Goal: Communication & Community: Share content

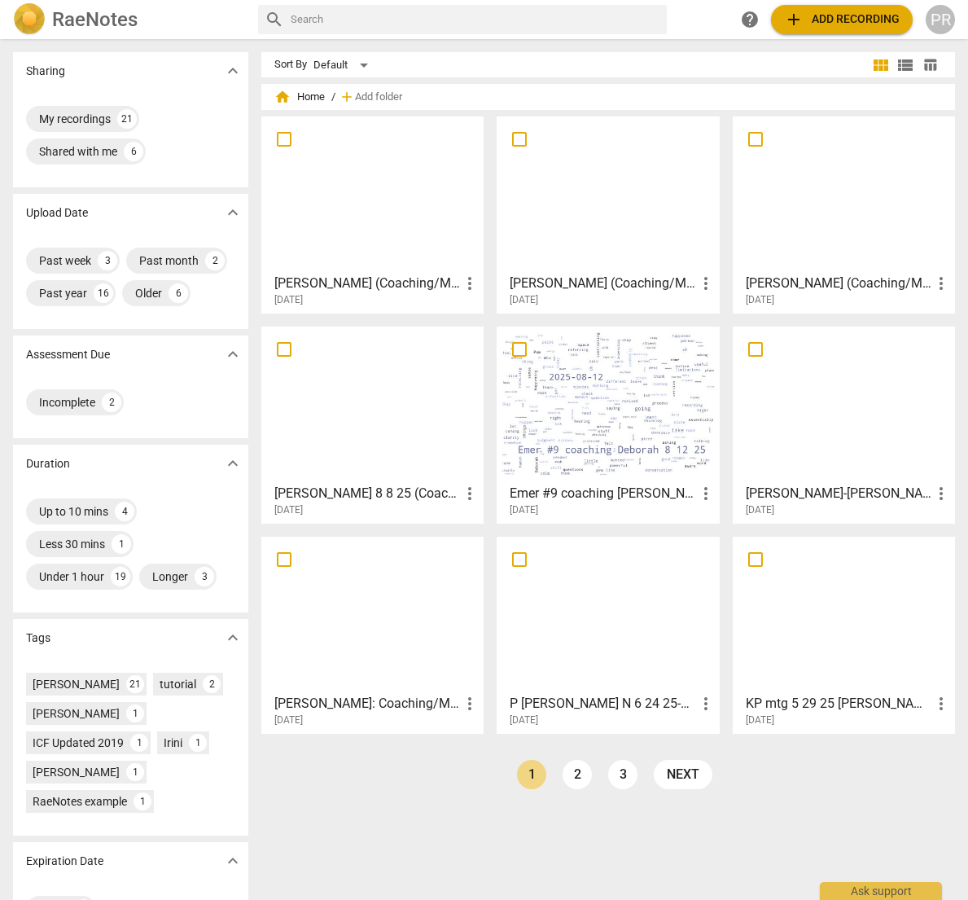
click at [352, 222] on div at bounding box center [372, 194] width 211 height 144
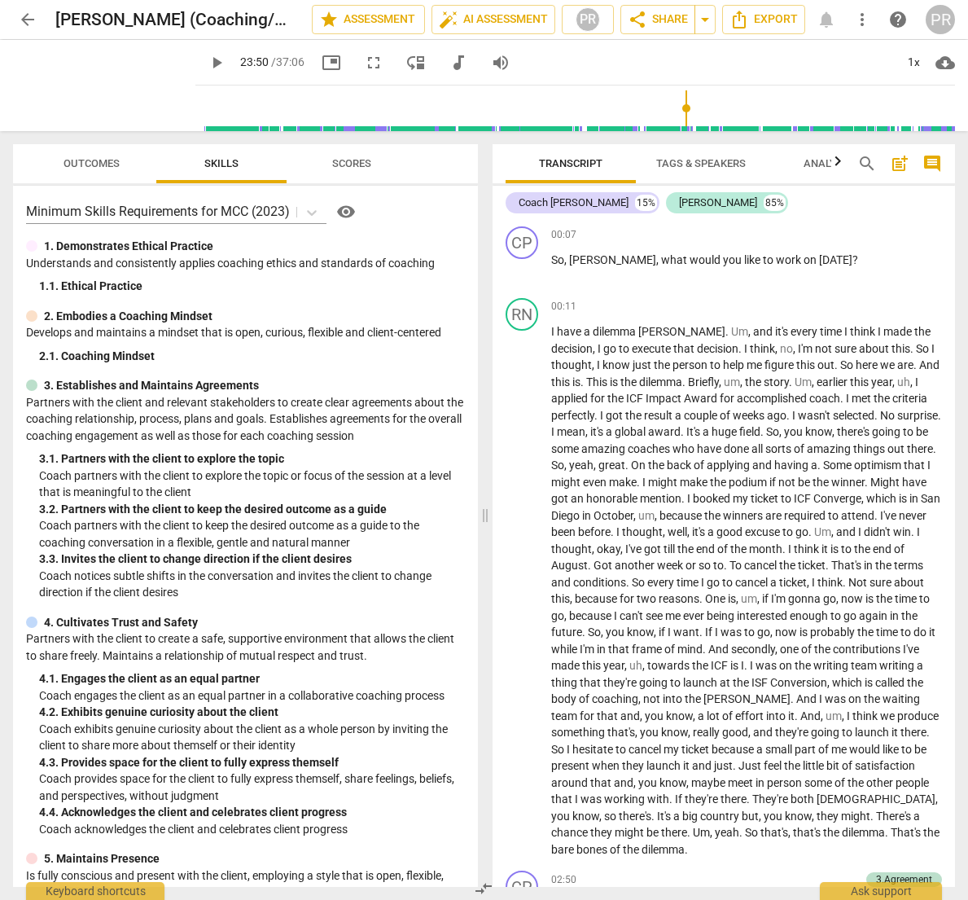
drag, startPoint x: 183, startPoint y: 103, endPoint x: 678, endPoint y: 105, distance: 495.2
click at [678, 105] on input "range" at bounding box center [578, 108] width 753 height 52
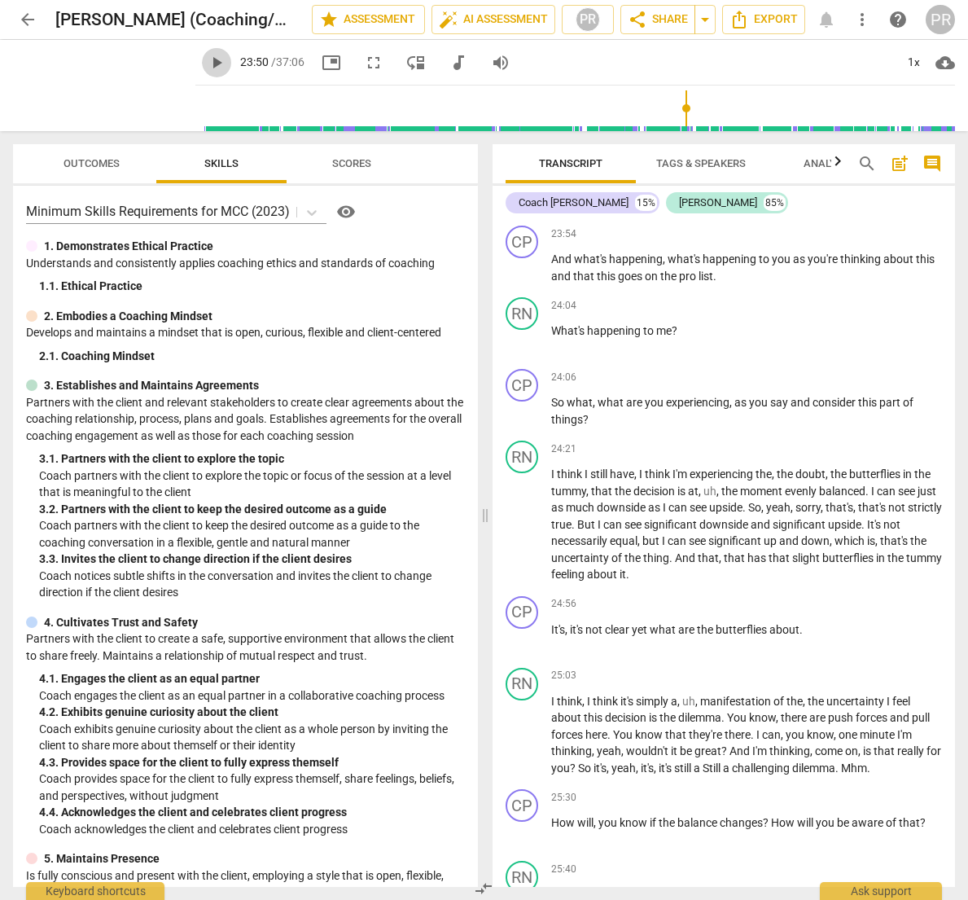
click at [207, 60] on span "play_arrow" at bounding box center [217, 63] width 20 height 20
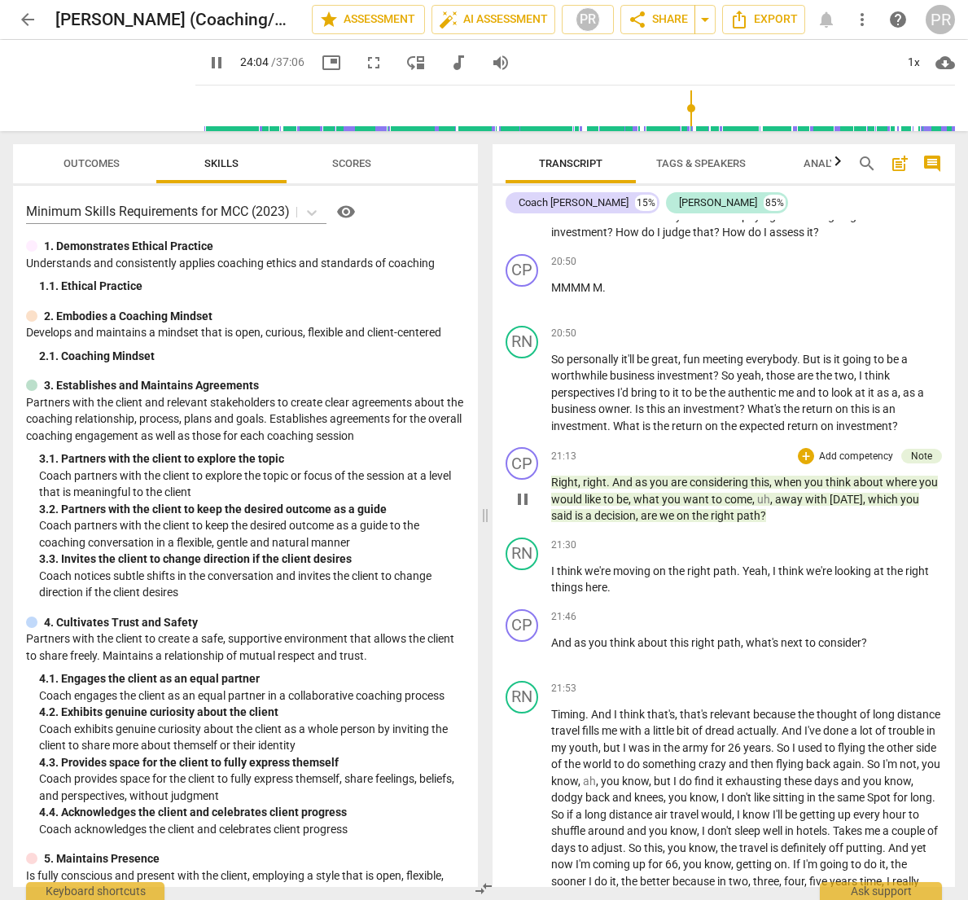
scroll to position [5403, 0]
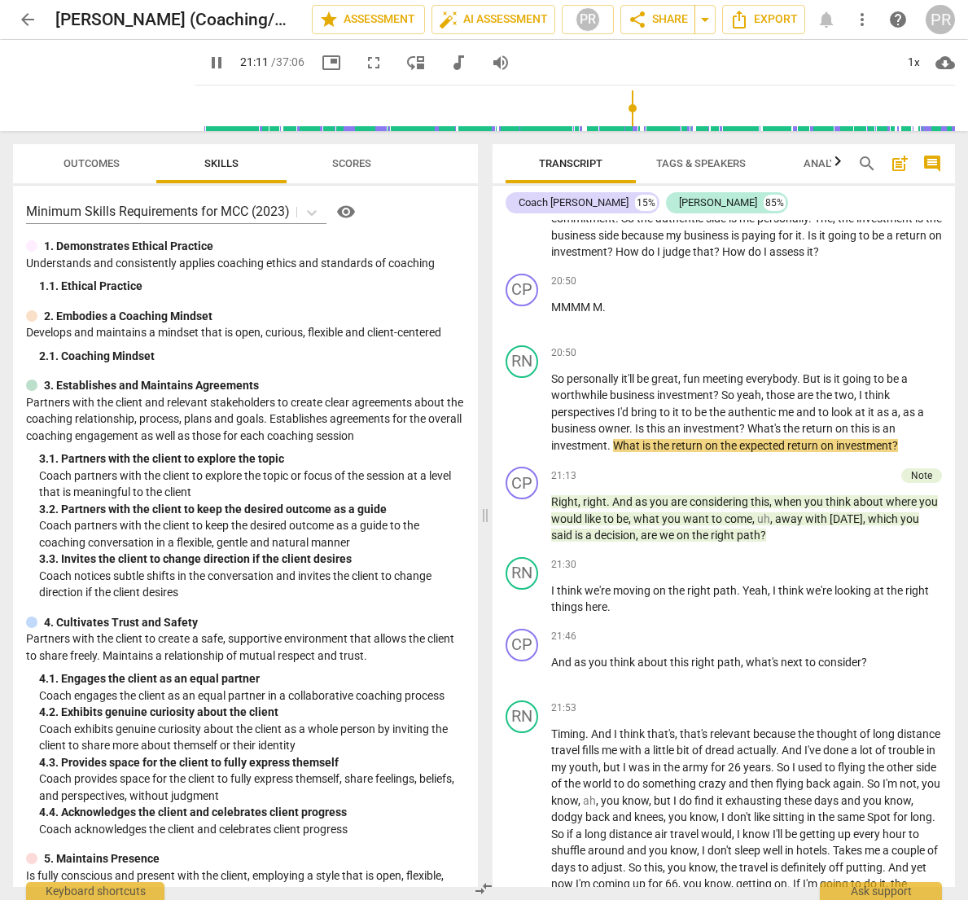
drag, startPoint x: 686, startPoint y: 106, endPoint x: 623, endPoint y: 111, distance: 62.9
click at [623, 111] on input "range" at bounding box center [578, 108] width 753 height 52
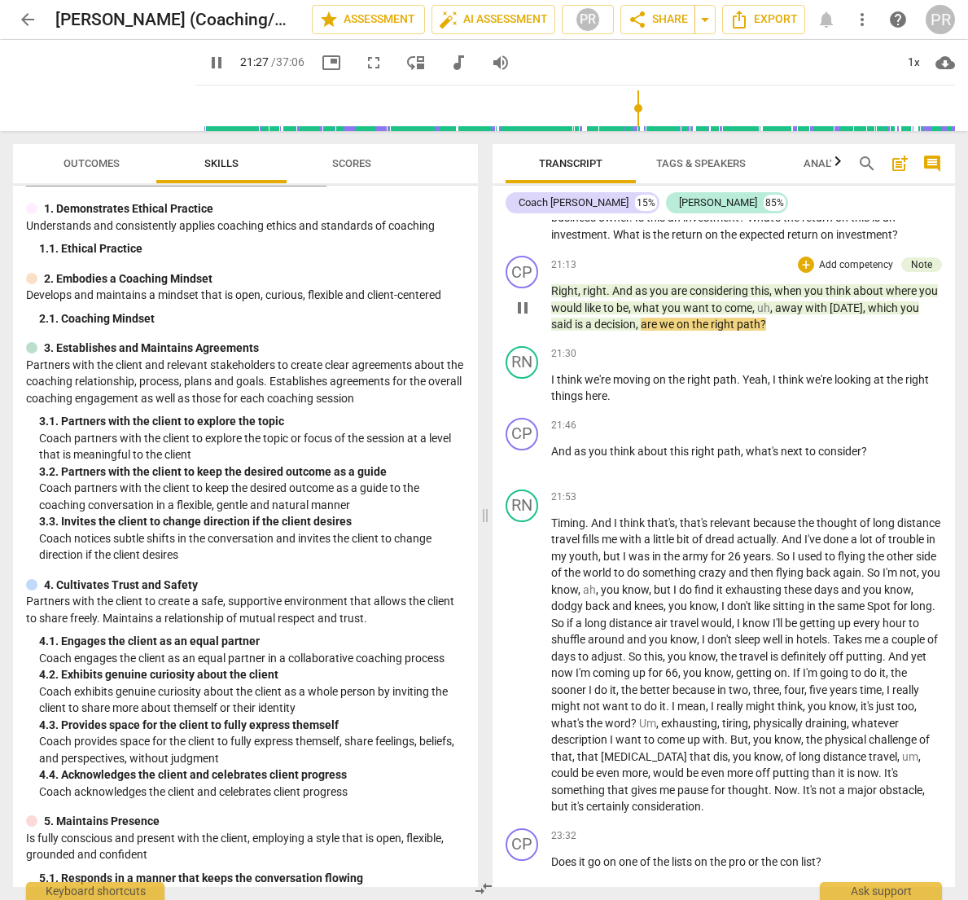
scroll to position [5622, 0]
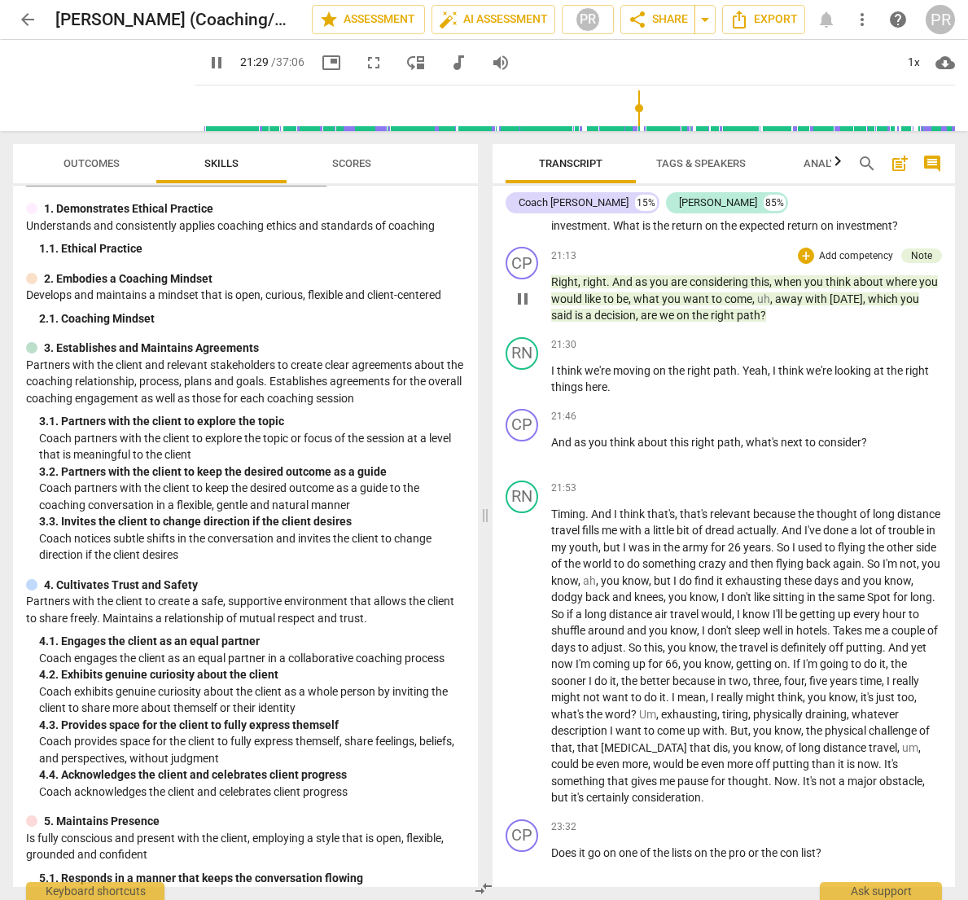
click at [860, 264] on p "Add competency" at bounding box center [856, 256] width 77 height 15
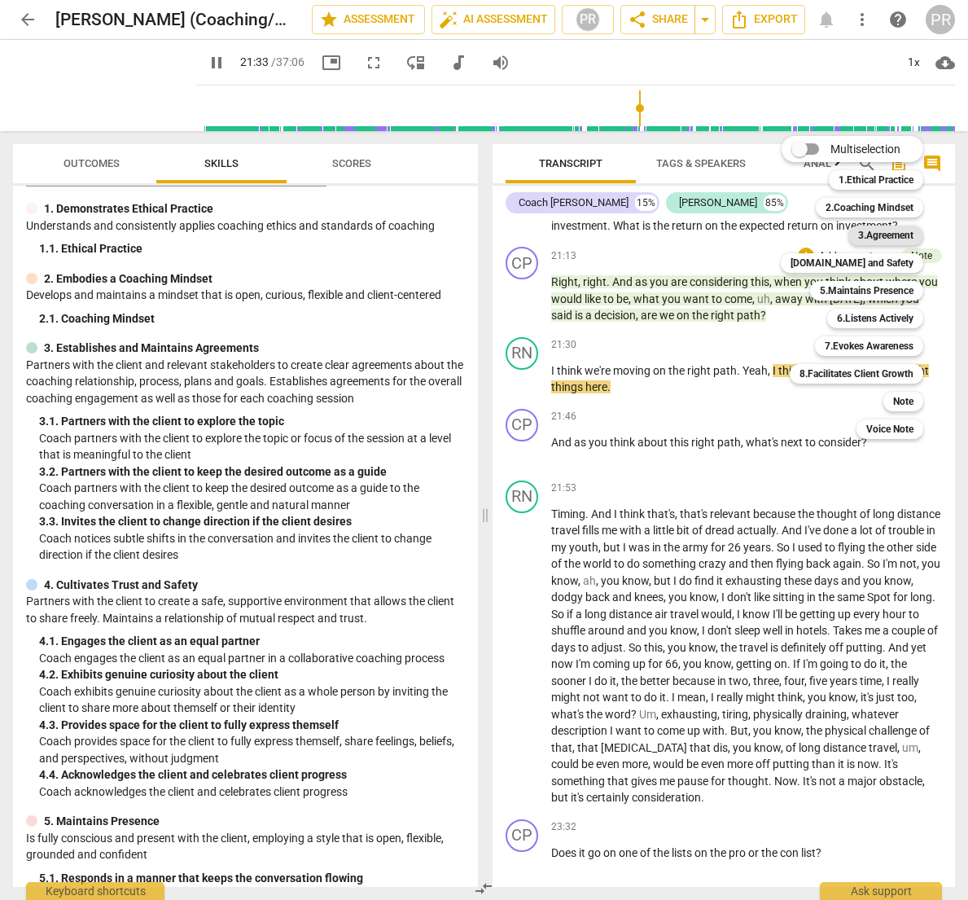
click at [885, 233] on b "3.Agreement" at bounding box center [885, 236] width 55 height 20
type input "1294"
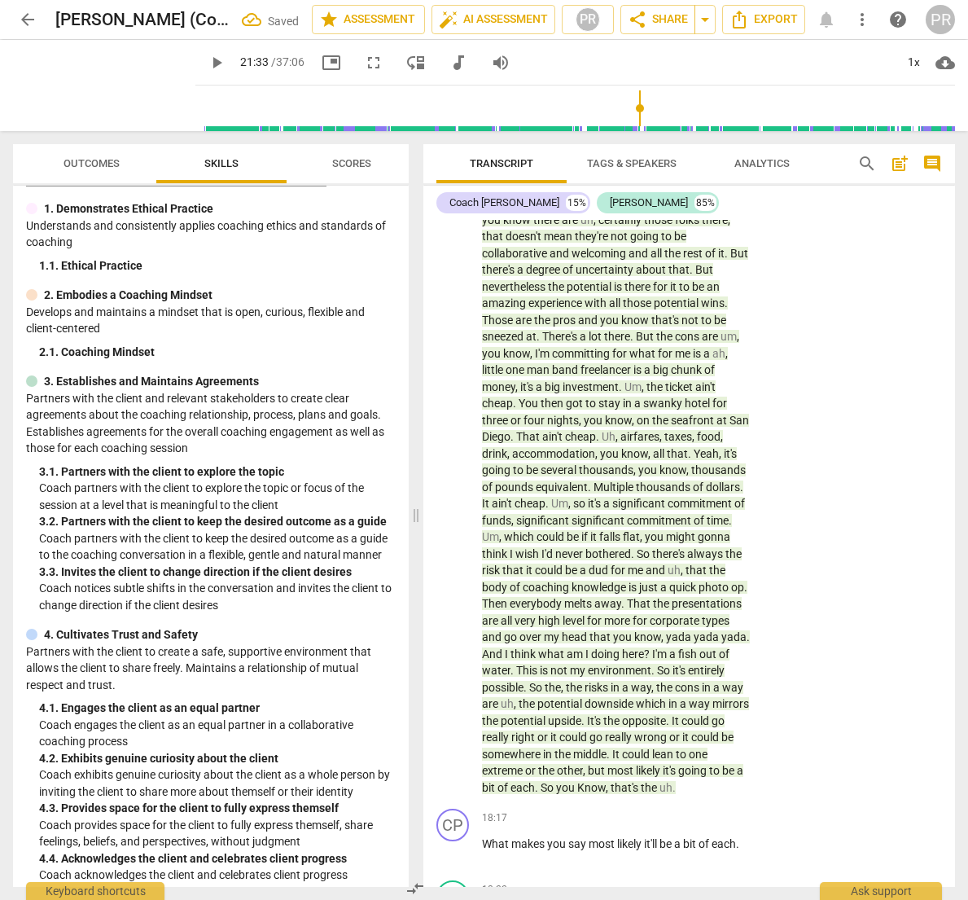
scroll to position [7137, 0]
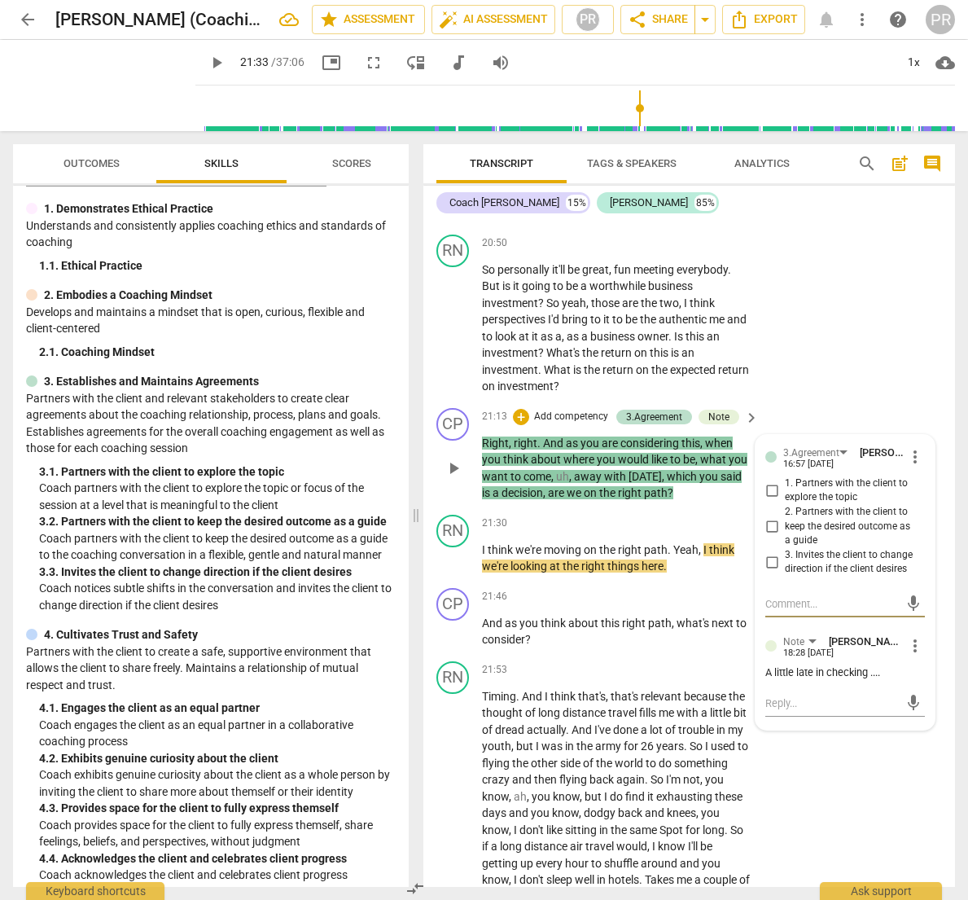
type textarea "C"
type textarea "Co"
type textarea "Cou"
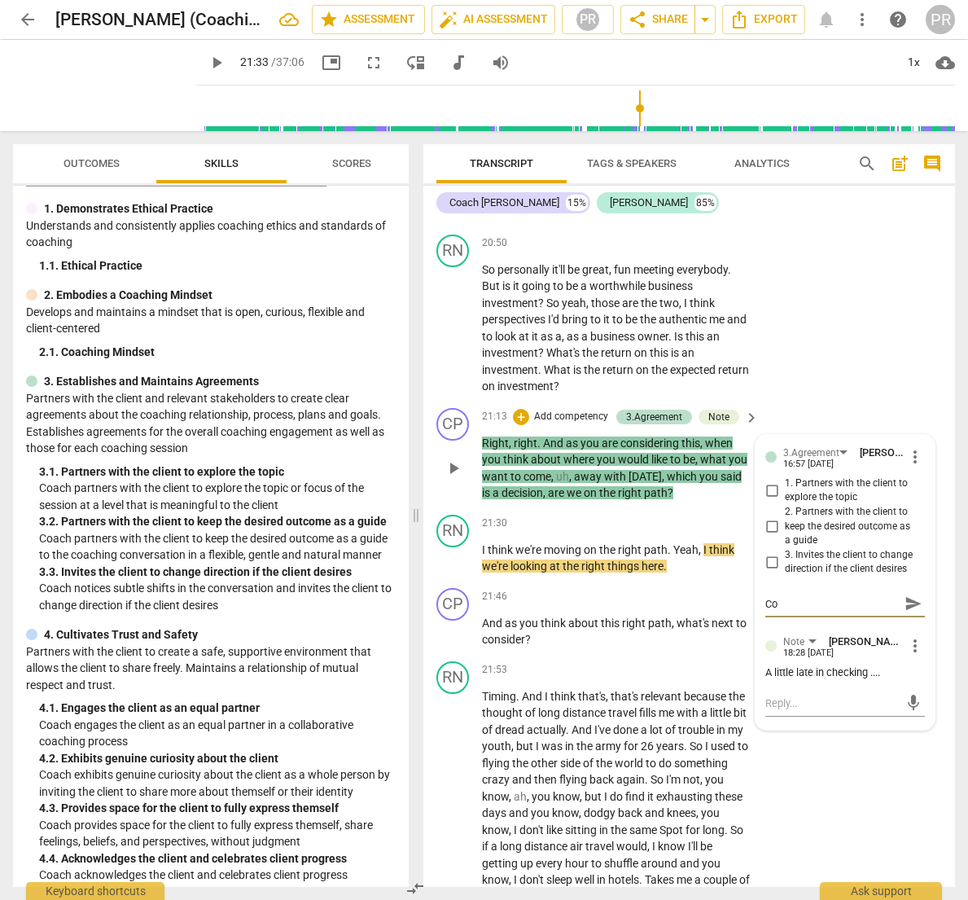
type textarea "Cou"
type textarea "Coul"
type textarea "Could"
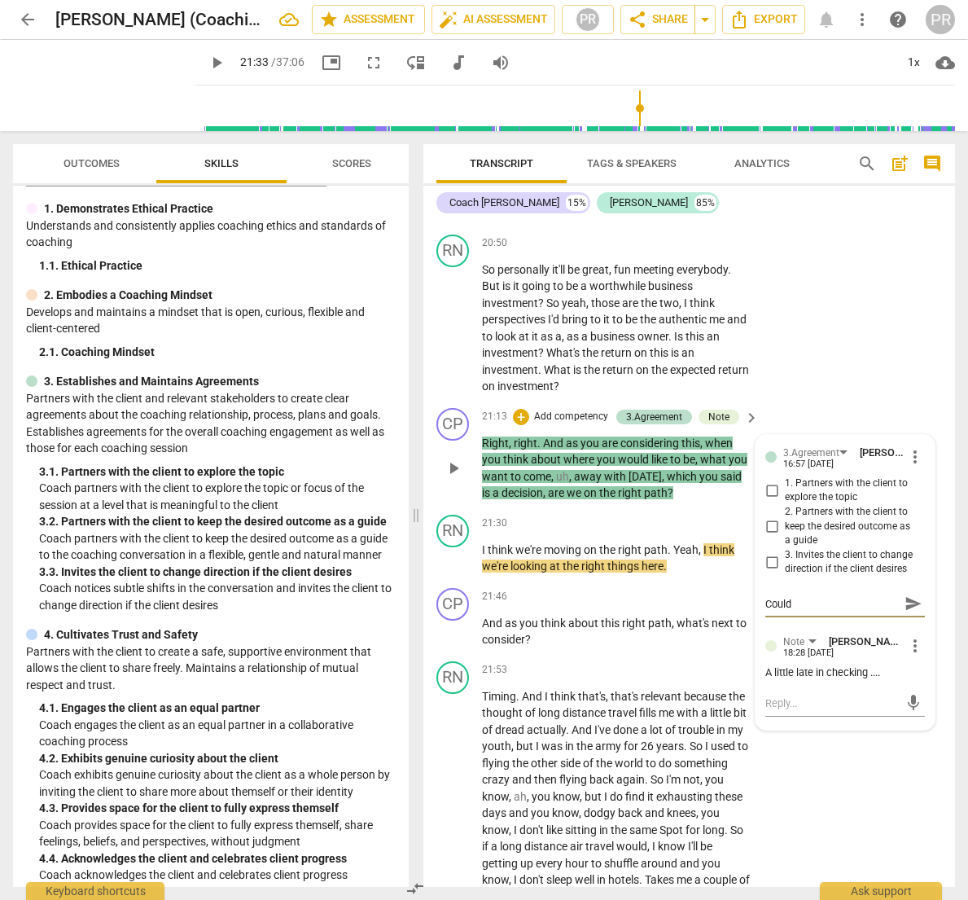
type textarea "Could"
type textarea "Could h"
type textarea "Could ha"
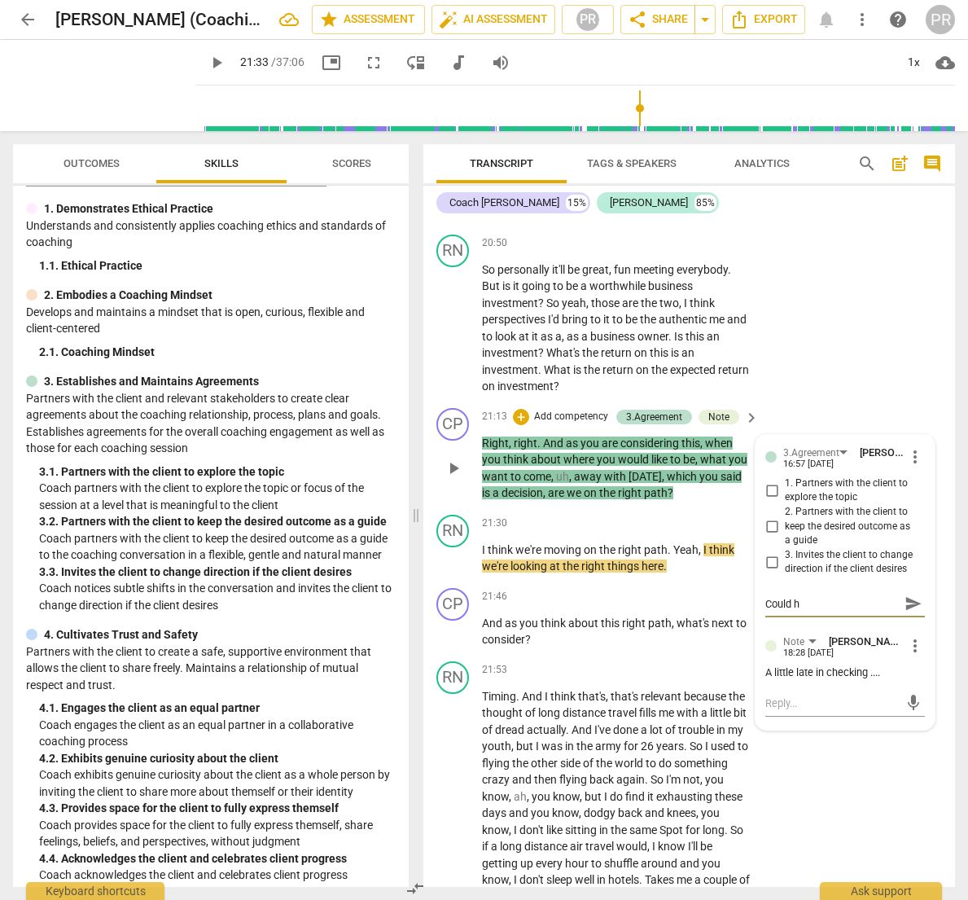
type textarea "Could ha"
type textarea "Could hav"
type textarea "Could have"
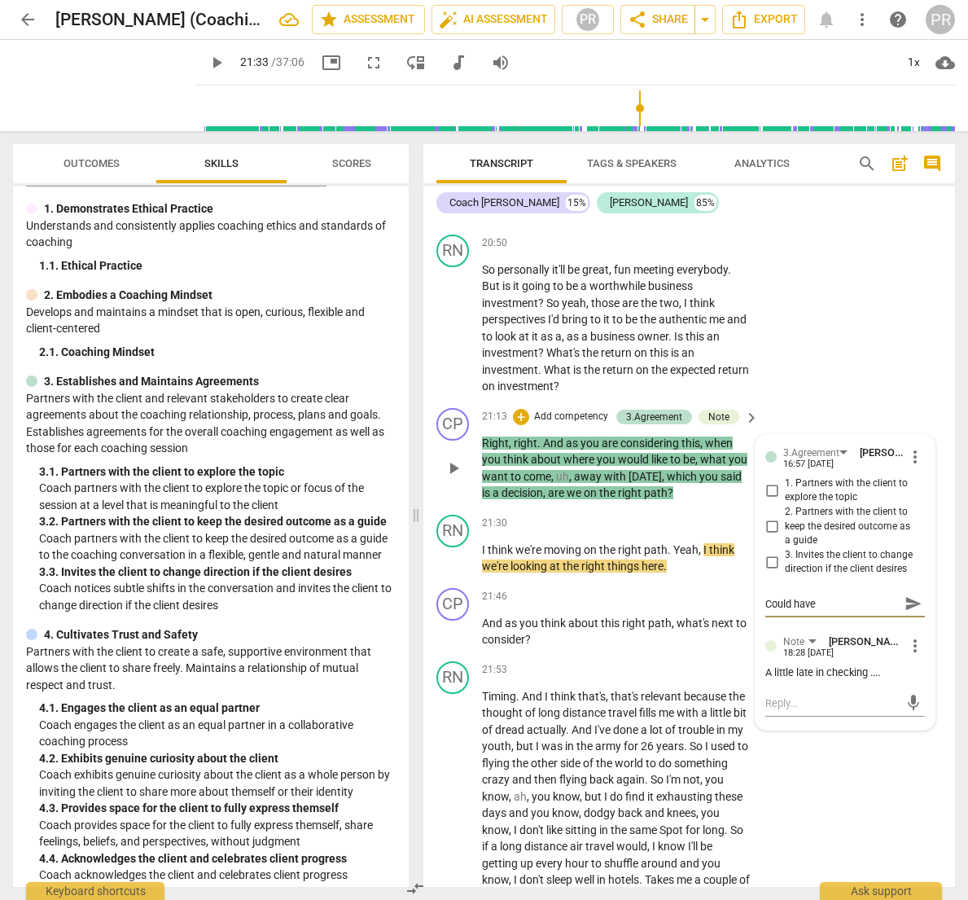
type textarea "Could have"
type textarea "Could have a"
type textarea "Could have as"
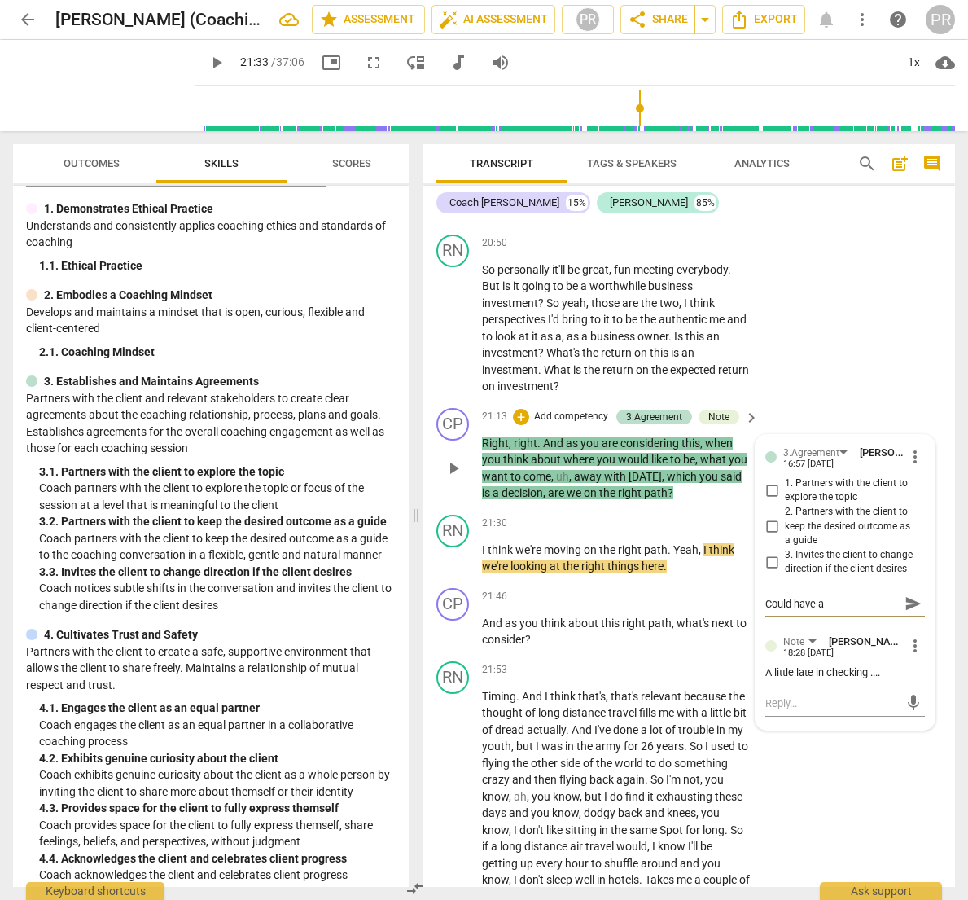
type textarea "Could have as"
type textarea "Could have ask"
type textarea "Could have aske"
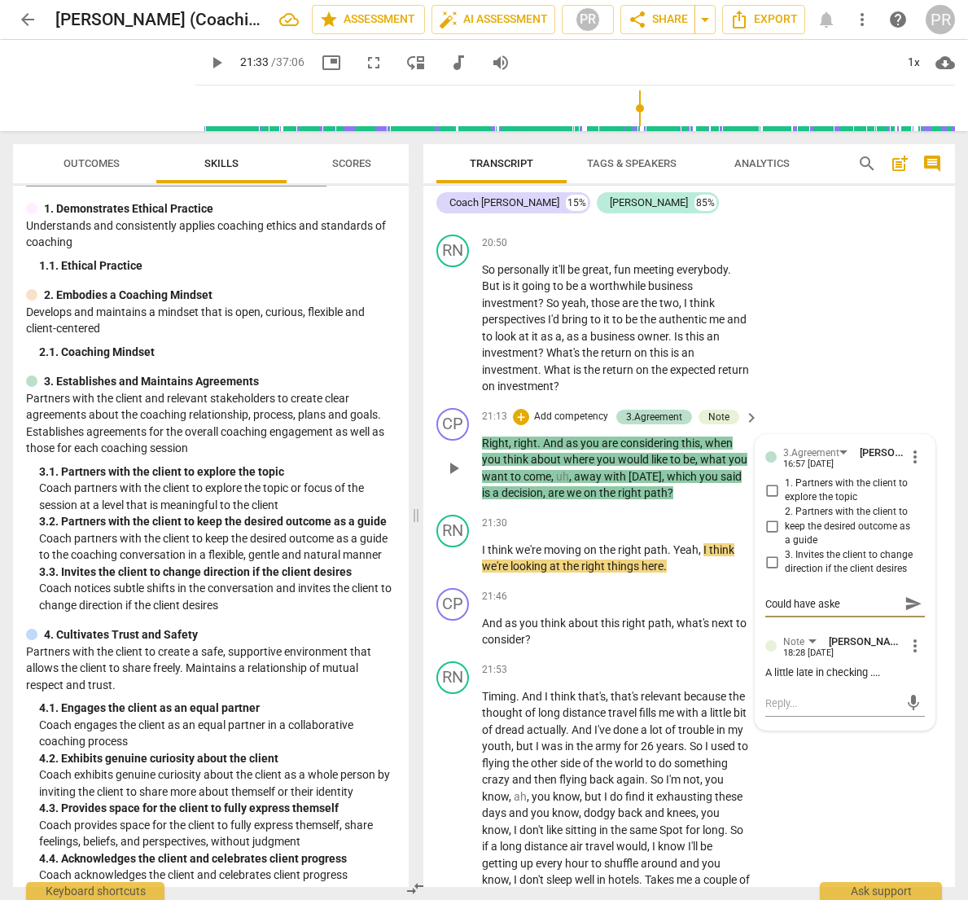
type textarea "Could have asked"
type textarea "Could have asked:"
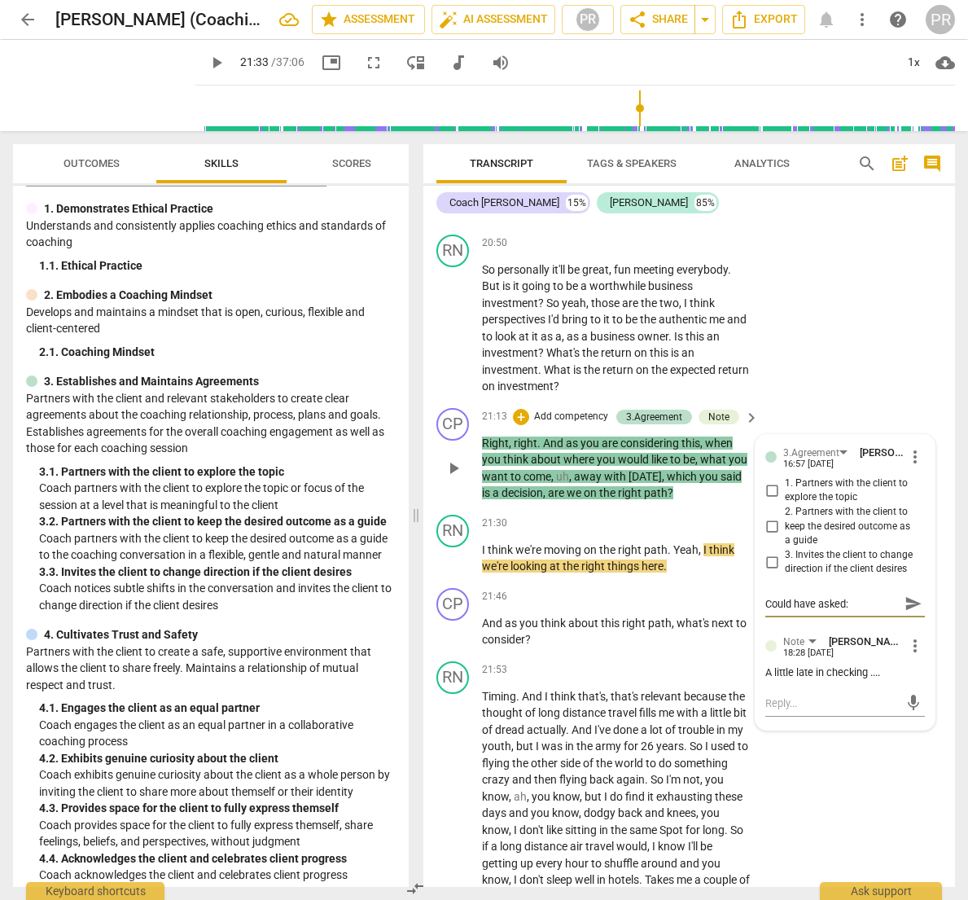
type textarea "Could have asked:"
type textarea "Could have asked: w"
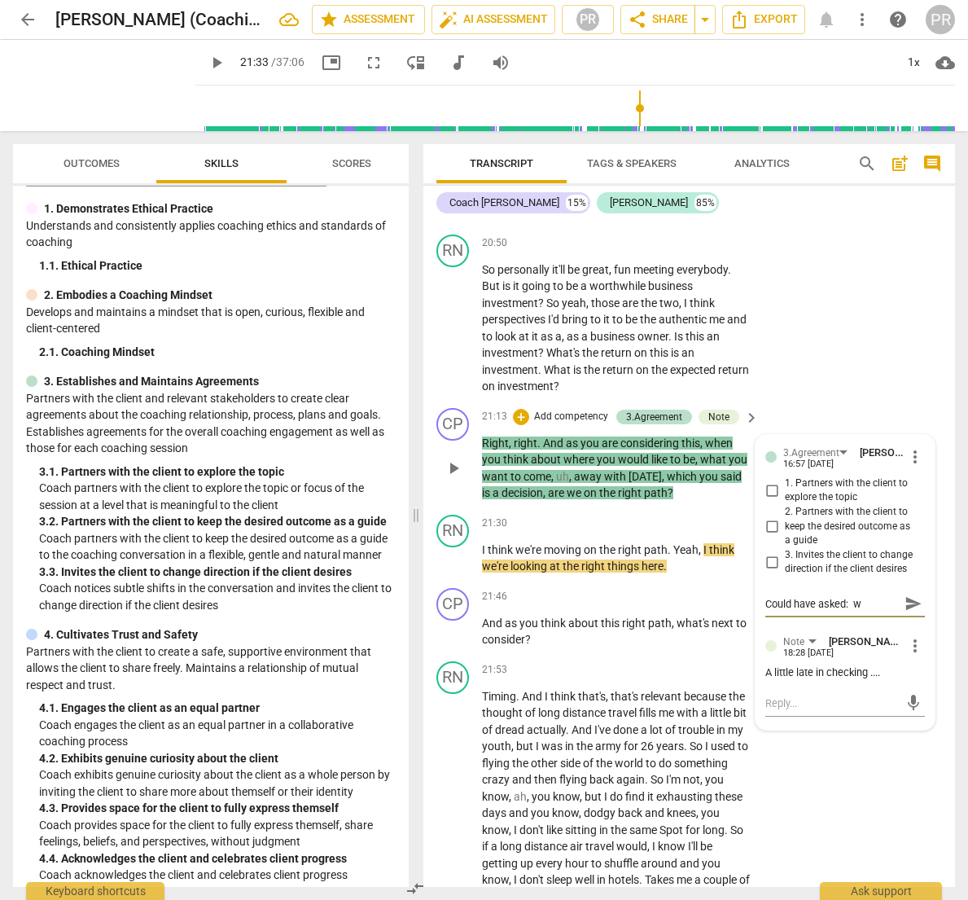
type textarea "Could have asked: wh"
type textarea "Could have asked: whe"
type textarea "Could have asked: [PERSON_NAME]"
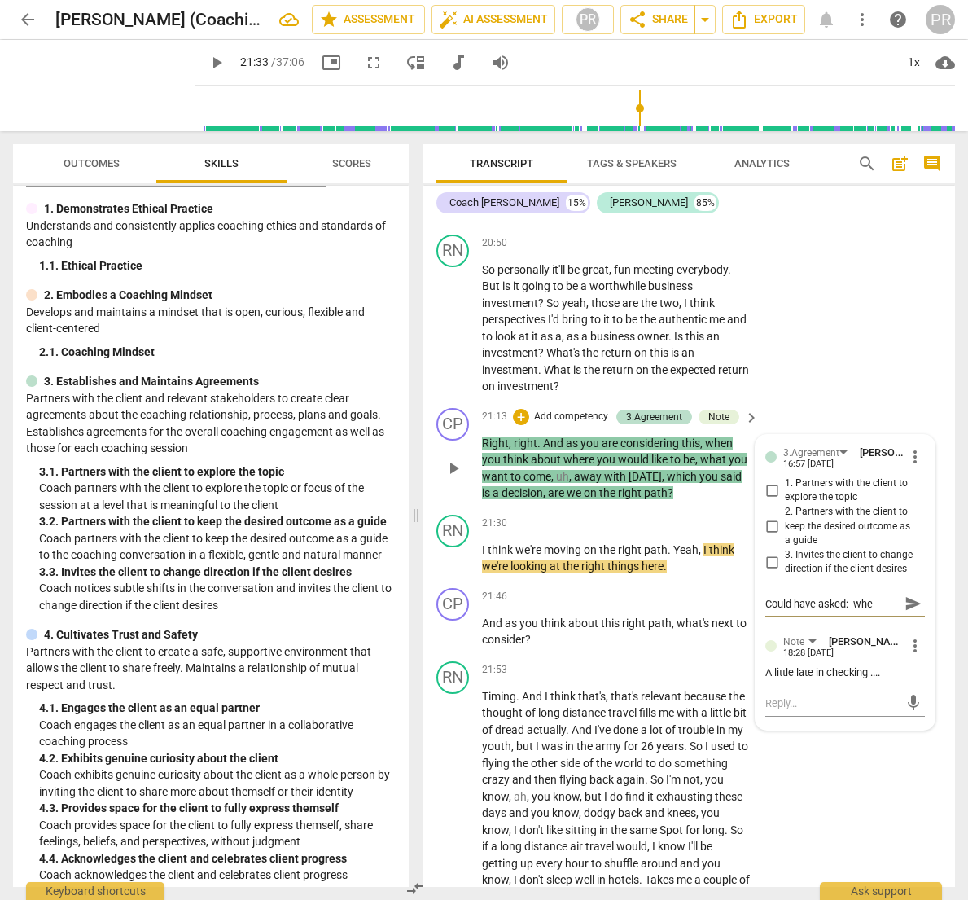
type textarea "Could have asked: [PERSON_NAME]"
type textarea "Could have asked: where"
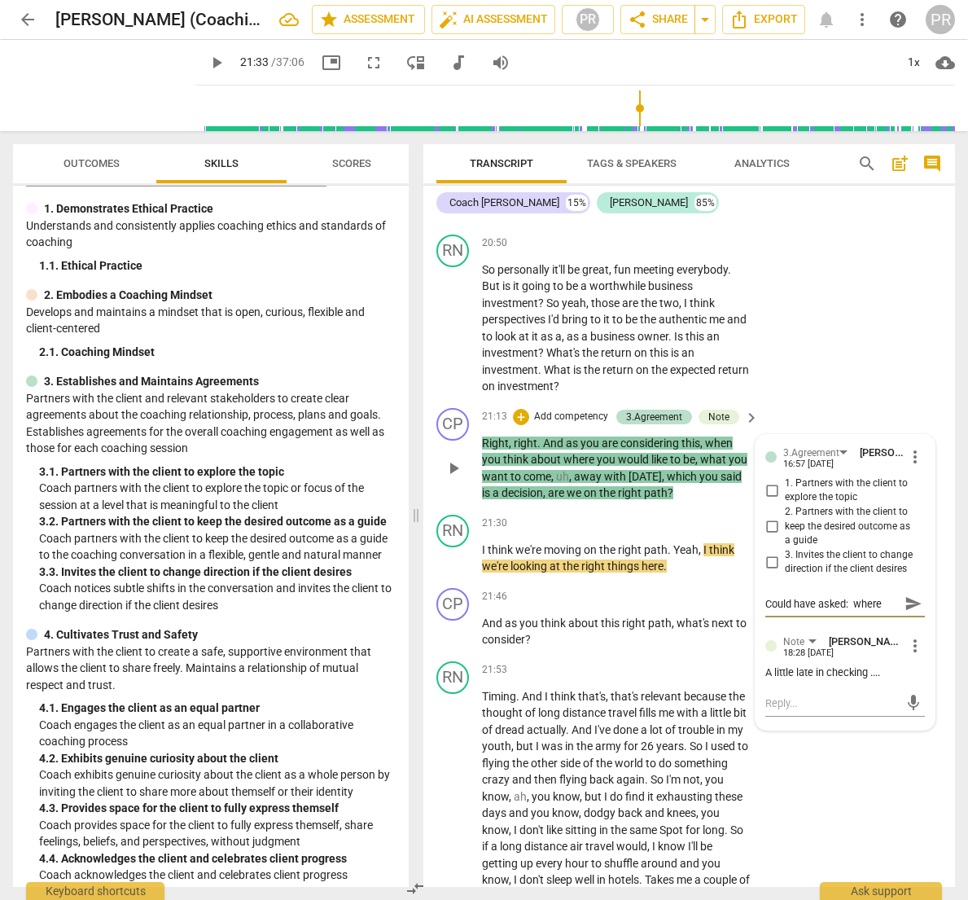
type textarea "Could have asked: where a"
type textarea "Could have asked: where ar"
type textarea "Could have asked: where are"
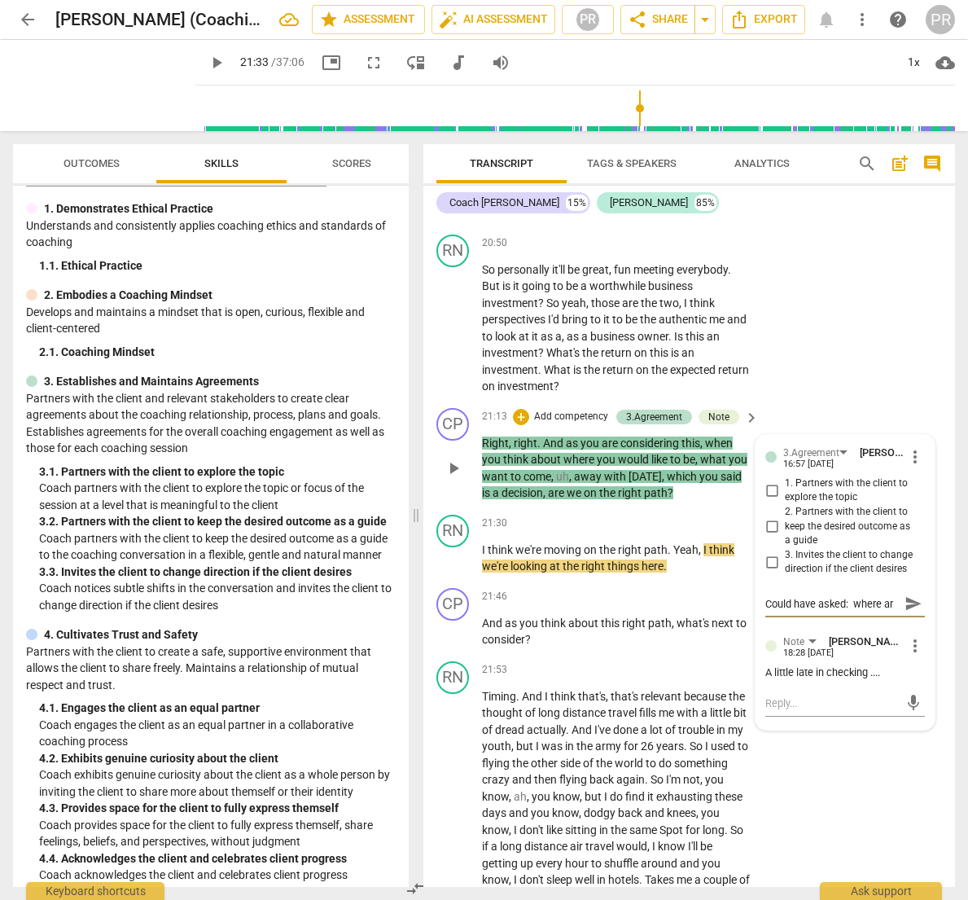
type textarea "Could have asked: where are"
type textarea "Could have asked: where are w"
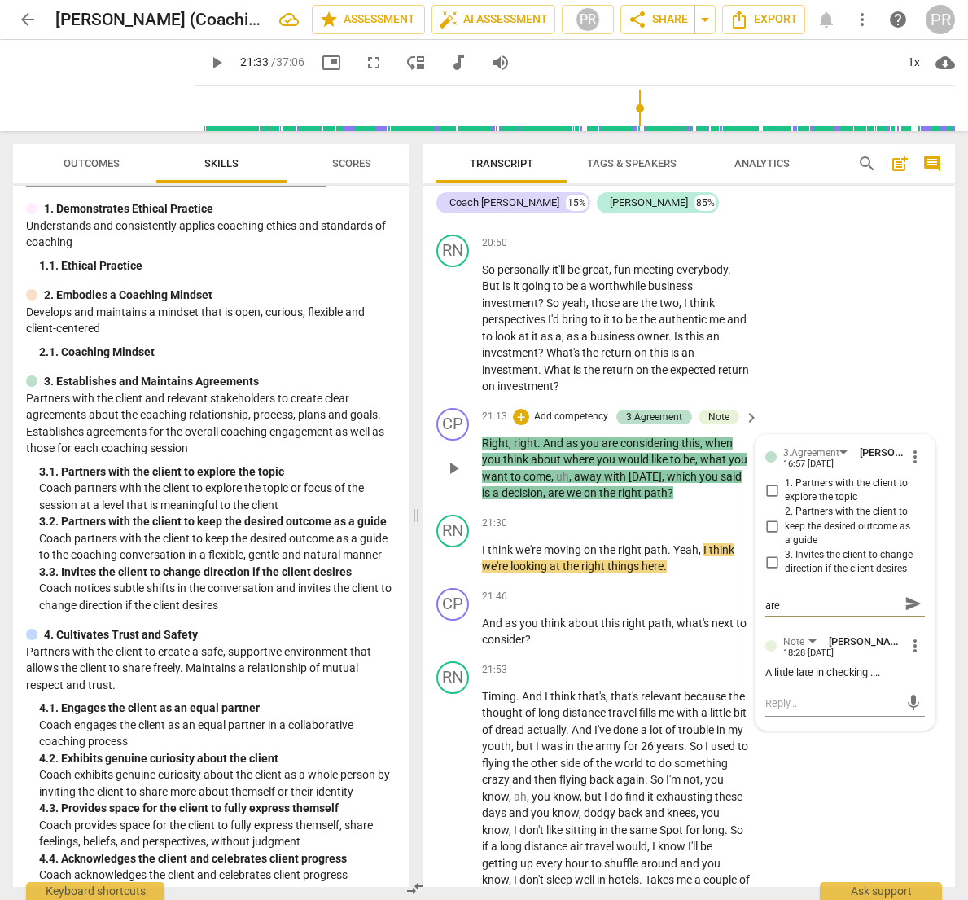
type textarea "Could have asked: where are w"
type textarea "Could have asked: where are we"
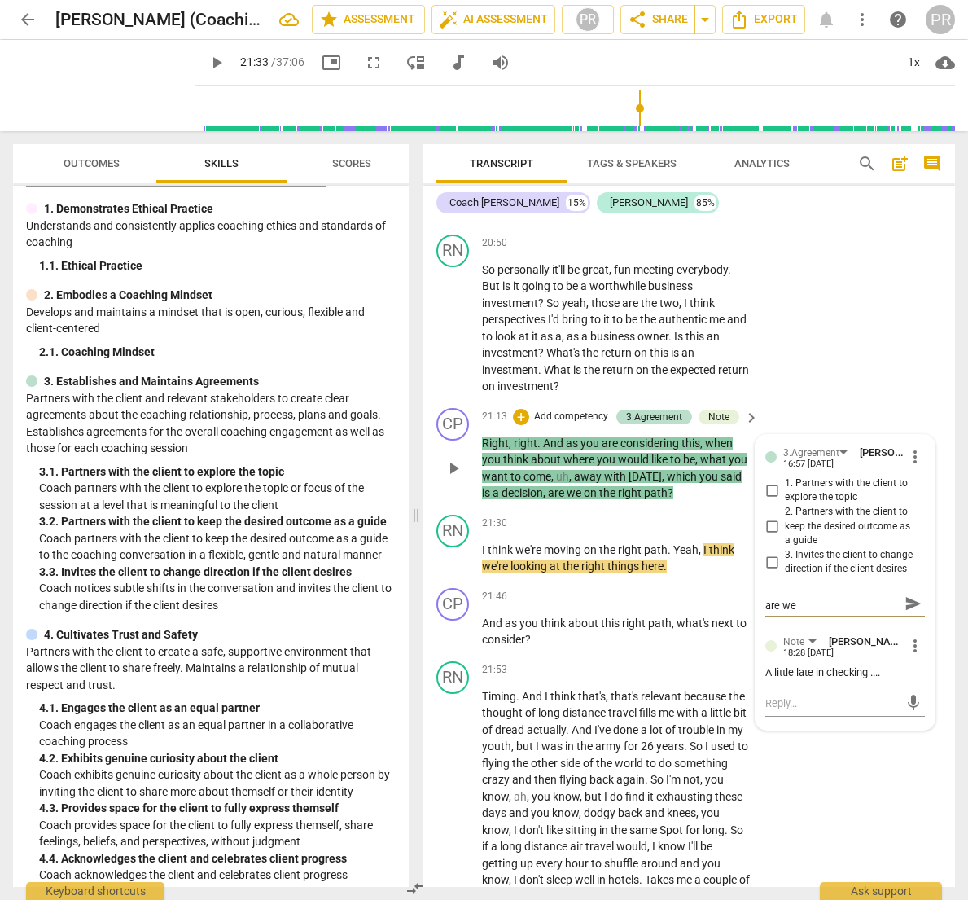
type textarea "Could have asked: where are we o"
type textarea "Could have asked: where are we on"
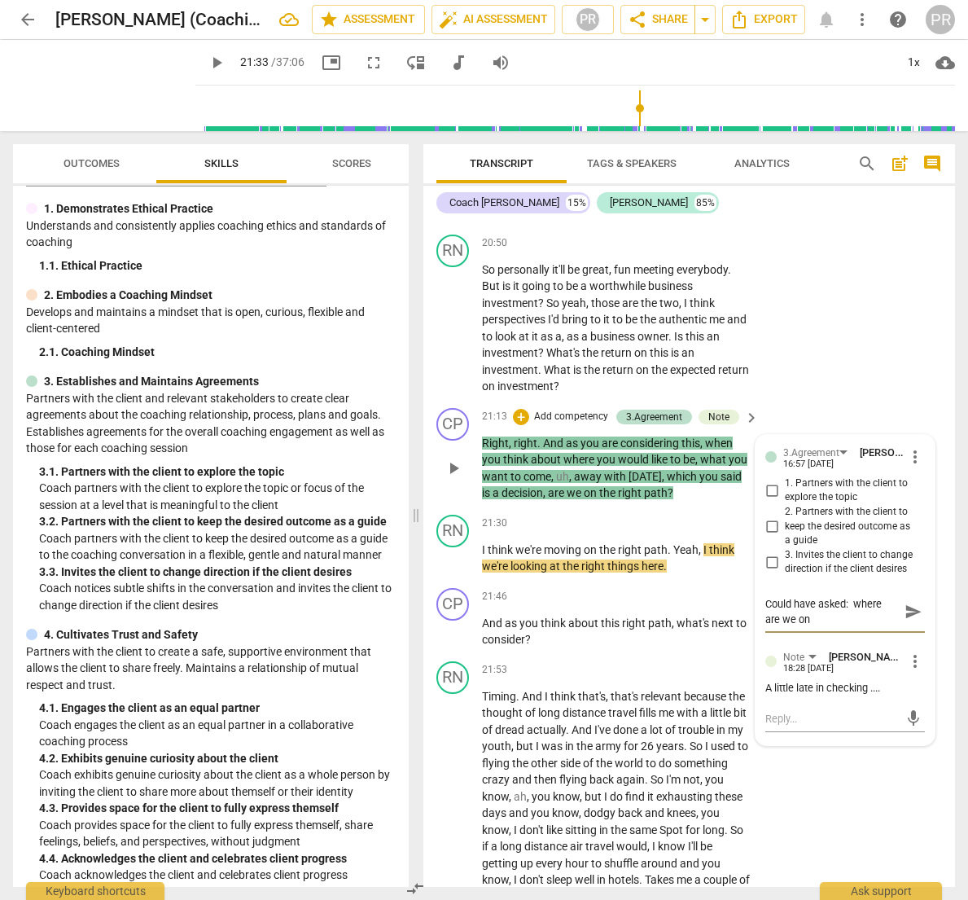
type textarea "Could have asked: where are we on"
type textarea "Could have asked: where are we on t"
type textarea "Could have asked: where are we on th"
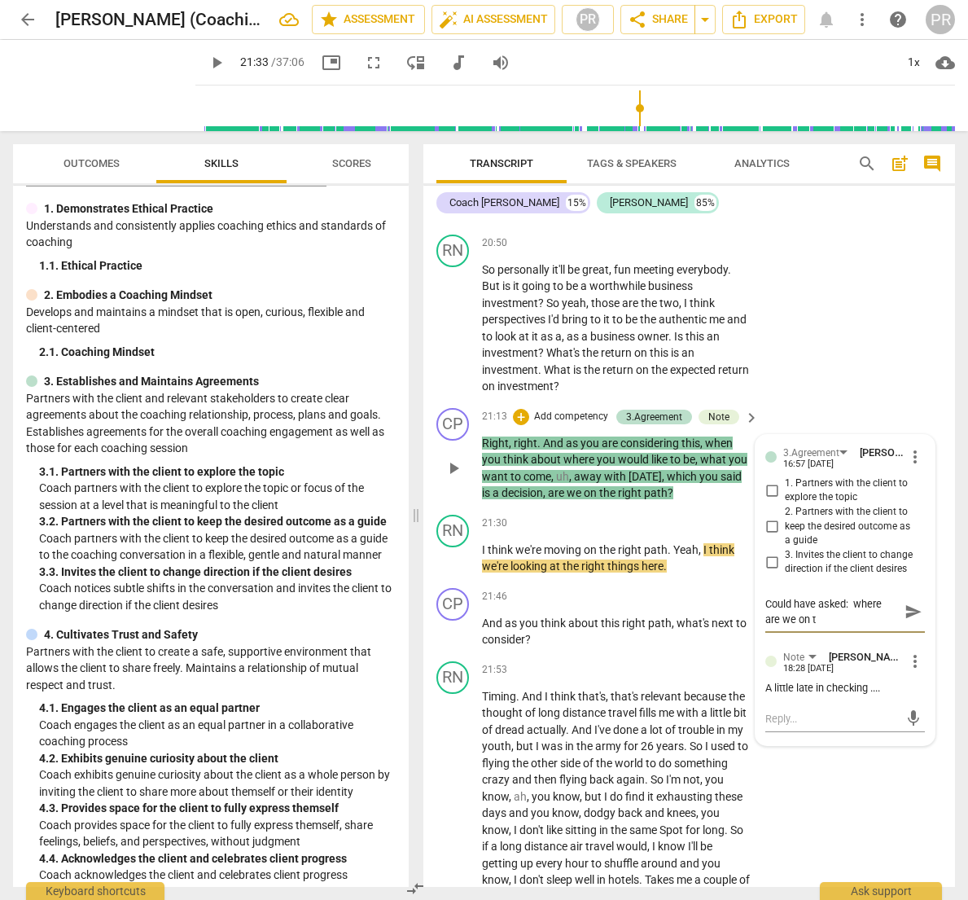
type textarea "Could have asked: where are we on th"
type textarea "Could have asked: where are we on the"
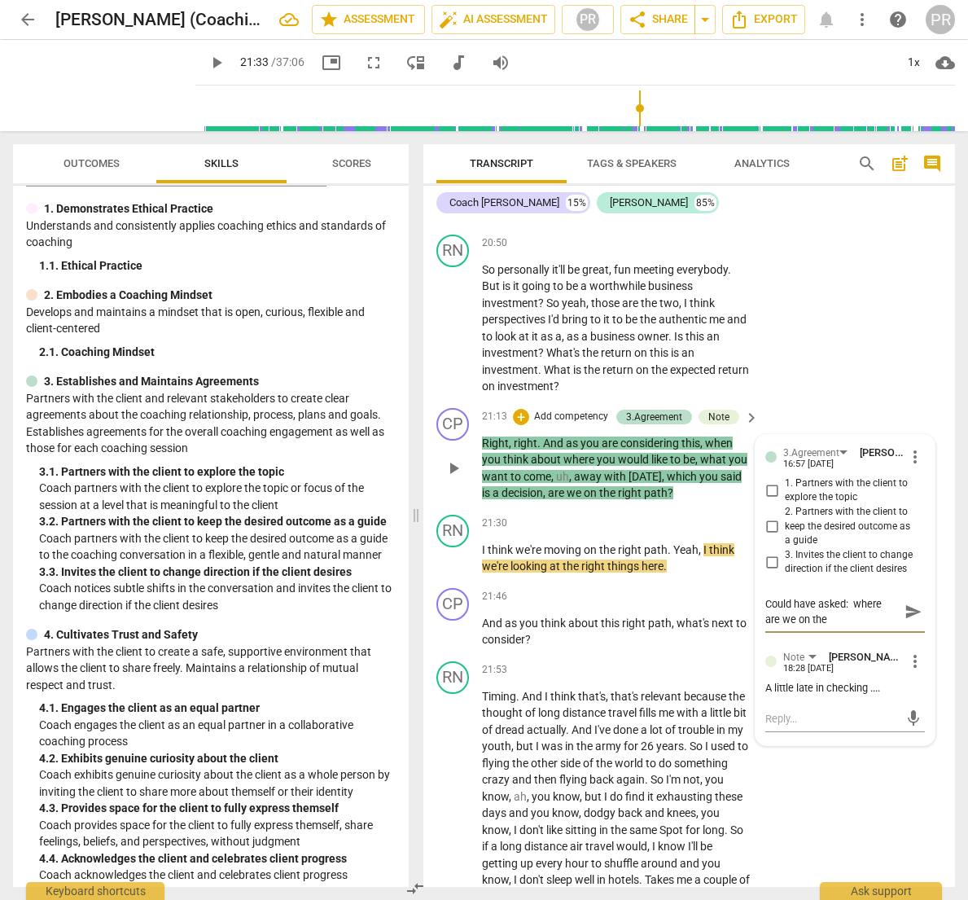
type textarea "Could have asked: where are we on the p"
type textarea "Could have asked: where are we on the pa"
type textarea "Could have asked: where are we on the pat"
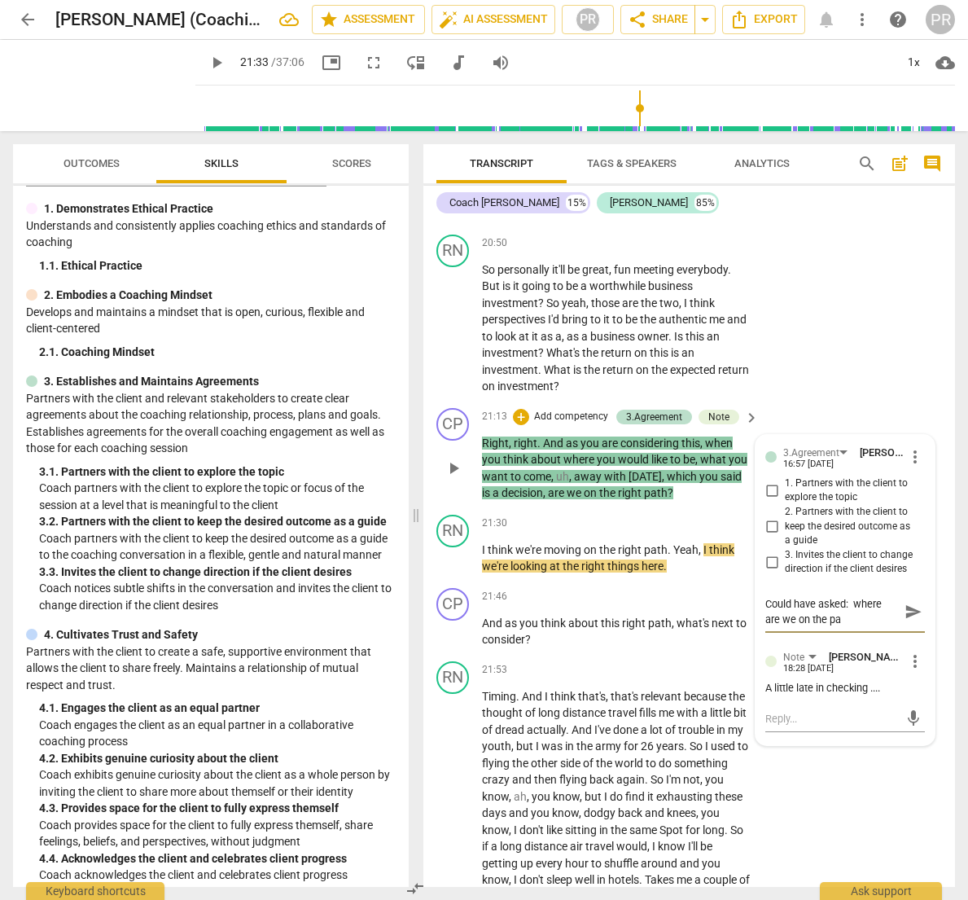
type textarea "Could have asked: where are we on the pat"
type textarea "Could have asked: where are we on the path"
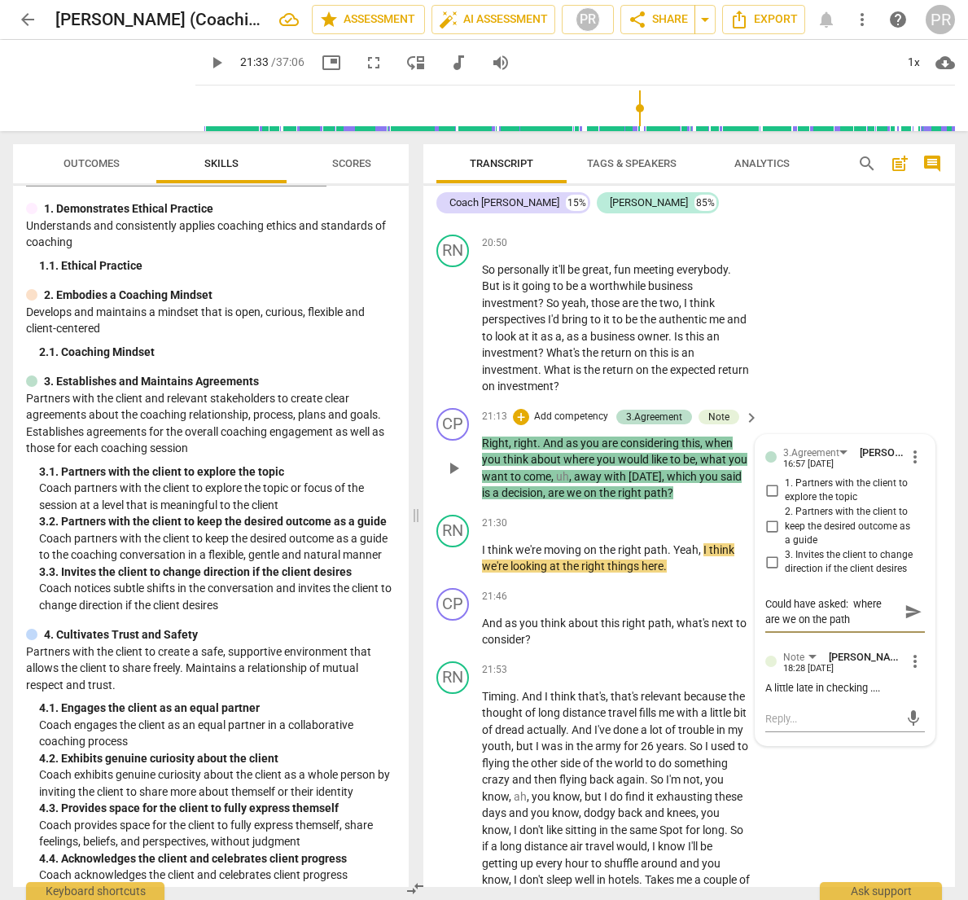
type textarea "Could have asked: where are we on the path ("
type textarea "Could have asked: where are we on the path (v"
type textarea "Could have asked: where are we on the path (vs"
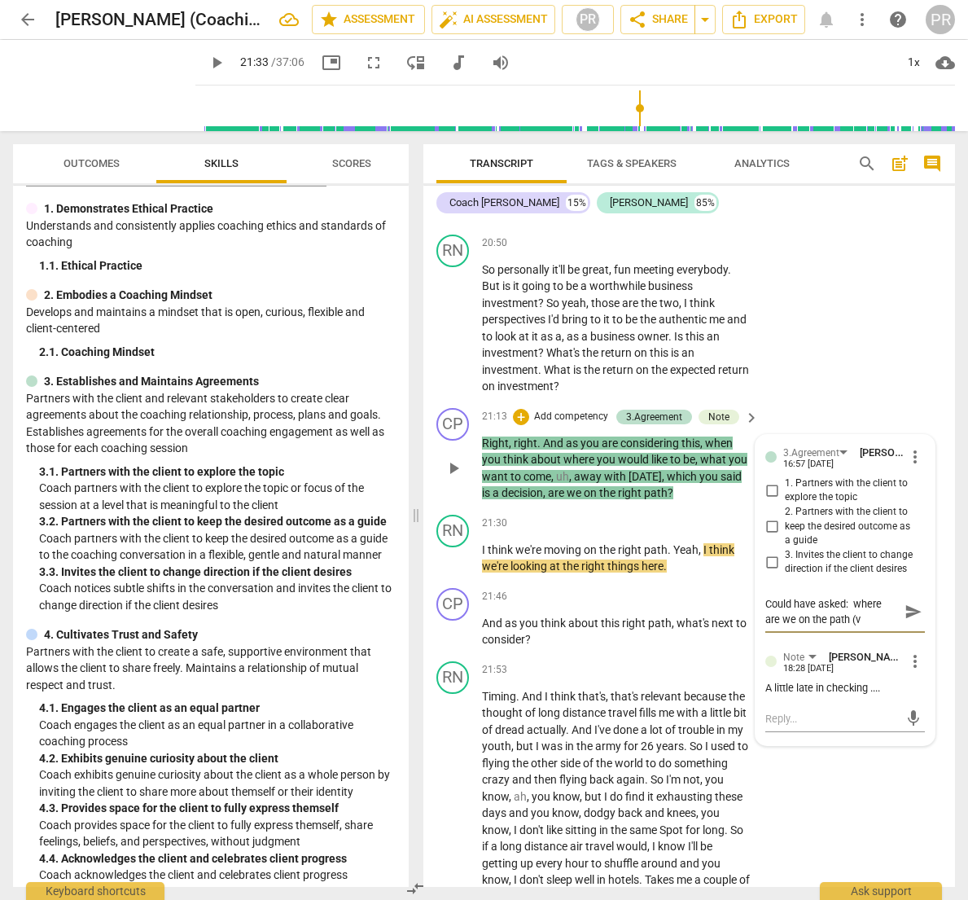
type textarea "Could have asked: where are we on the path (vs"
type textarea "Could have asked: where are we on the path (vs y"
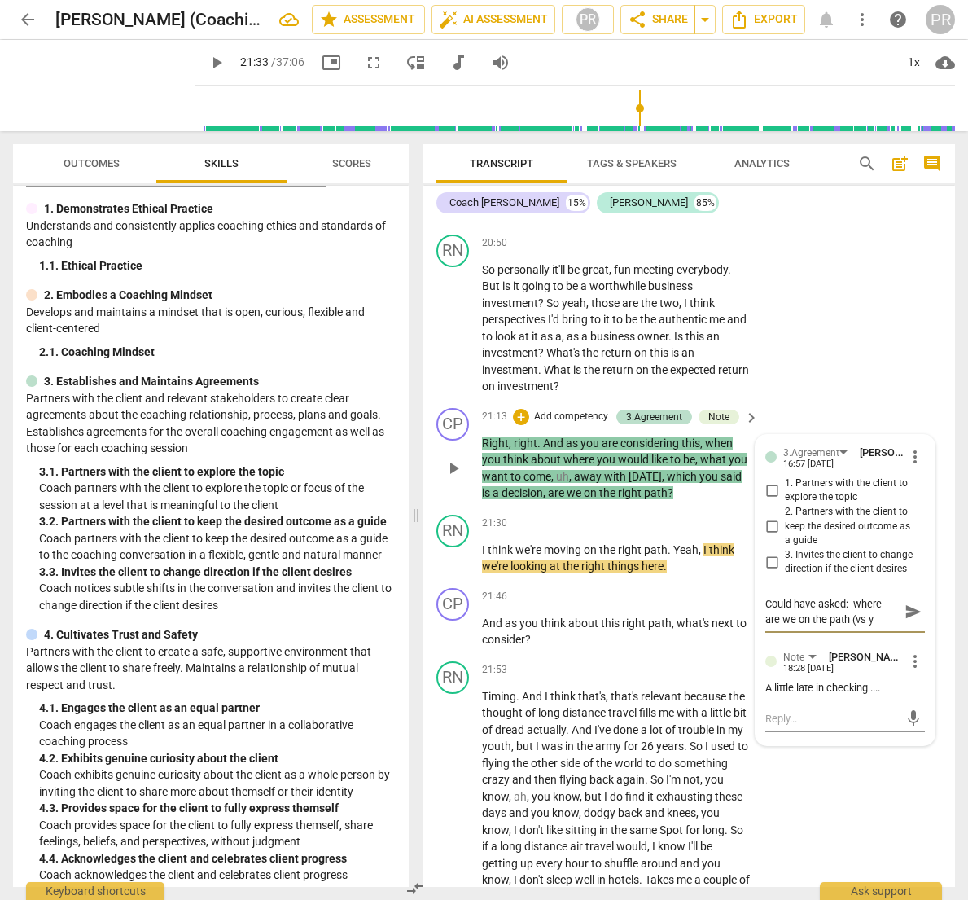
type textarea "Could have asked: where are we on the path (vs ye"
type textarea "Could have asked: where are we on the path (vs yes"
type textarea "Could have asked: where are we on the path (vs yes/"
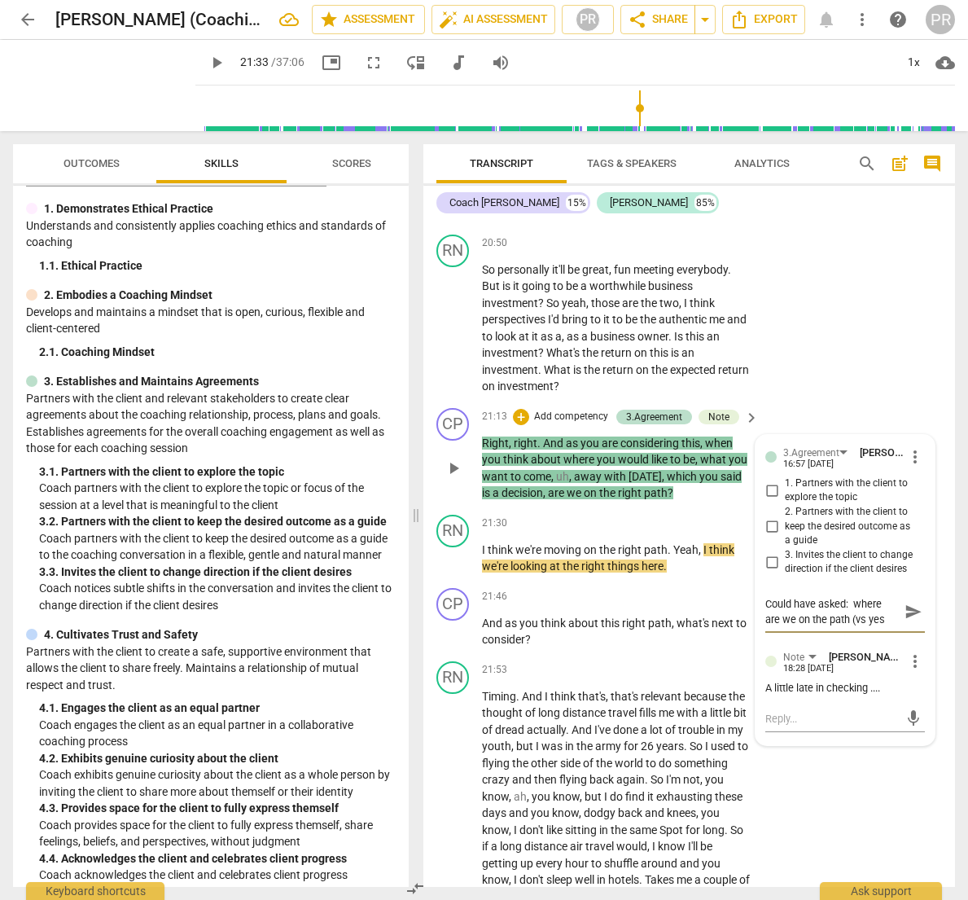
type textarea "Could have asked: where are we on the path (vs yes/"
type textarea "Could have asked: where are we on the path (vs yes/n"
type textarea "Could have asked: where are we on the path (vs yes/no"
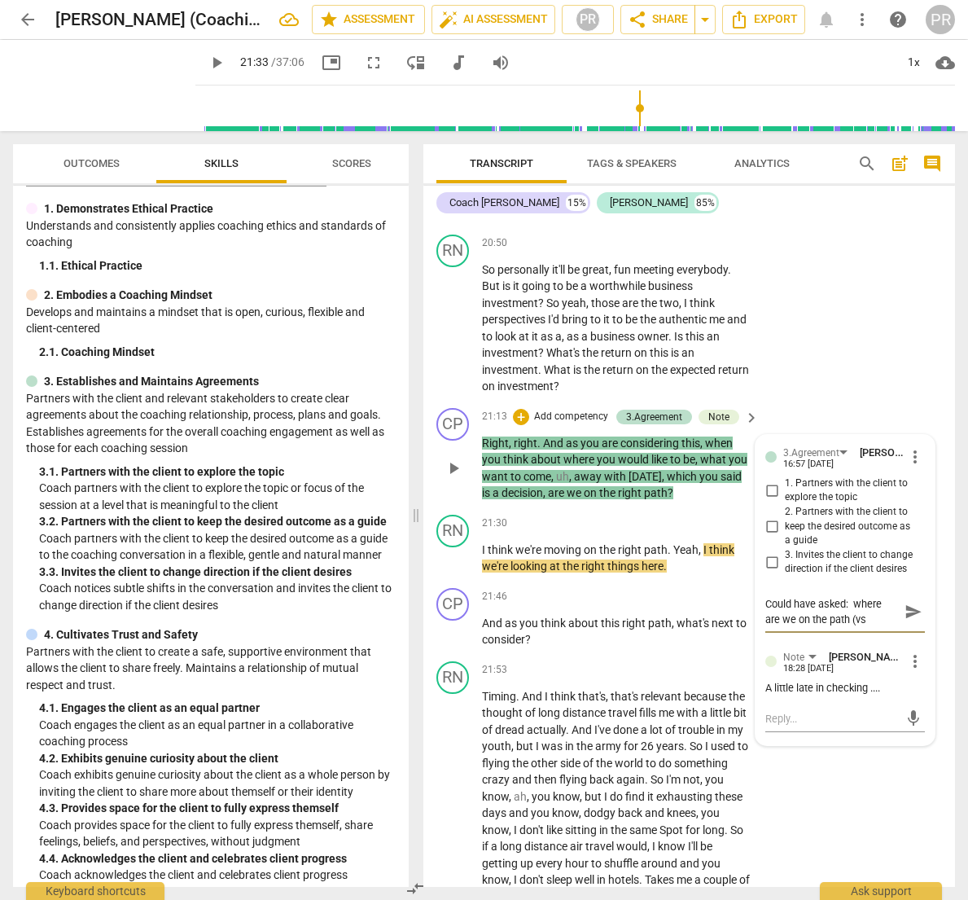
scroll to position [14, 0]
type textarea "Could have asked: where are we on the path (vs yes/no)"
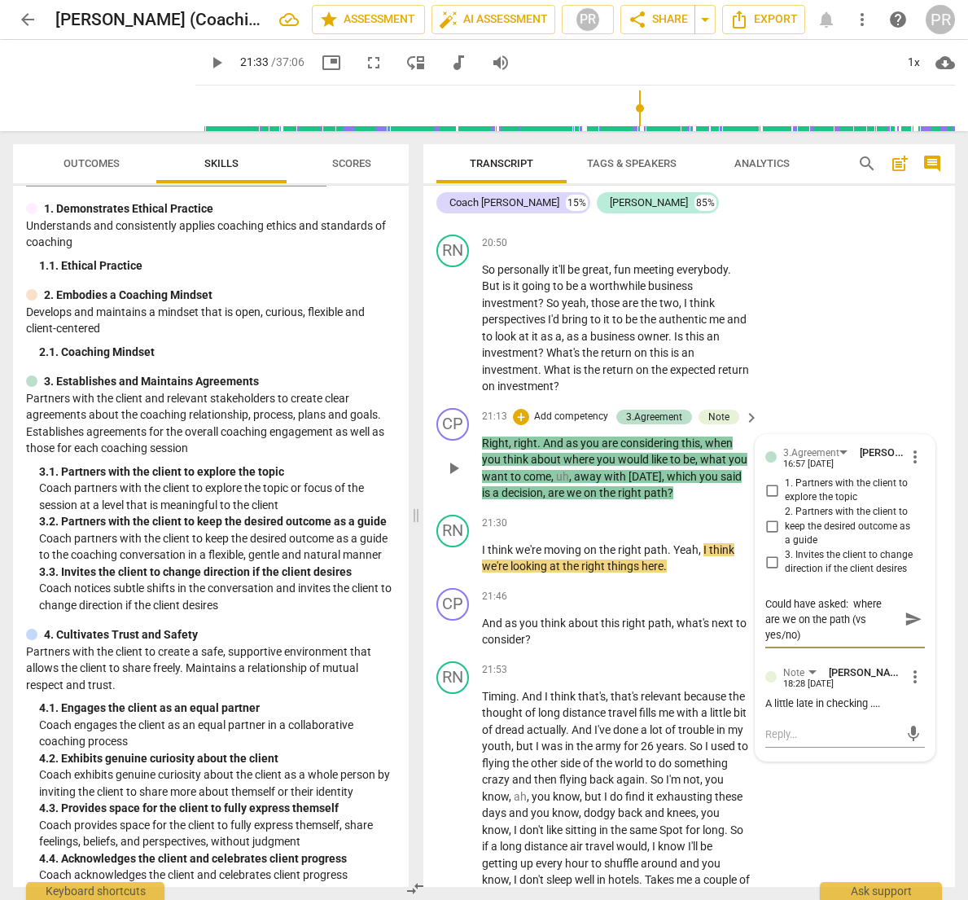
click at [810, 596] on textarea "Could have asked: where are we on the path (vs yes/no)" at bounding box center [833, 619] width 134 height 46
type textarea "Could have asked: where are we on the path (vs yes/no)."
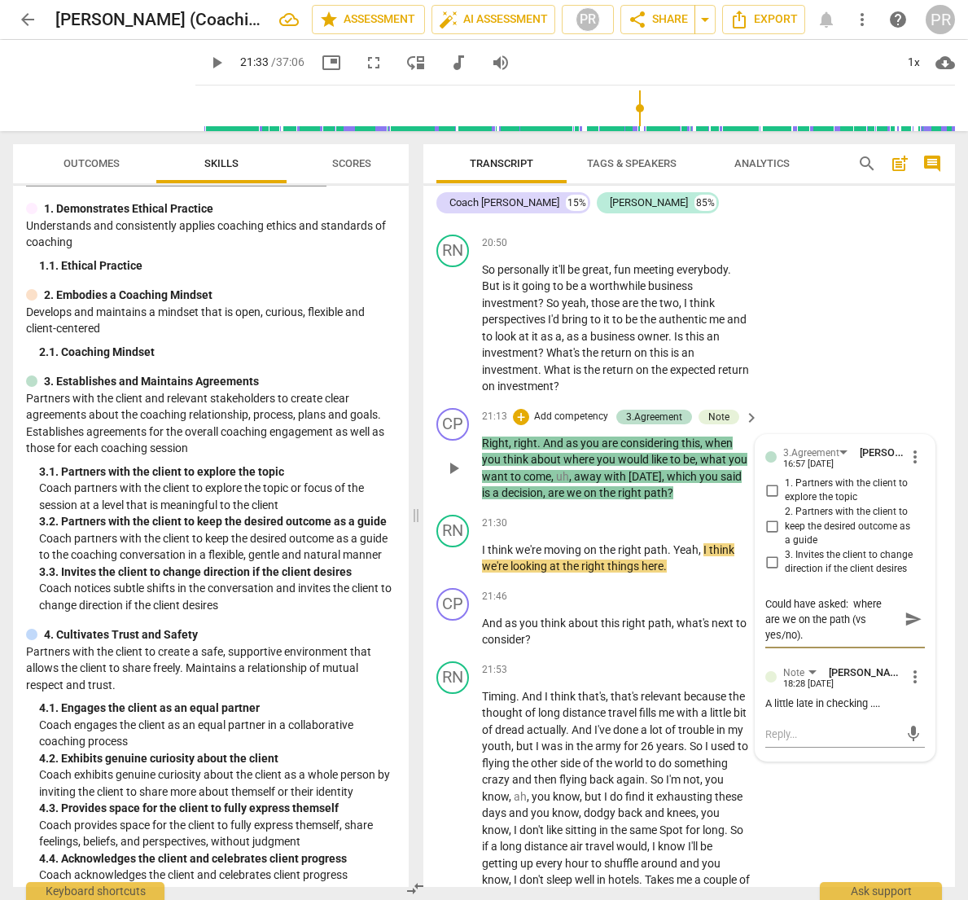
type textarea "Could have asked: where are we on the path (vs yes/no)."
type textarea "Could have asked: where are we on the path (vs yes/no). A"
type textarea "Could have asked: where are we on the path (vs yes/no). An"
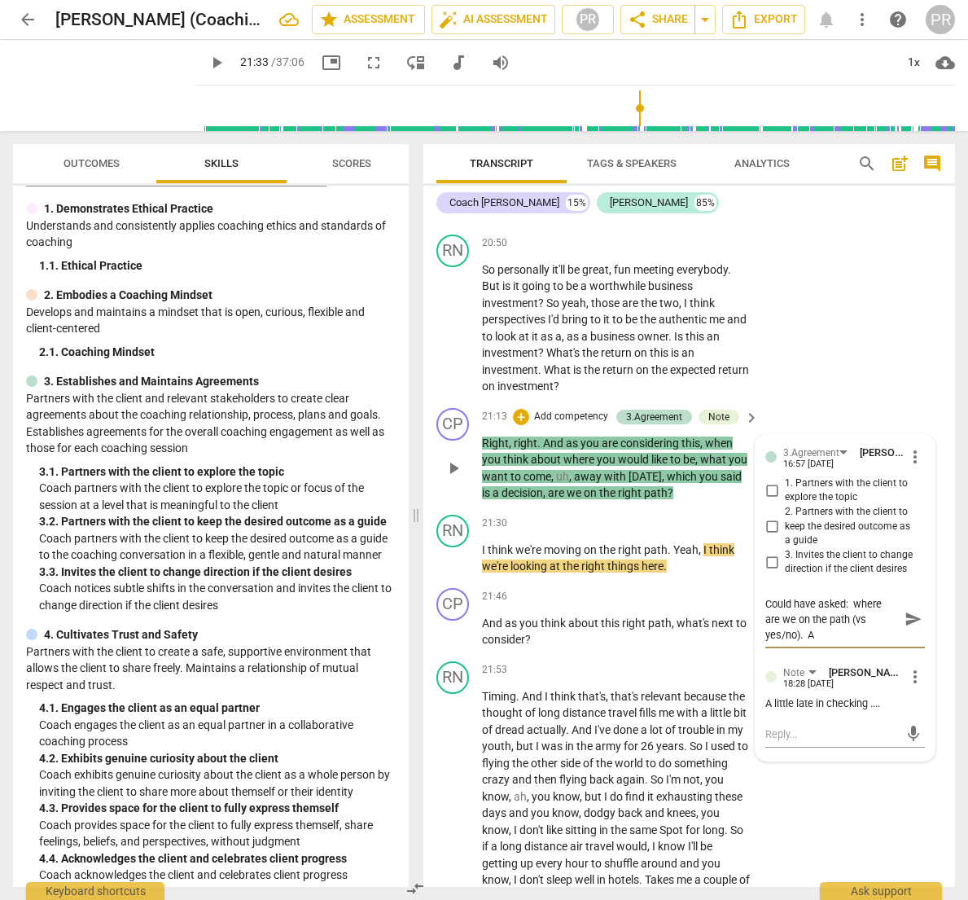
type textarea "Could have asked: where are we on the path (vs yes/no). An"
type textarea "Could have asked: where are we on the path (vs yes/no). And"
type textarea "Could have asked: where are we on the path (vs yes/no). And,"
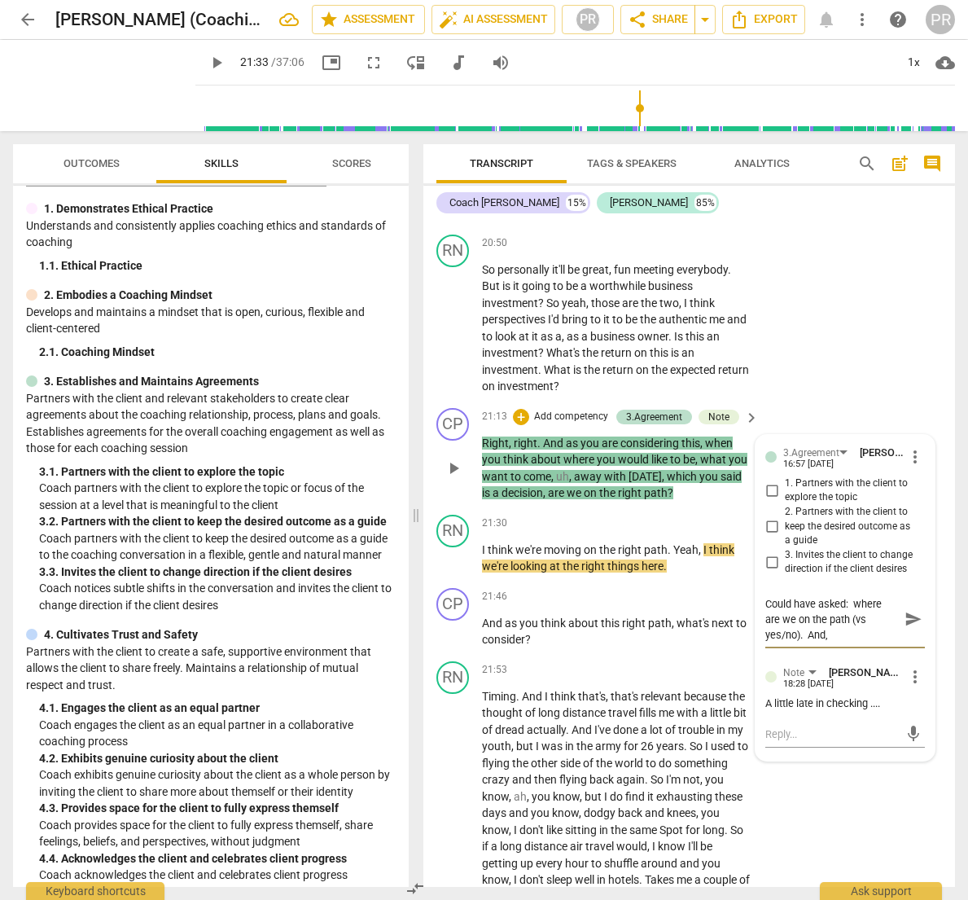
type textarea "Could have asked: where are we on the path (vs yes/no). And,"
type textarea "Could have asked: where are we on the path (vs yes/no). And, h"
type textarea "Could have asked: where are we on the path (vs yes/no). And, ha"
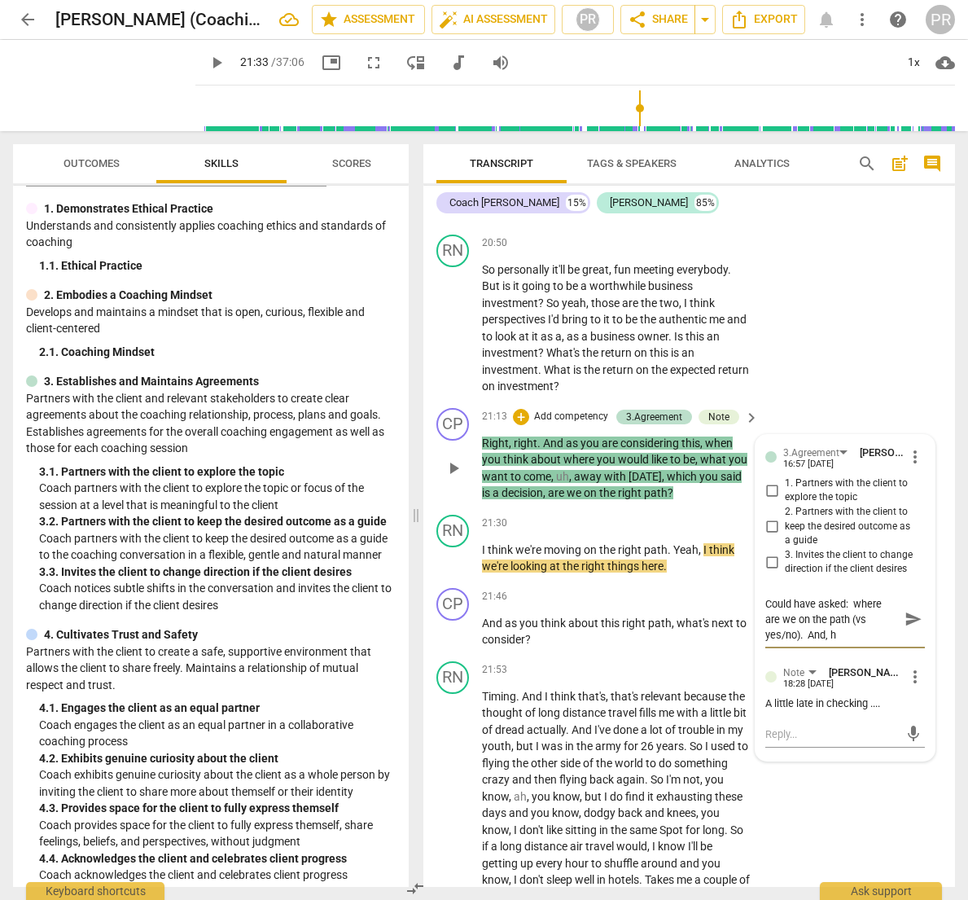
type textarea "Could have asked: where are we on the path (vs yes/no). And, ha"
type textarea "Could have asked: where are we on the path (vs yes/no). And, has"
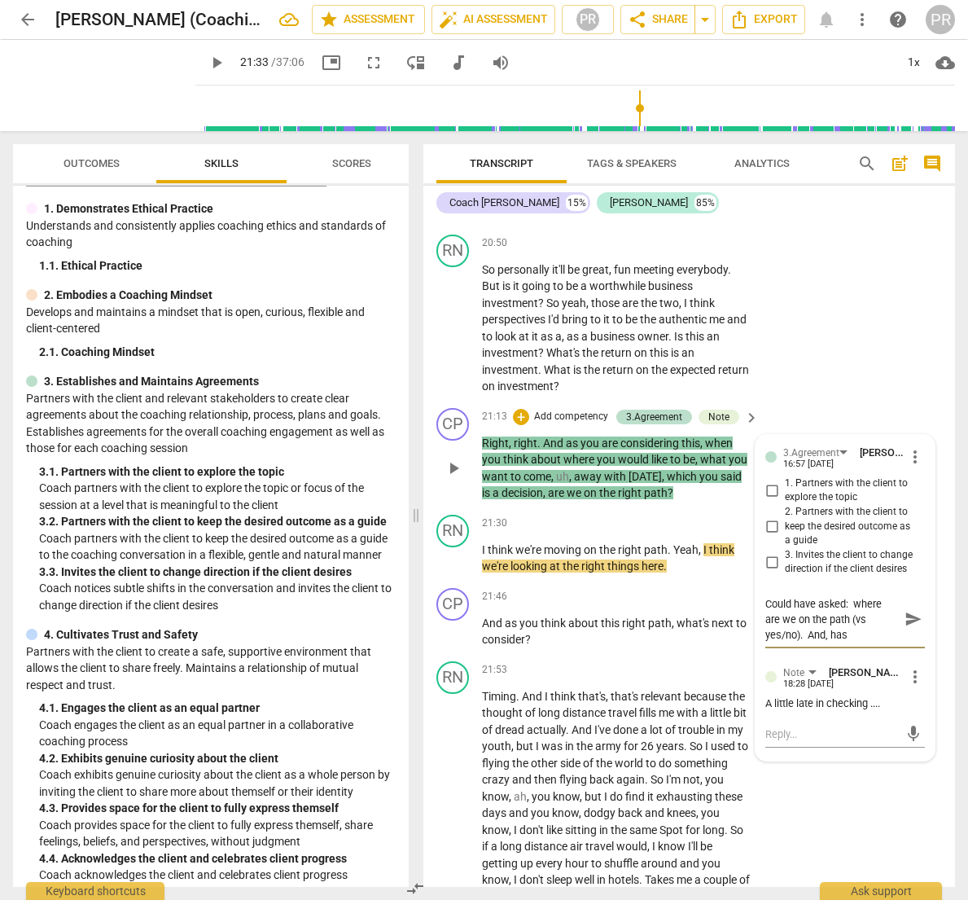
type textarea "Could have asked: where are we on the path (vs yes/no). And, has a"
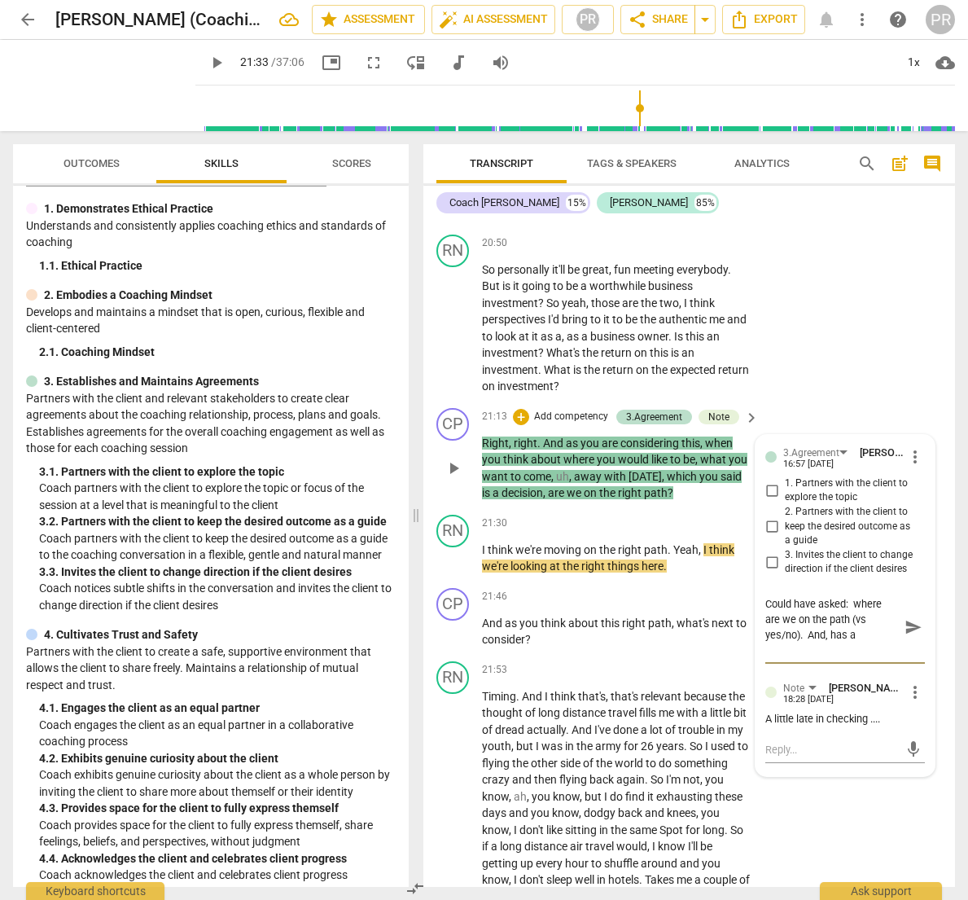
scroll to position [0, 0]
type textarea "Could have asked: where are we on the path (vs yes/no). And, has an"
type textarea "Could have asked: where are we on the path (vs yes/no). And, has any"
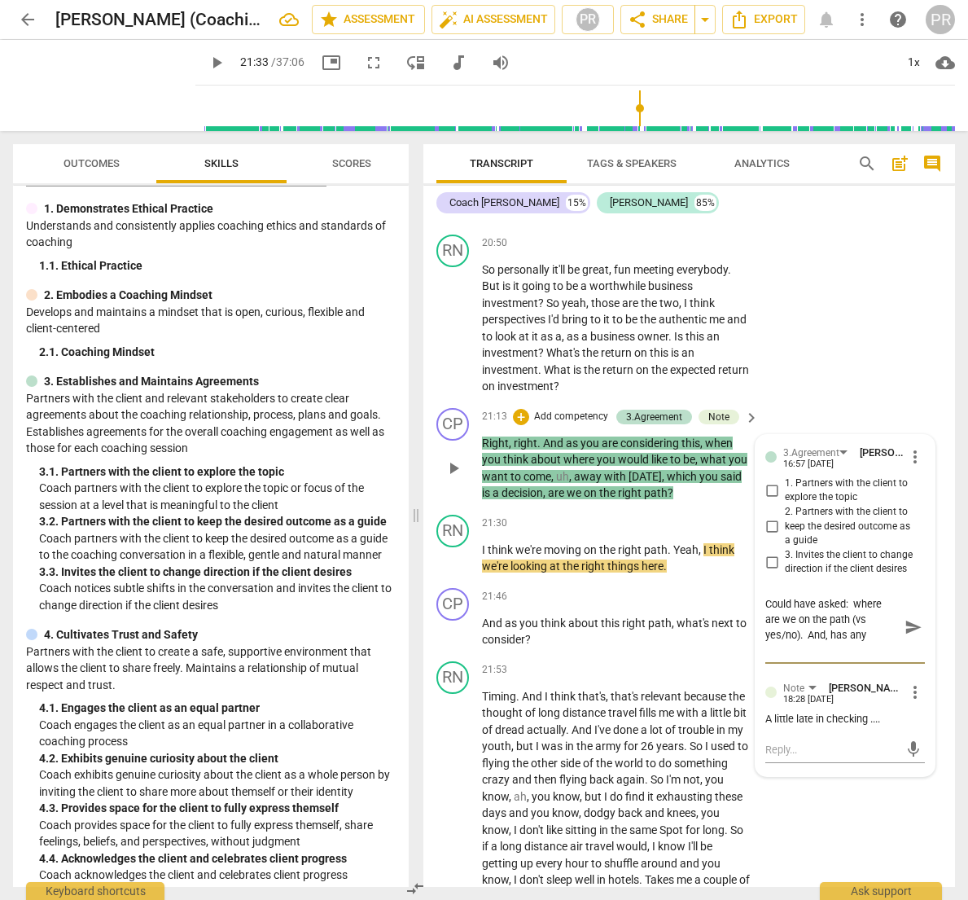
type textarea "Could have asked: where are we on the path (vs yes/no). And, has anyt"
type textarea "Could have asked: where are we on the path (vs yes/no). And, has anyth"
type textarea "Could have asked: where are we on the path (vs yes/no). And, has anythi"
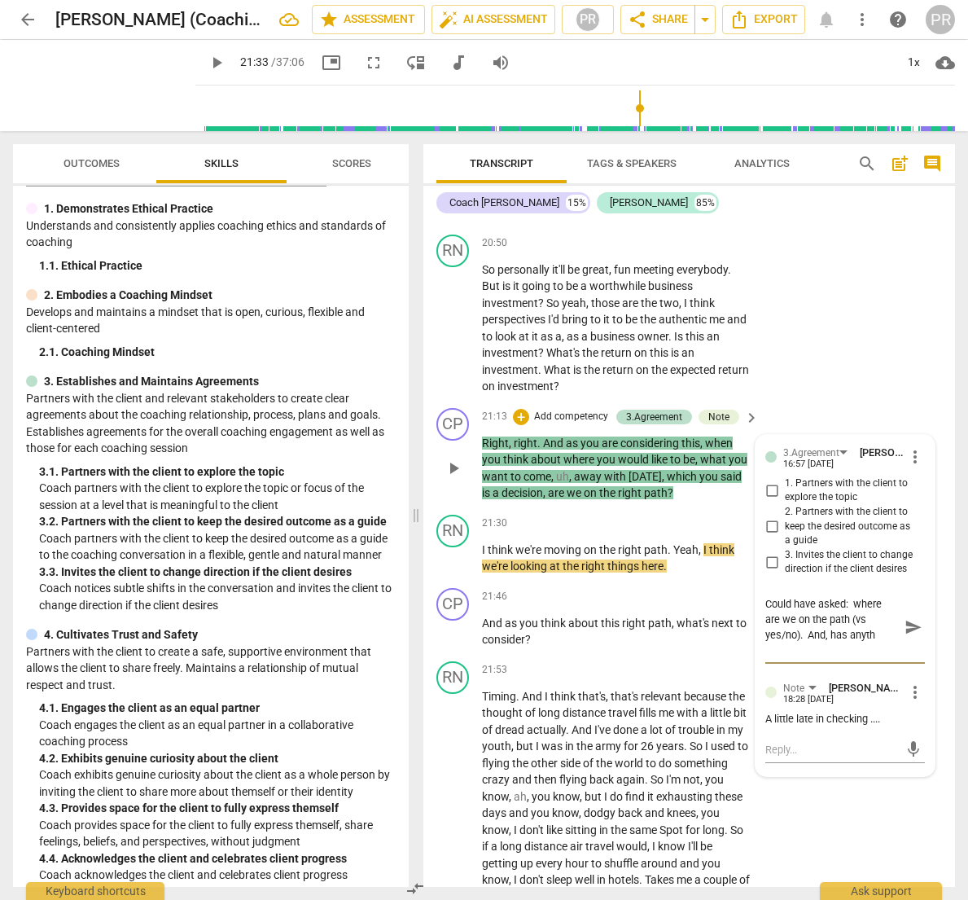
type textarea "Could have asked: where are we on the path (vs yes/no). And, has anythi"
type textarea "Could have asked: where are we on the path (vs yes/no). And, has anythin"
type textarea "Could have asked: where are we on the path (vs yes/no). And, has anything"
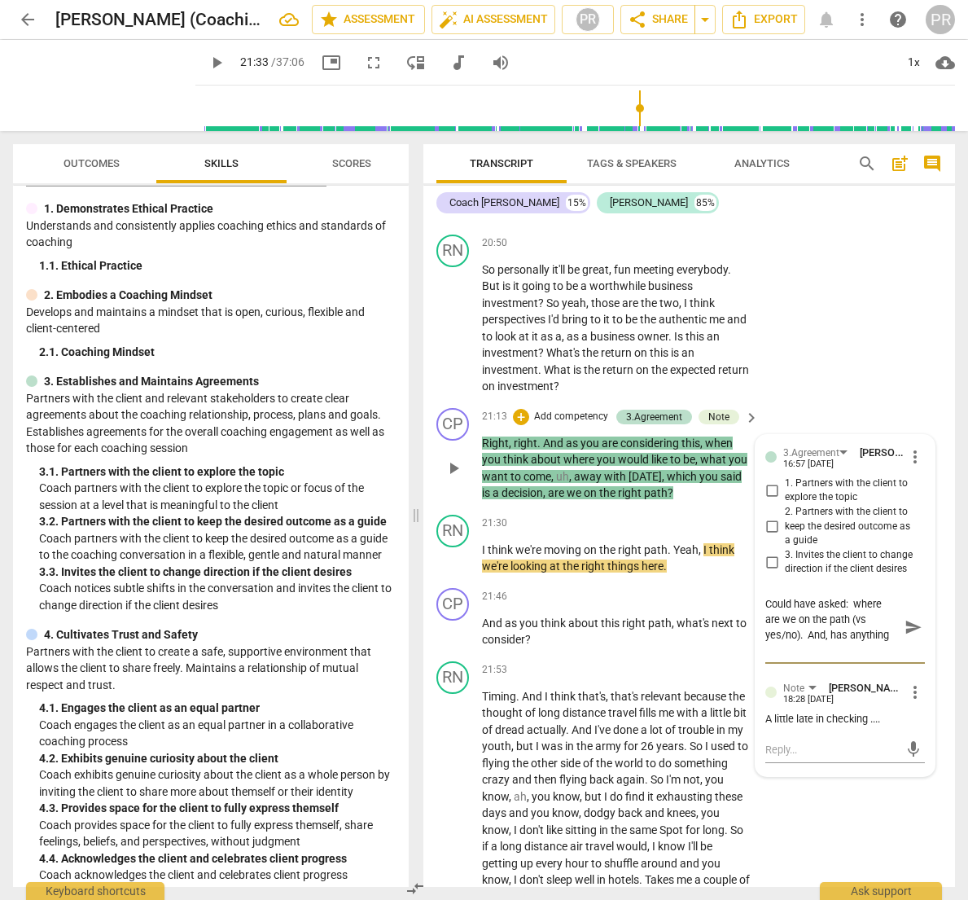
type textarea "Could have asked: where are we on the path (vs yes/no). And, has anything"
type textarea "Could have asked: where are we on the path (vs yes/no). And, has anything c"
type textarea "Could have asked: where are we on the path (vs yes/no). And, has anything ch"
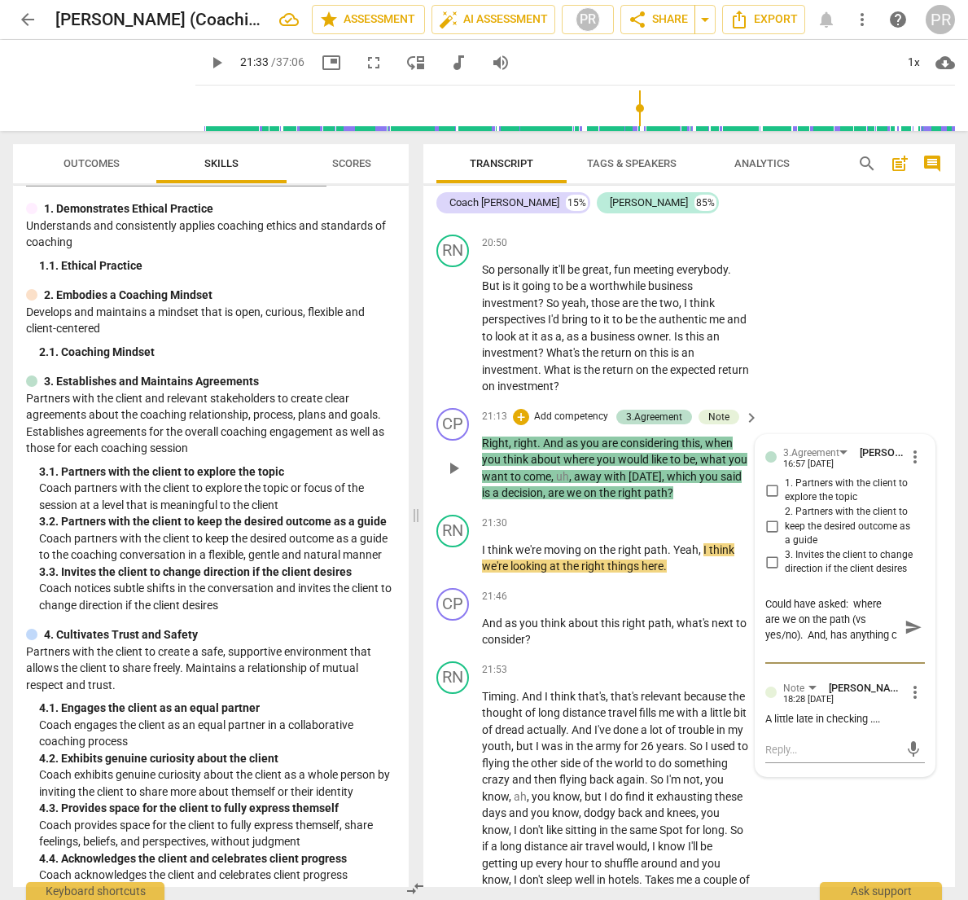
type textarea "Could have asked: where are we on the path (vs yes/no). And, has anything ch"
type textarea "Could have asked: where are we on the path (vs yes/no). And, has anything cha"
type textarea "Could have asked: where are we on the path (vs yes/no). And, has anything chan"
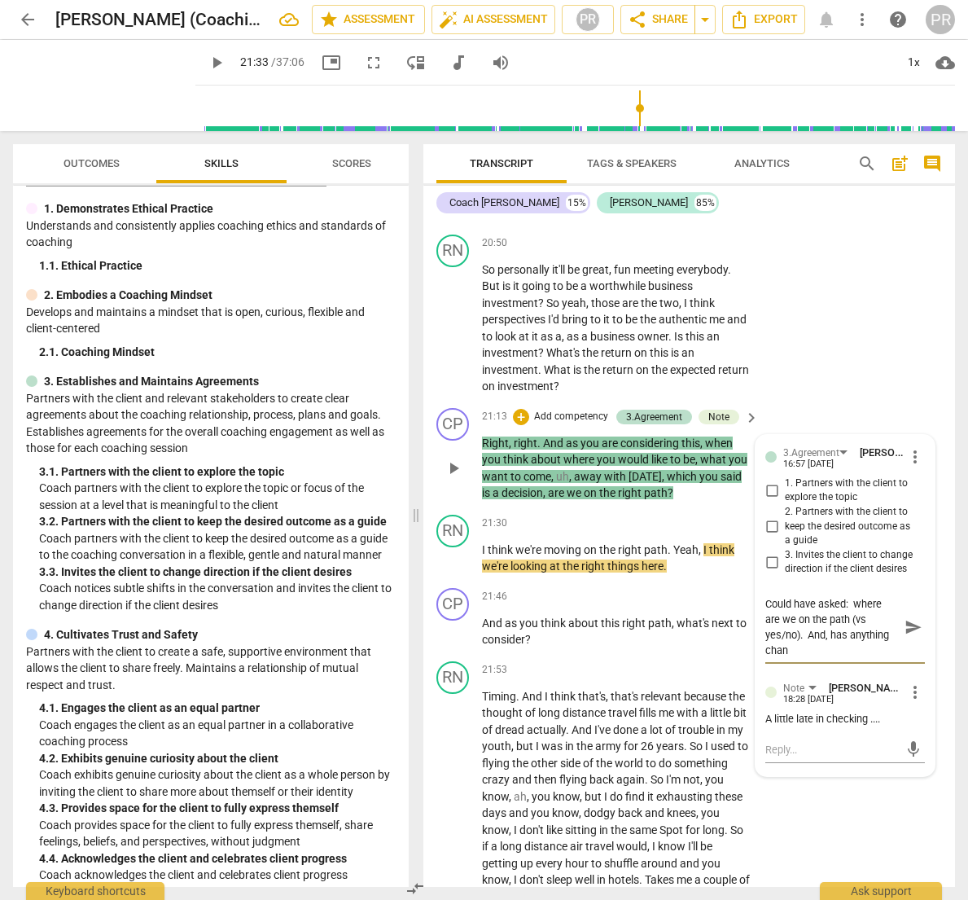
type textarea "Could have asked: where are we on the path (vs yes/no). And, has anything [PERS…"
type textarea "Could have asked: where are we on the path (vs yes/no). And, has anything change"
type textarea "Could have asked: where are we on the path (vs yes/no). And, has anything chang…"
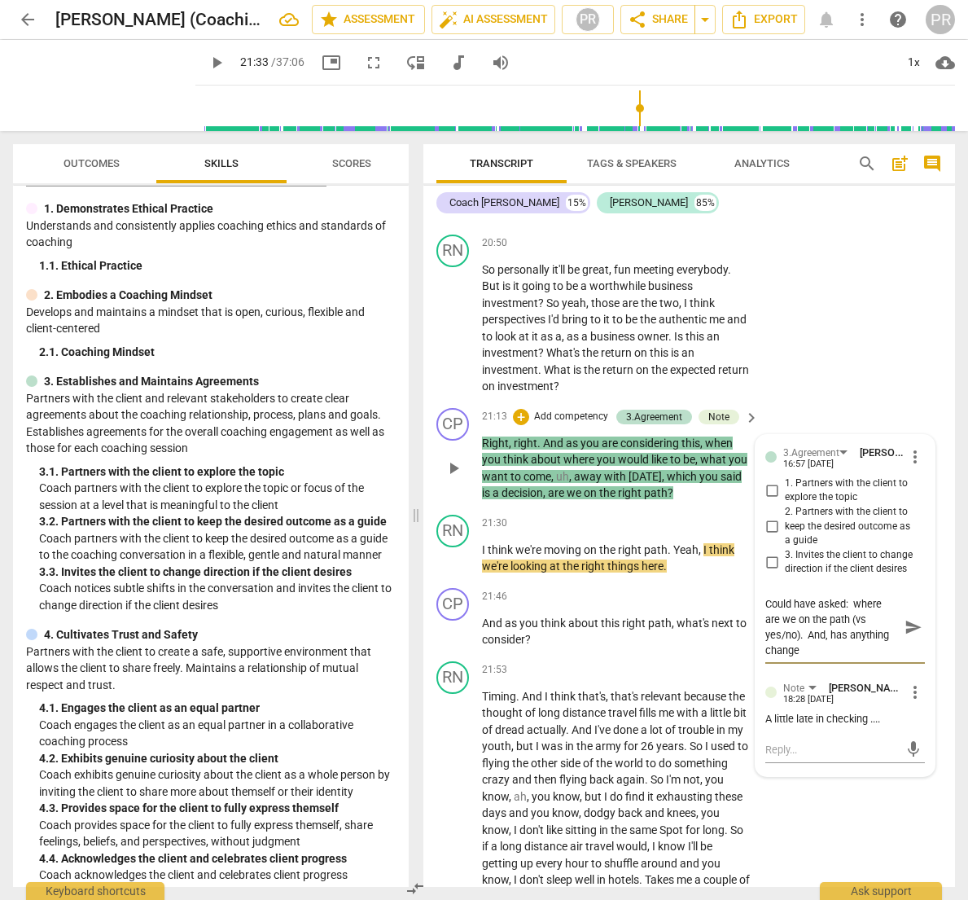
type textarea "Could have asked: where are we on the path (vs yes/no). And, has anything chang…"
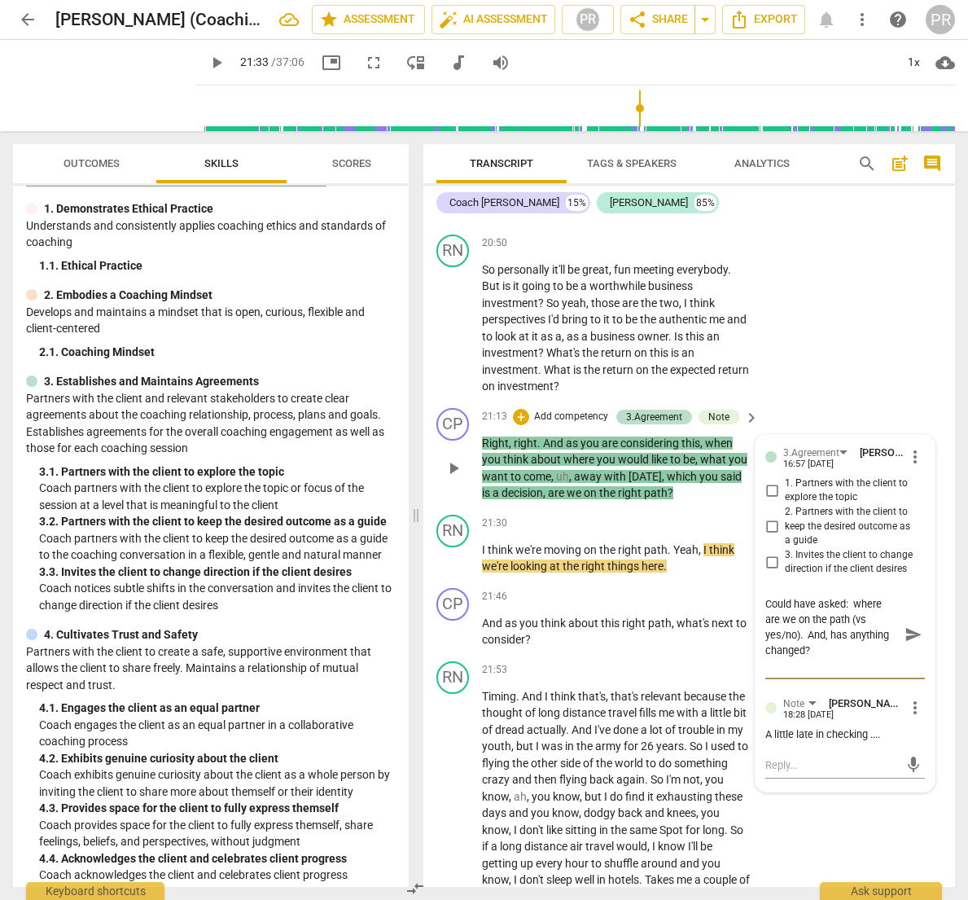
scroll to position [7137, 0]
click at [905, 626] on span "send" at bounding box center [914, 635] width 18 height 18
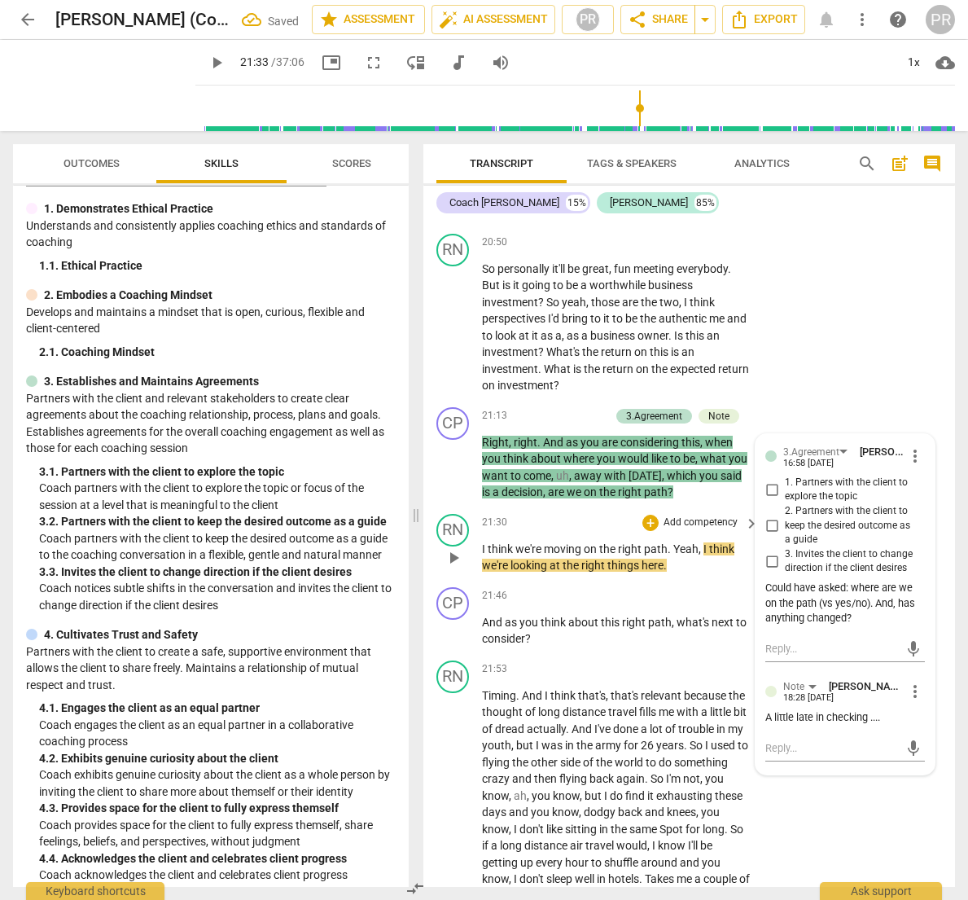
scroll to position [0, 0]
click at [207, 64] on span "play_arrow" at bounding box center [217, 63] width 20 height 20
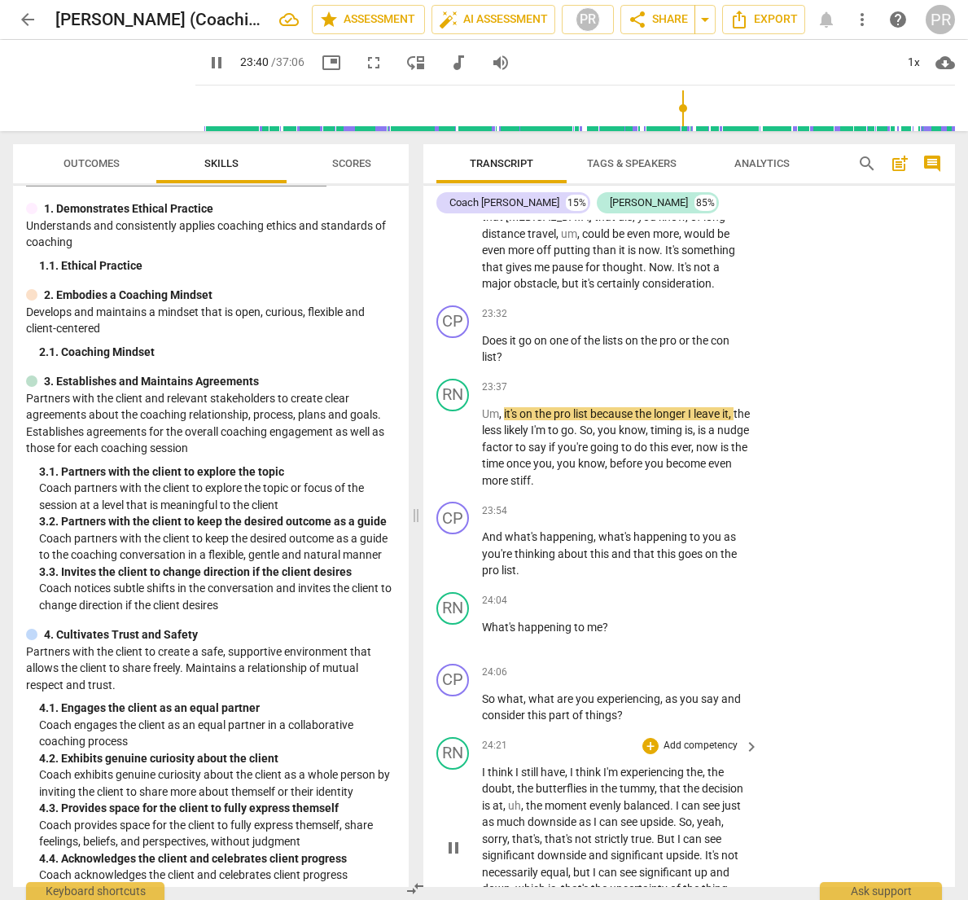
scroll to position [7973, 0]
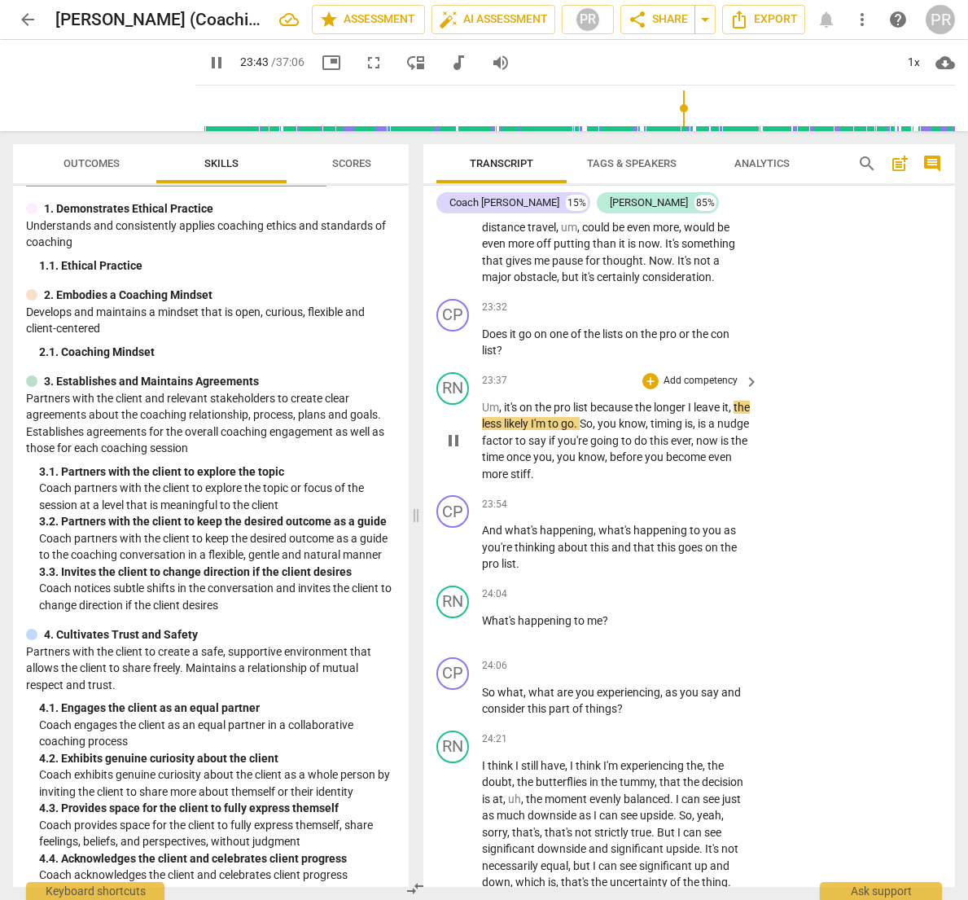
click at [717, 374] on p "Add competency" at bounding box center [700, 381] width 77 height 15
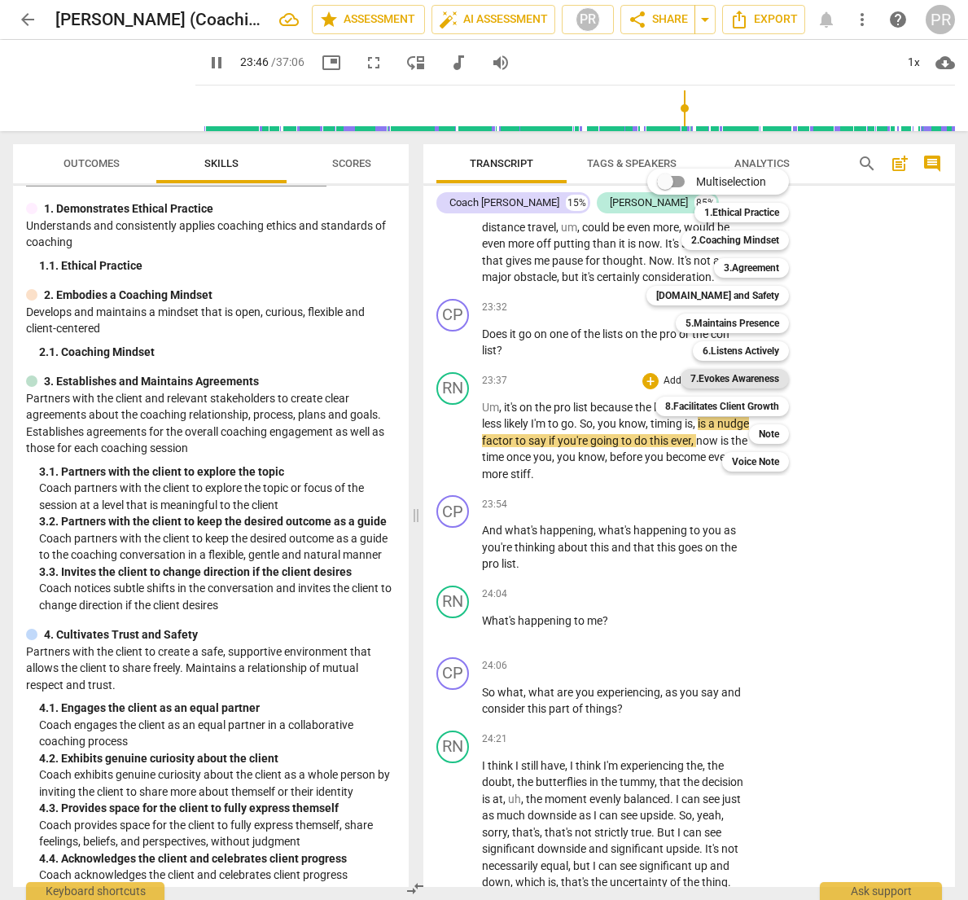
click at [756, 374] on b "7.Evokes Awareness" at bounding box center [735, 379] width 89 height 20
type input "1427"
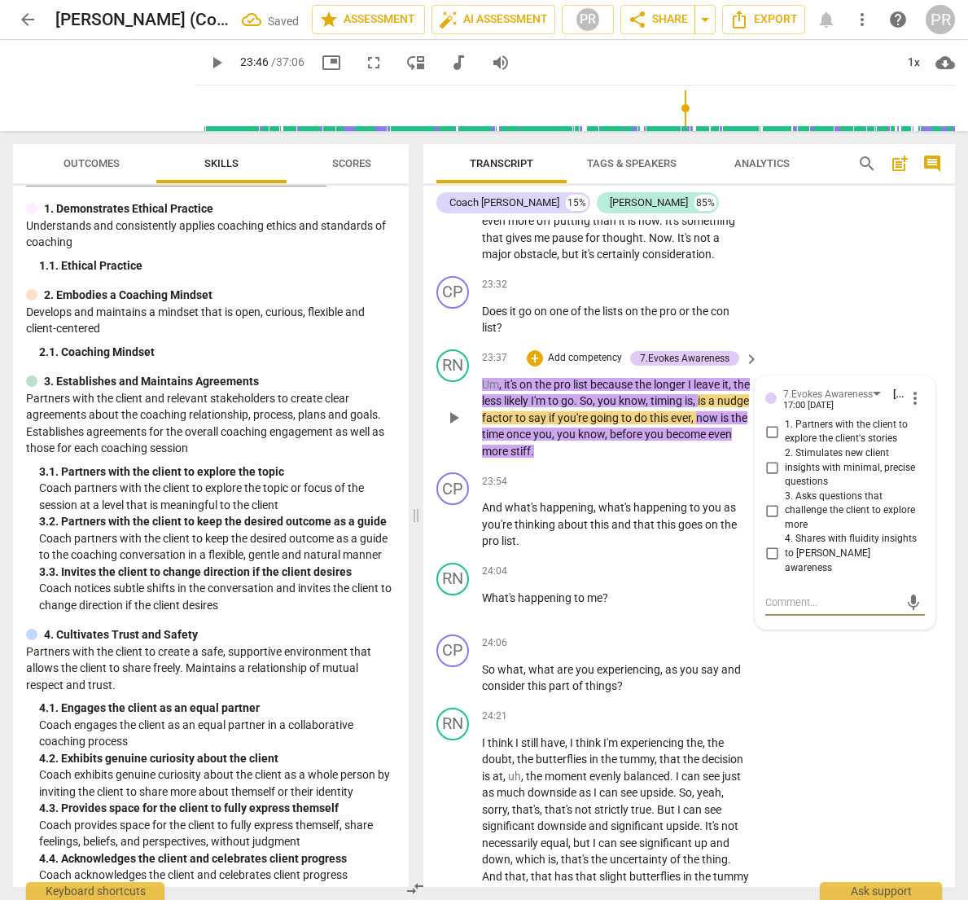
scroll to position [8002, 0]
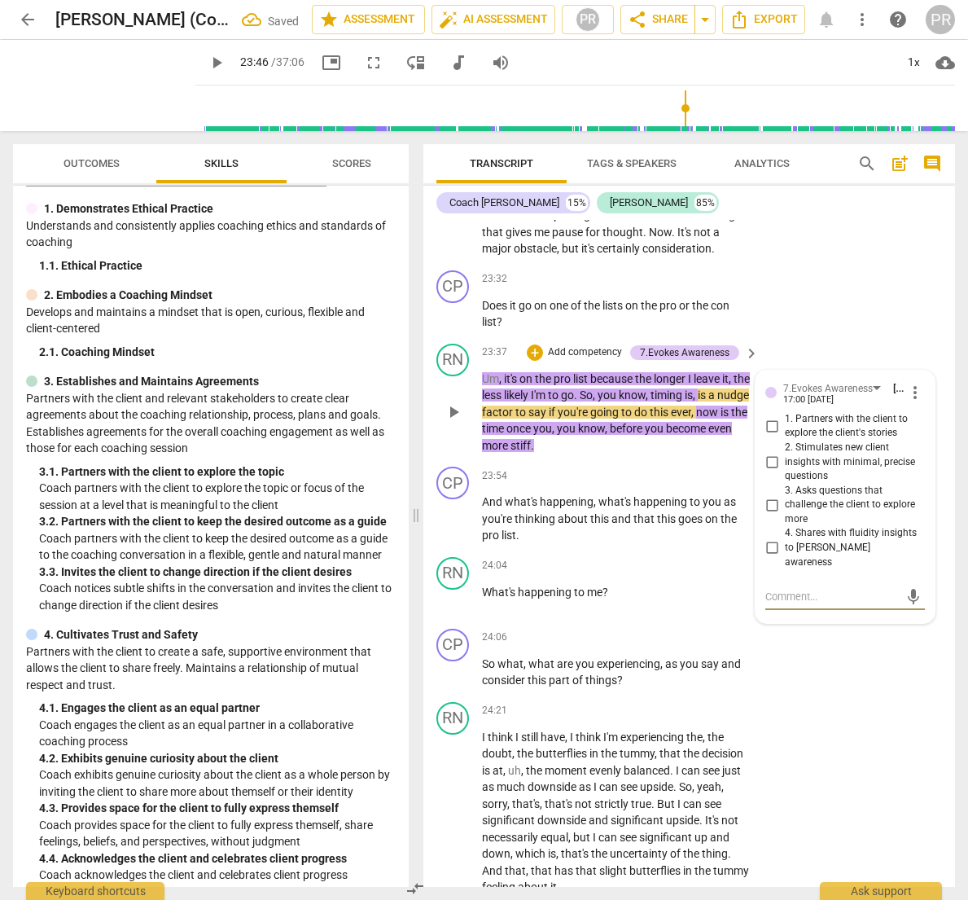
click at [791, 589] on textarea at bounding box center [833, 596] width 134 height 15
type textarea "I"
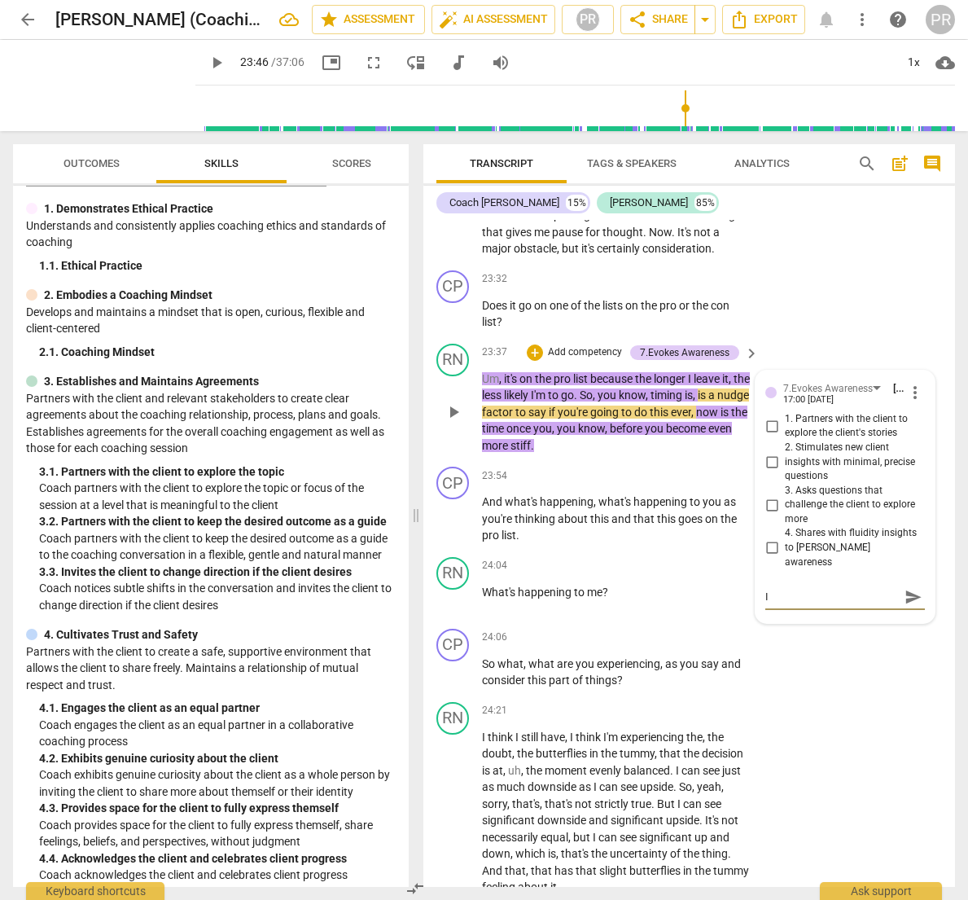
type textarea "I l"
type textarea "I le"
type textarea "I let"
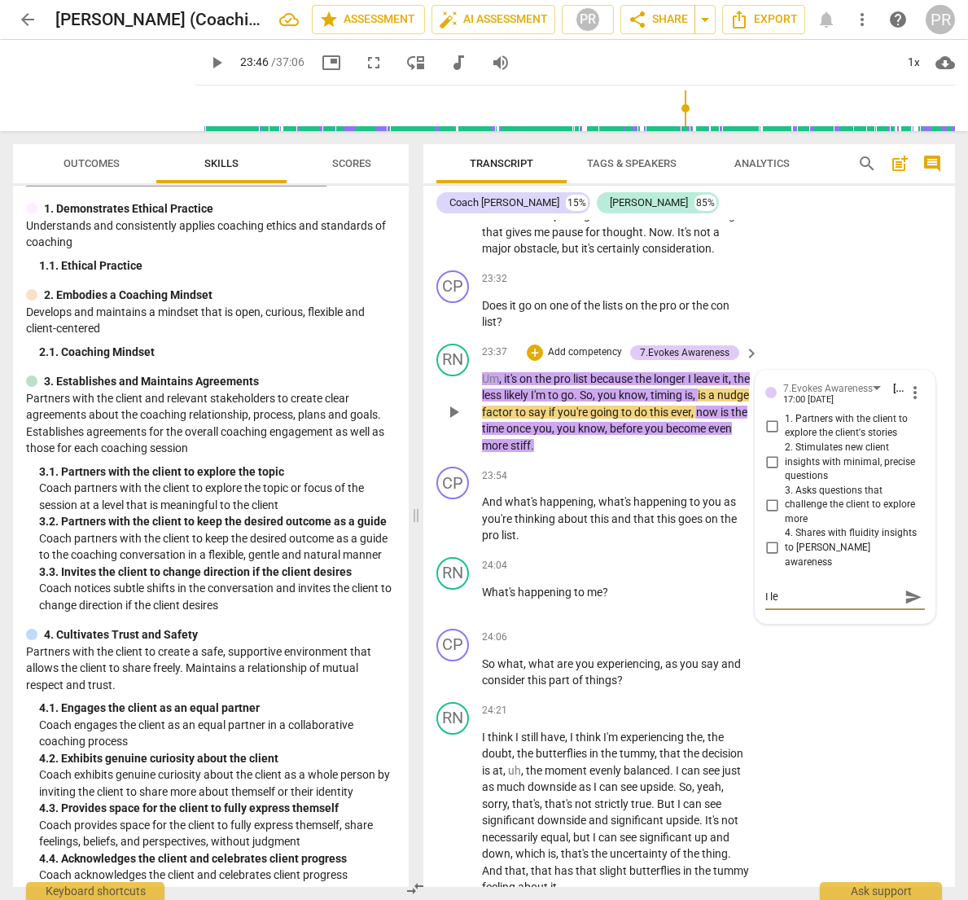
type textarea "I let"
type textarea "I let g"
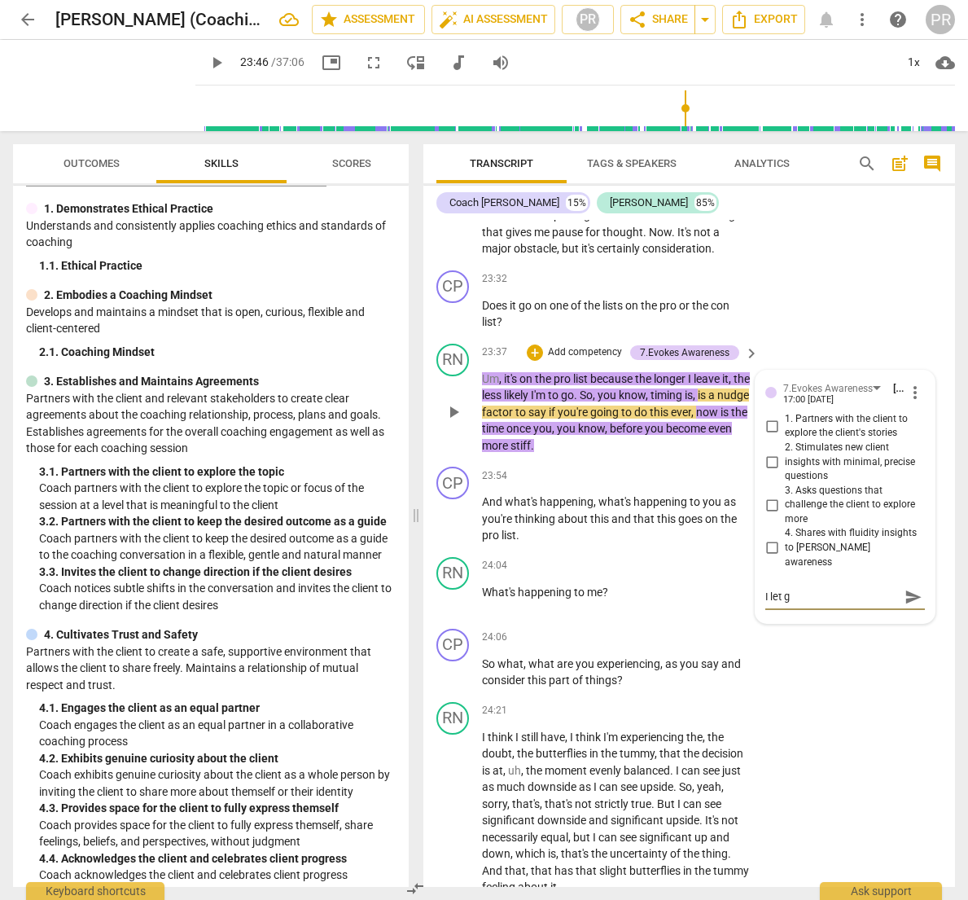
type textarea "I let go"
type textarea "I let go o"
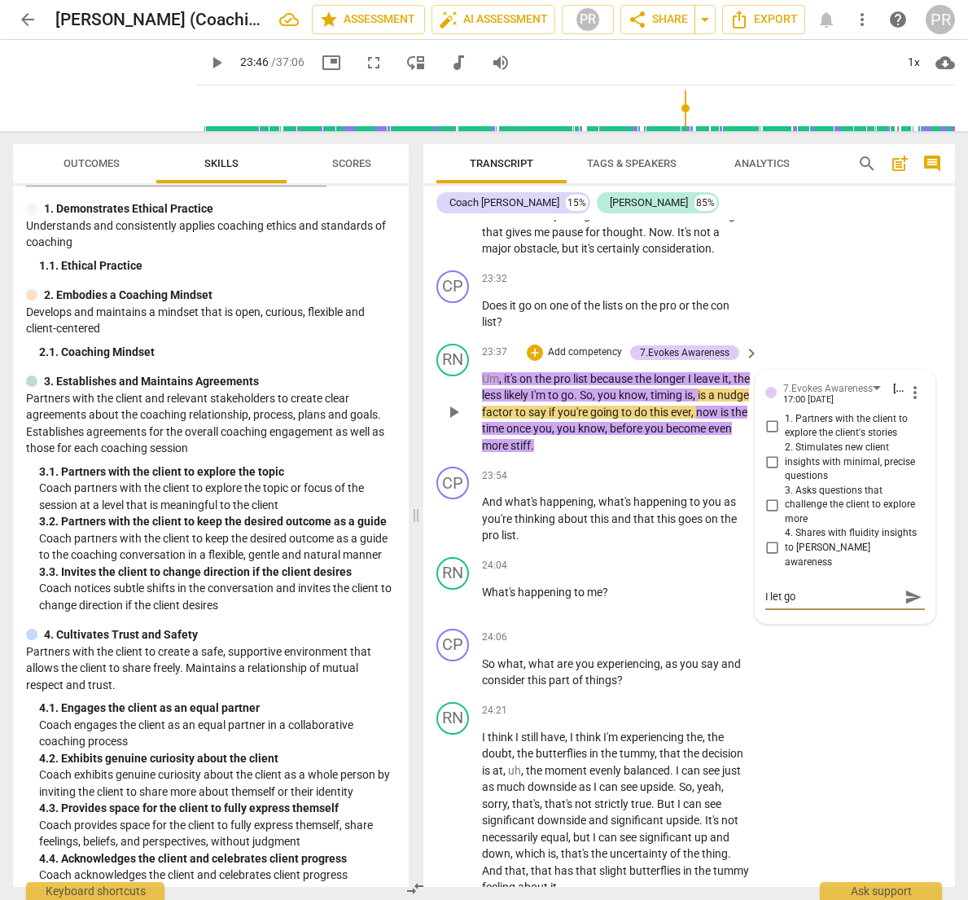
type textarea "I let go o"
type textarea "I let go of"
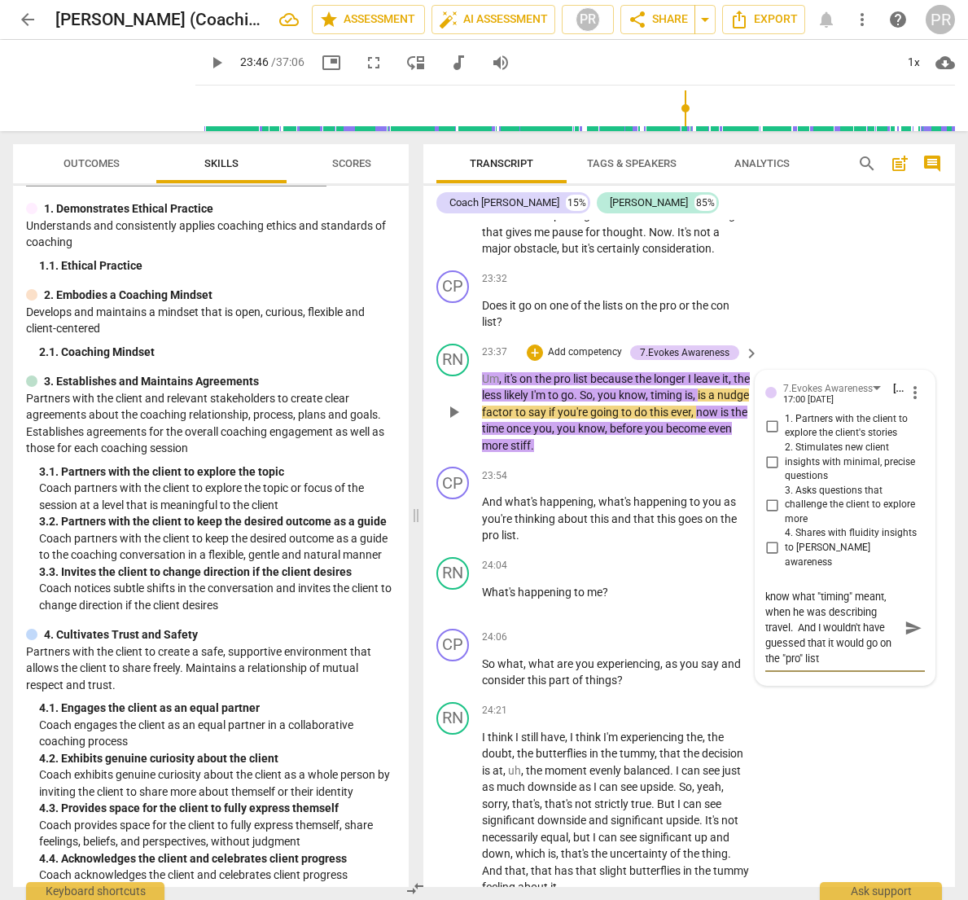
scroll to position [8006, 0]
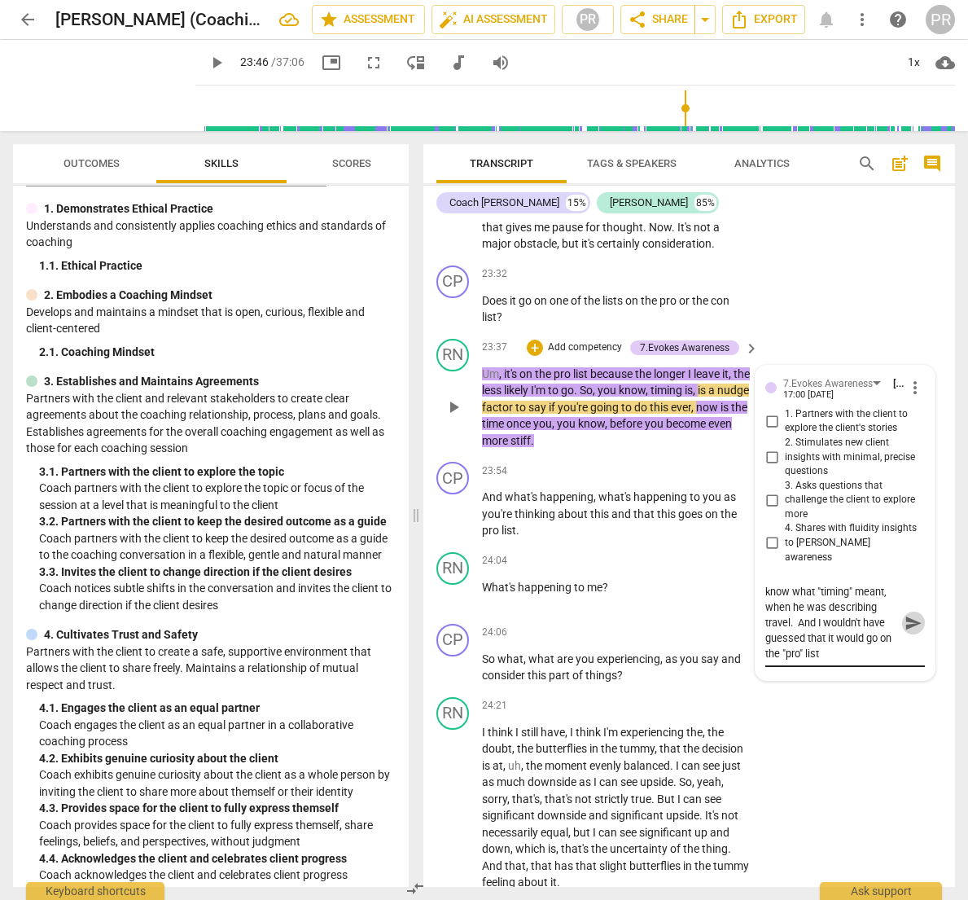
click at [907, 614] on span "send" at bounding box center [914, 623] width 18 height 18
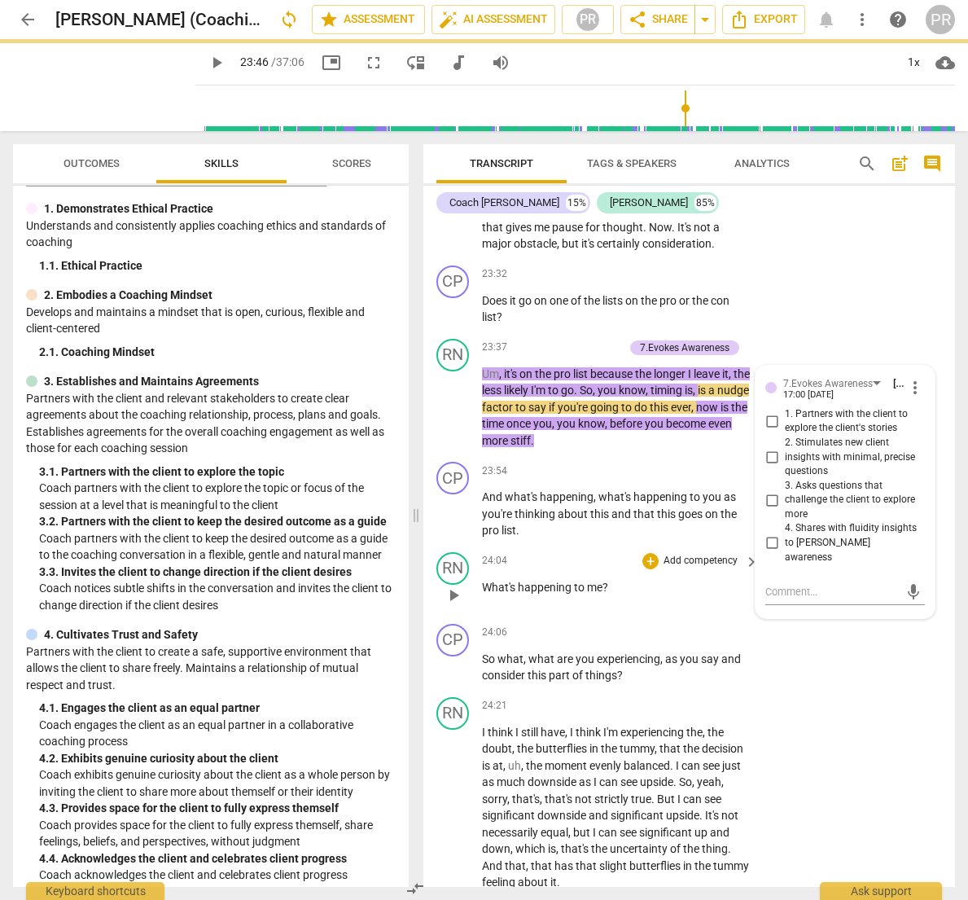
scroll to position [8001, 0]
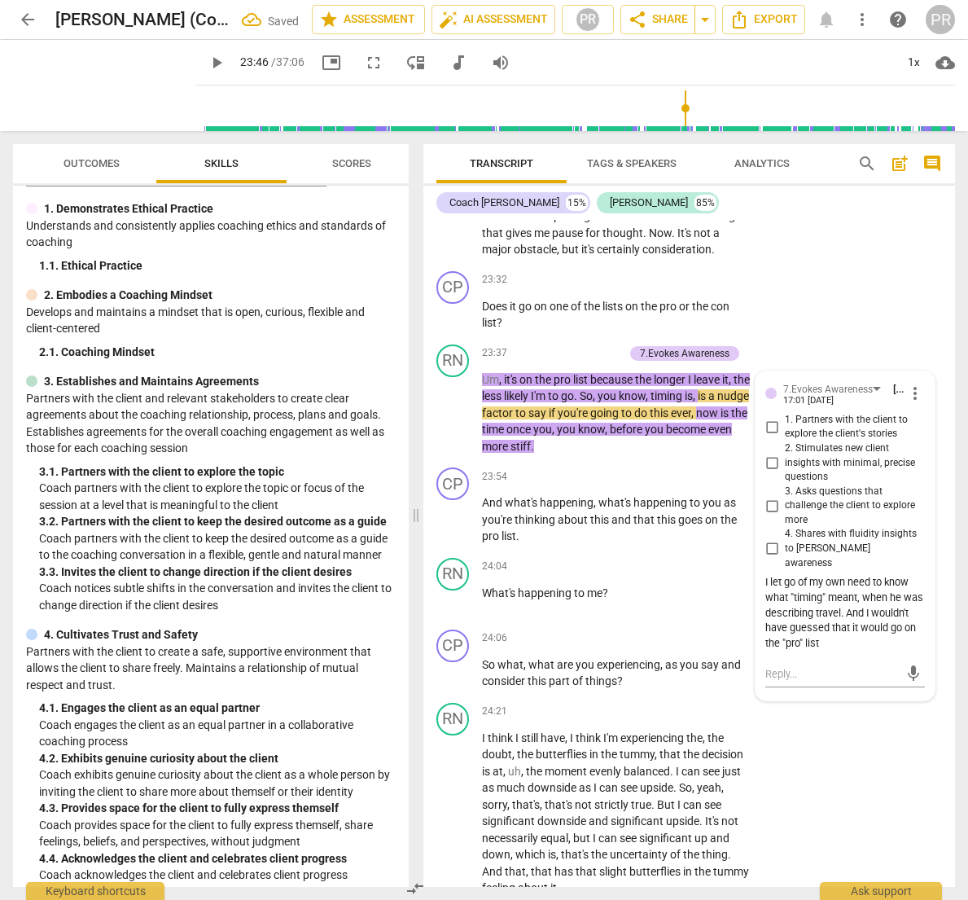
click at [207, 60] on span "play_arrow" at bounding box center [217, 63] width 20 height 20
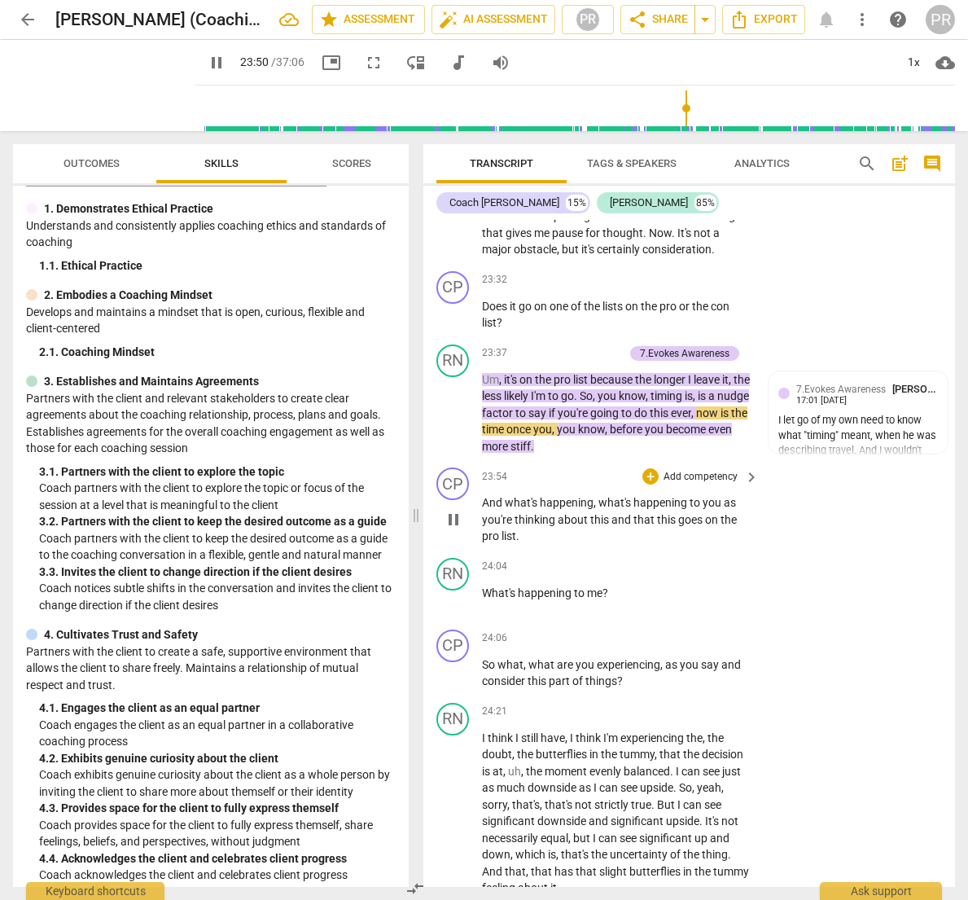
scroll to position [7999, 0]
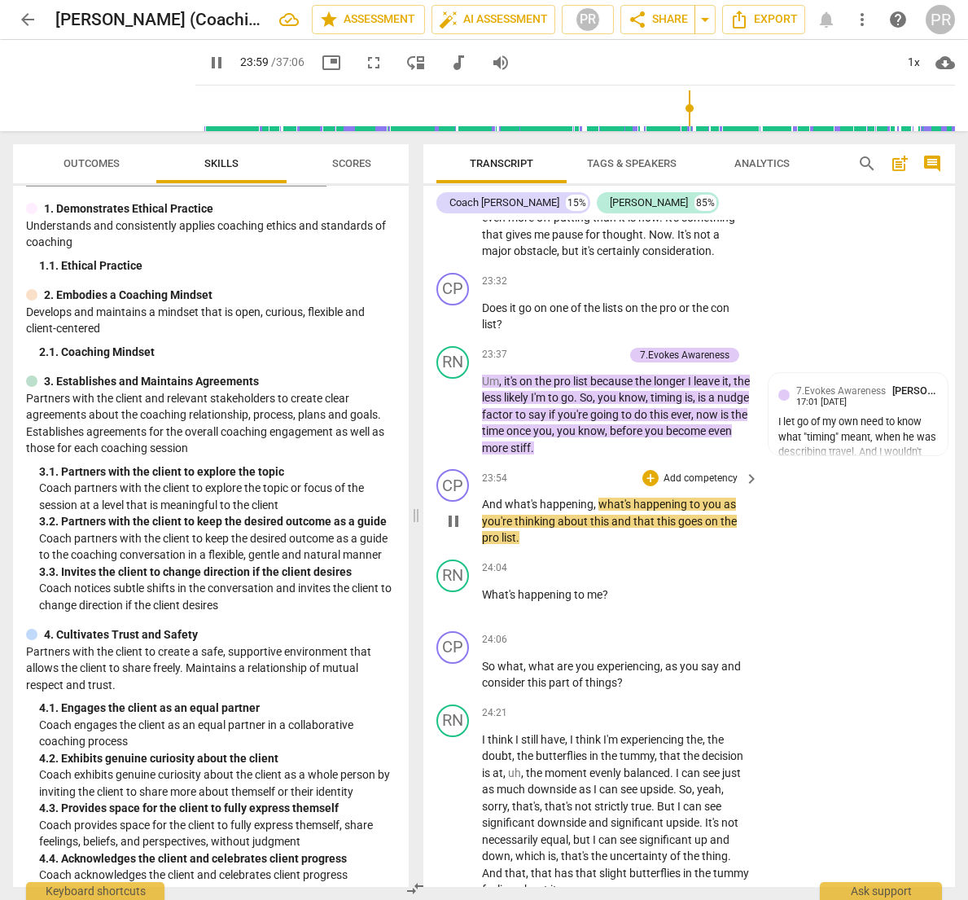
click at [683, 472] on p "Add competency" at bounding box center [700, 479] width 77 height 15
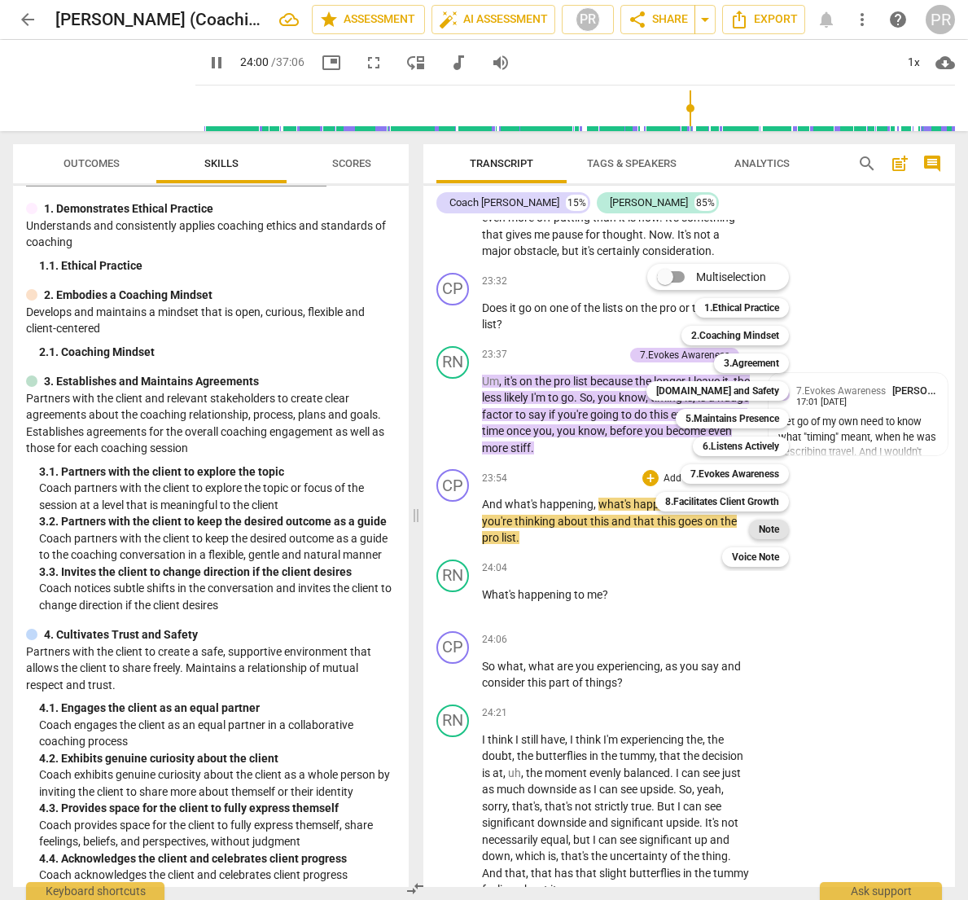
click at [756, 521] on div "Note" at bounding box center [769, 530] width 40 height 20
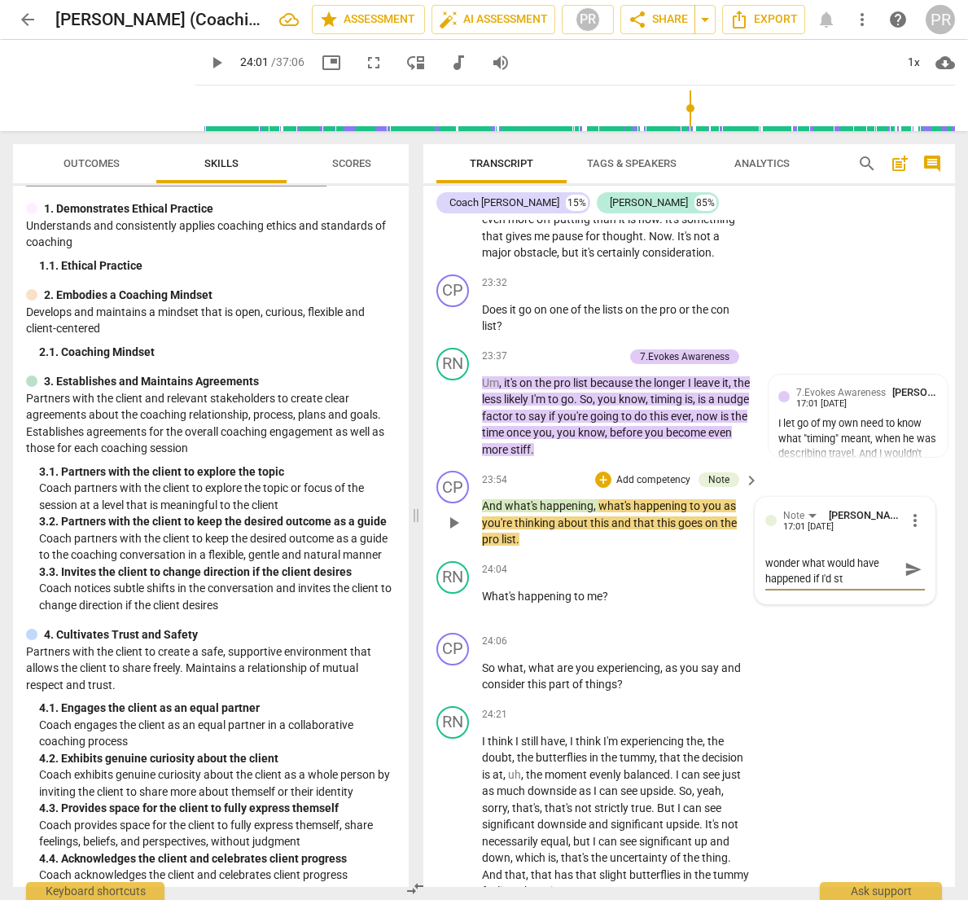
scroll to position [0, 0]
click at [905, 569] on span "send" at bounding box center [914, 578] width 18 height 18
click at [207, 59] on span "play_arrow" at bounding box center [217, 63] width 20 height 20
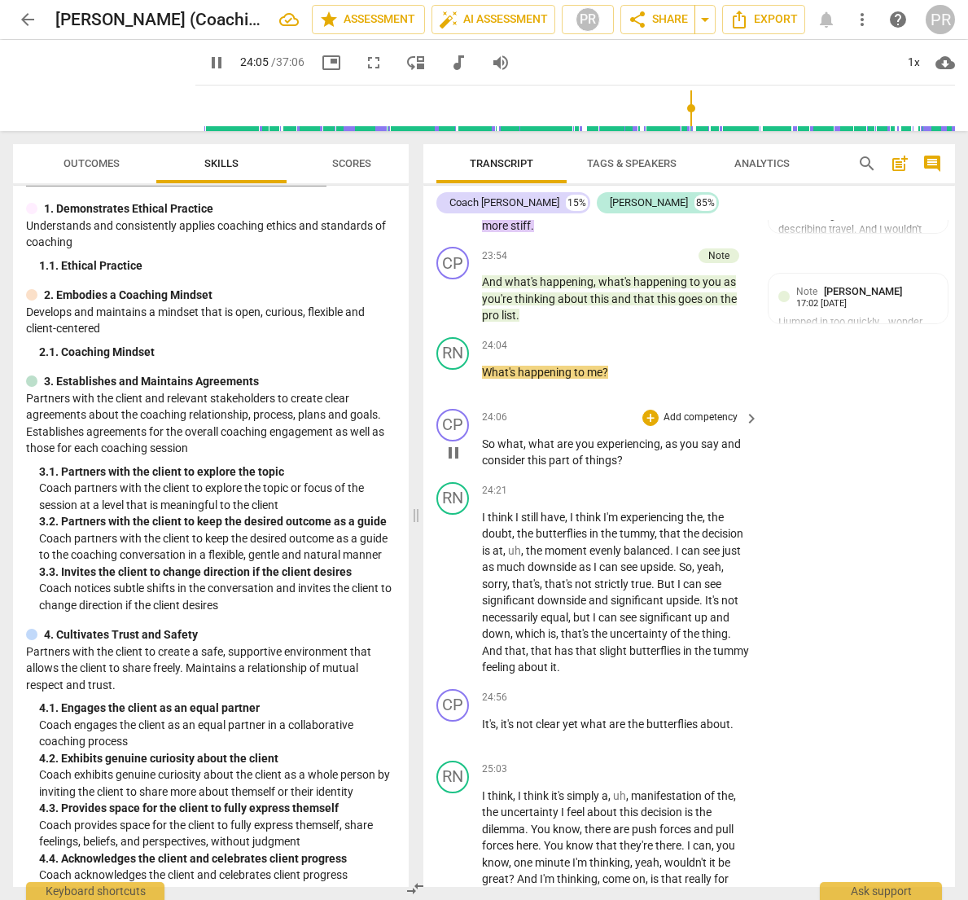
scroll to position [8223, 0]
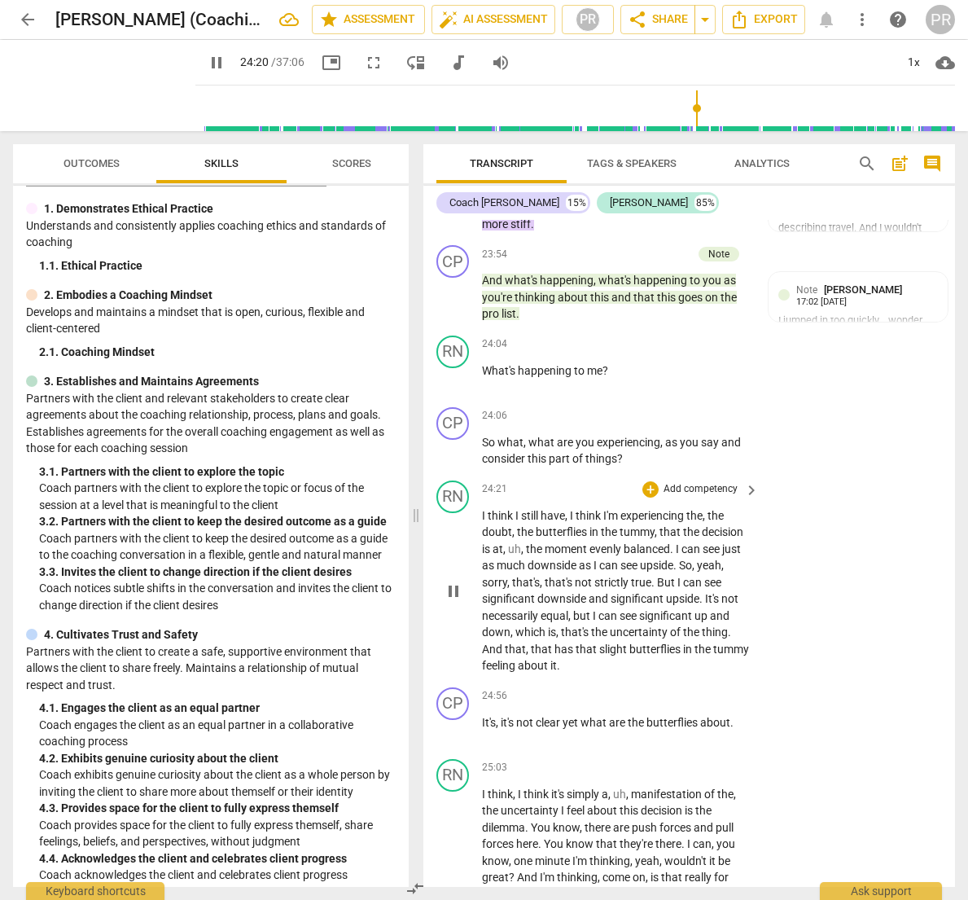
click at [700, 482] on p "Add competency" at bounding box center [700, 489] width 77 height 15
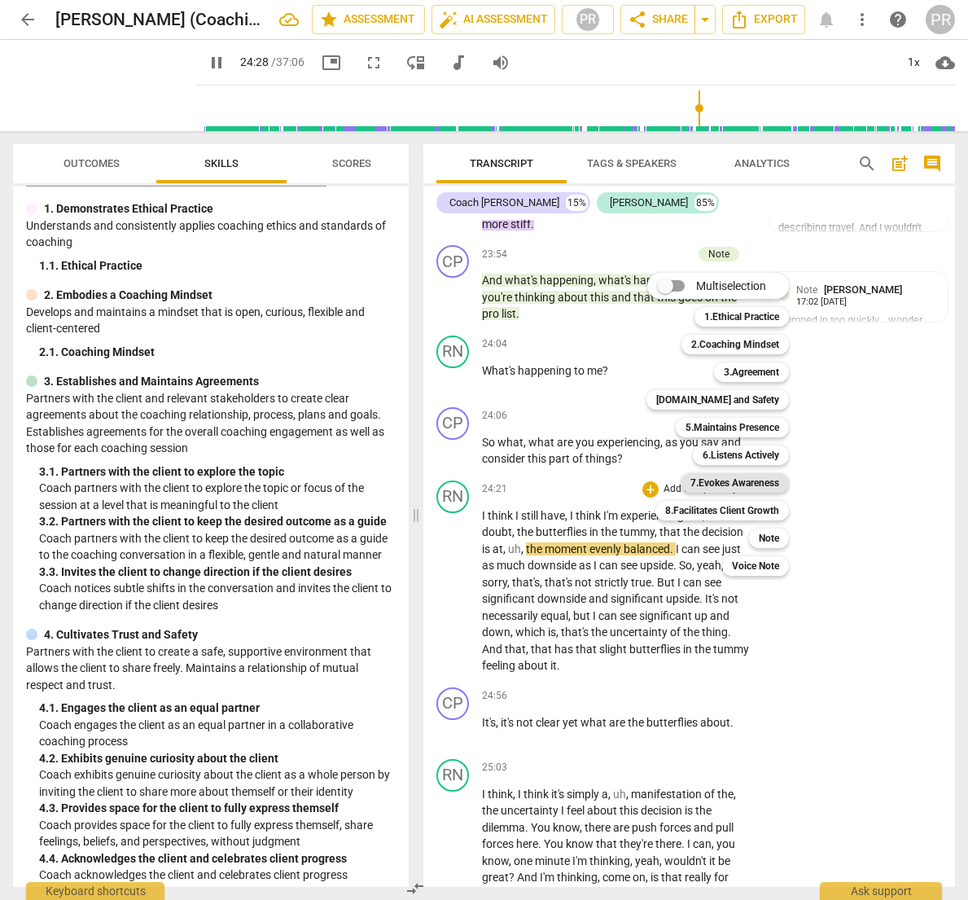
click at [751, 484] on b "7.Evokes Awareness" at bounding box center [735, 483] width 89 height 20
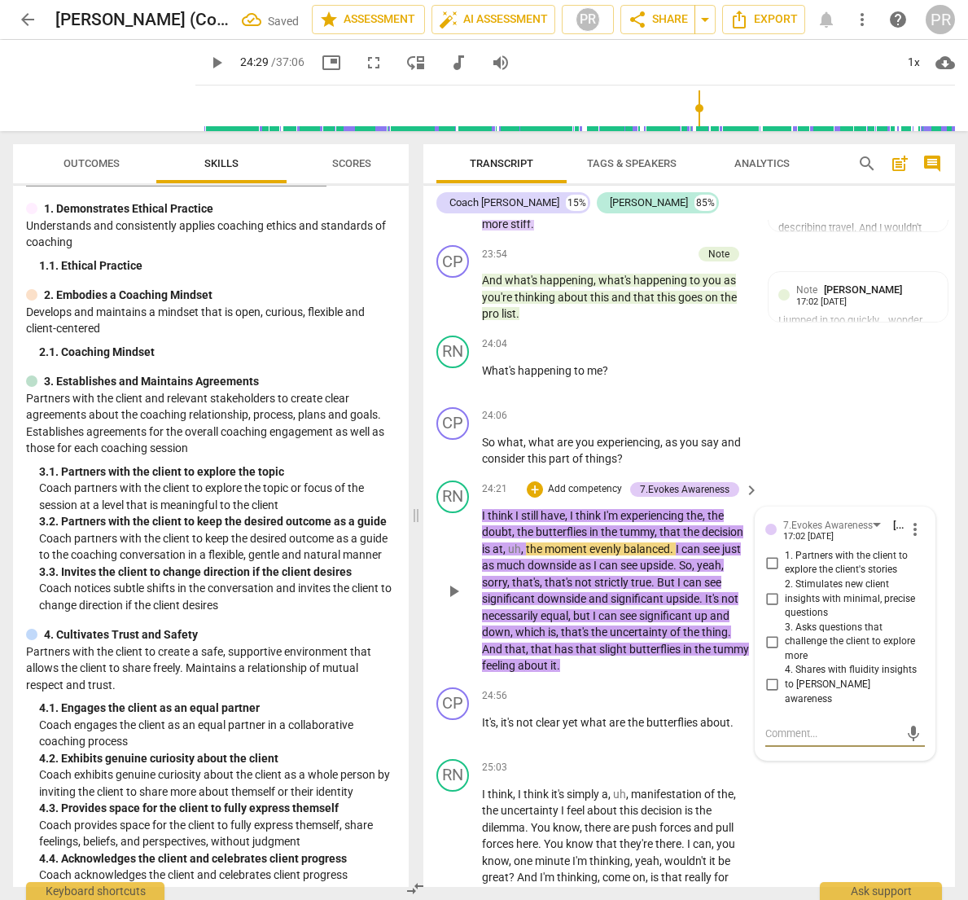
click at [768, 726] on textarea at bounding box center [833, 733] width 134 height 15
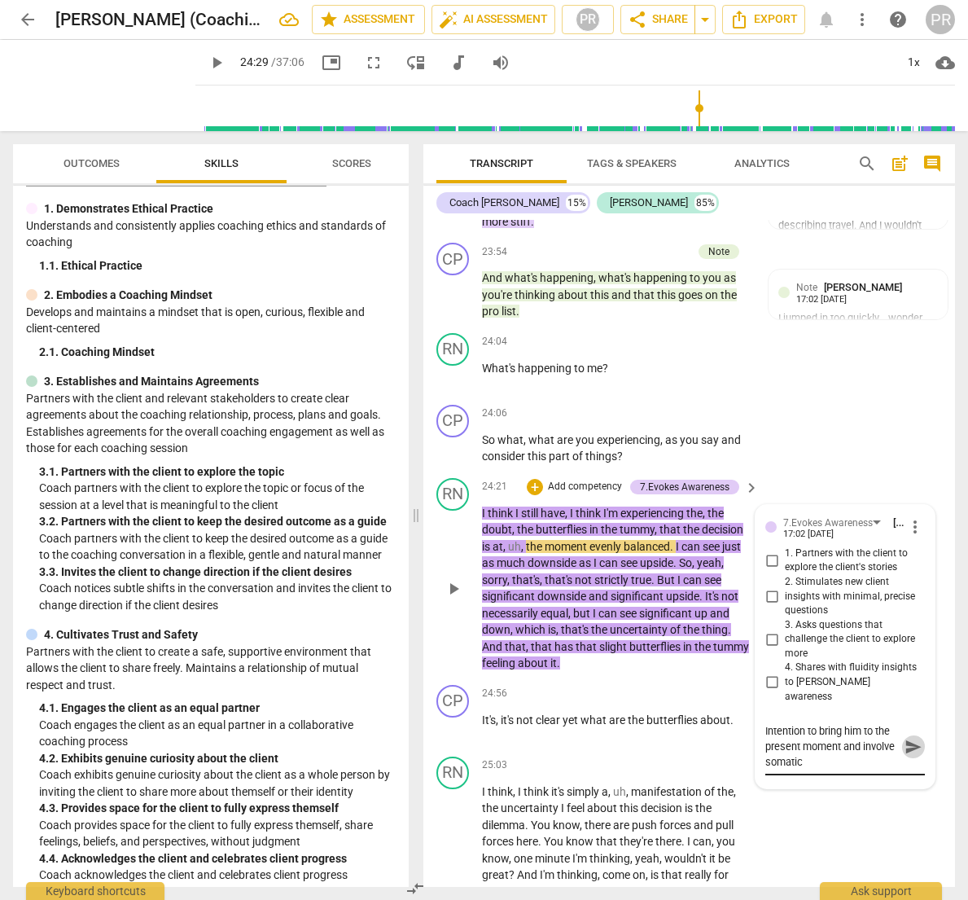
click at [907, 738] on span "send" at bounding box center [914, 747] width 18 height 18
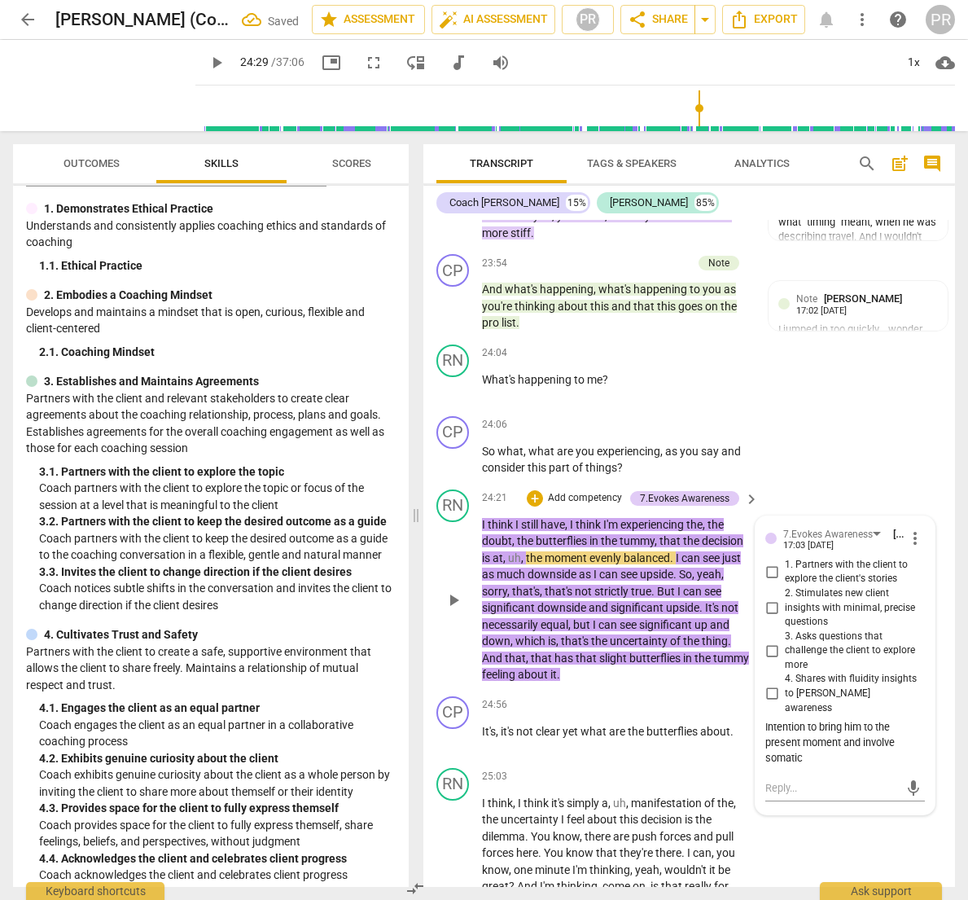
scroll to position [8215, 0]
click at [207, 59] on span "play_arrow" at bounding box center [217, 63] width 20 height 20
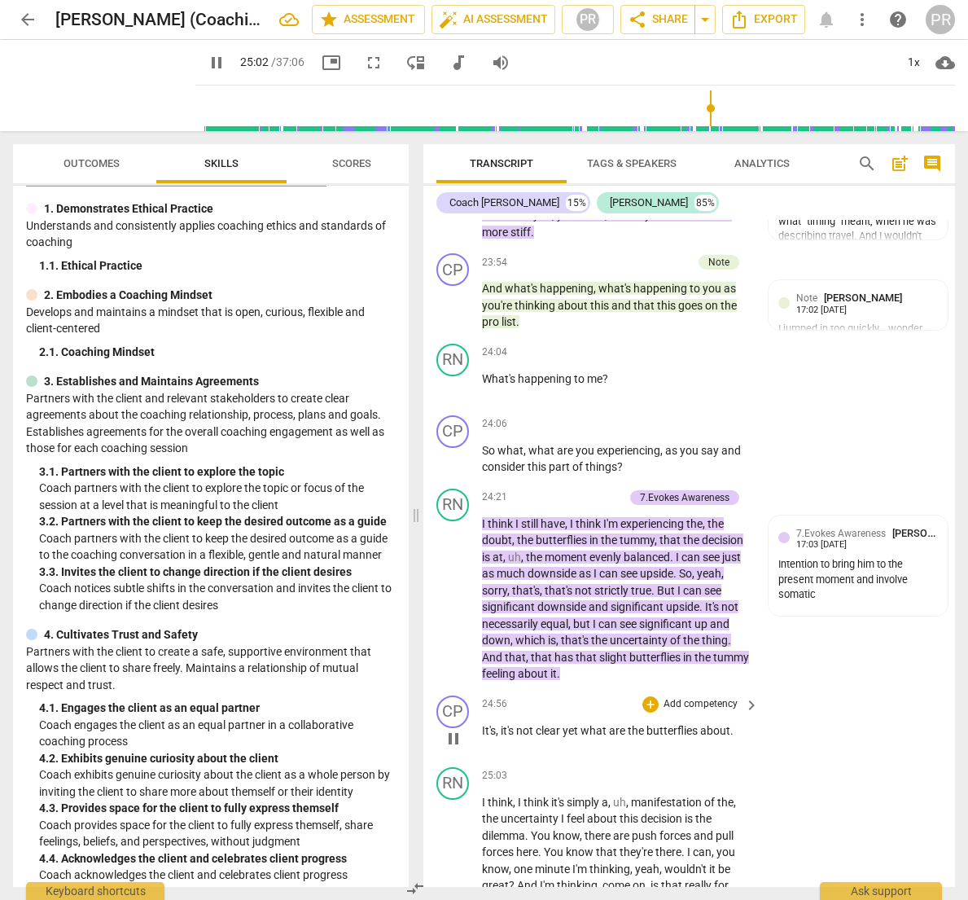
scroll to position [0, 0]
click at [482, 724] on span "It's" at bounding box center [489, 730] width 14 height 13
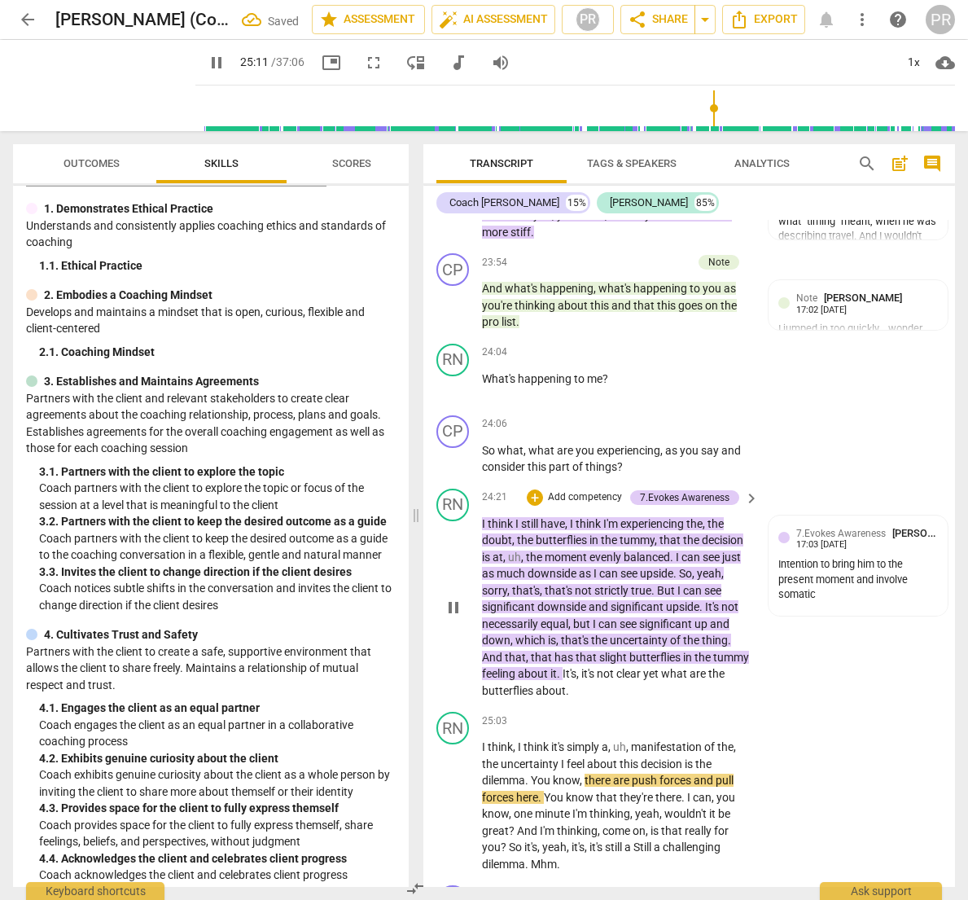
click at [690, 667] on span "what" at bounding box center [675, 673] width 29 height 13
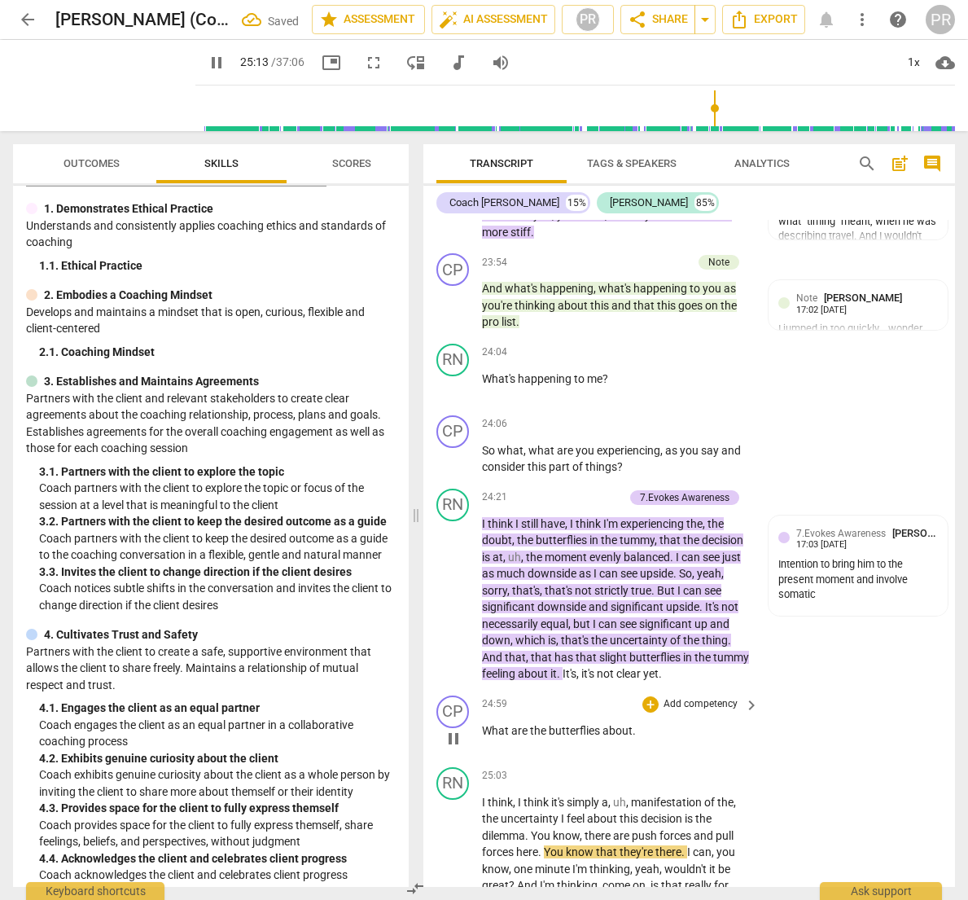
click at [686, 697] on p "Add competency" at bounding box center [700, 704] width 77 height 15
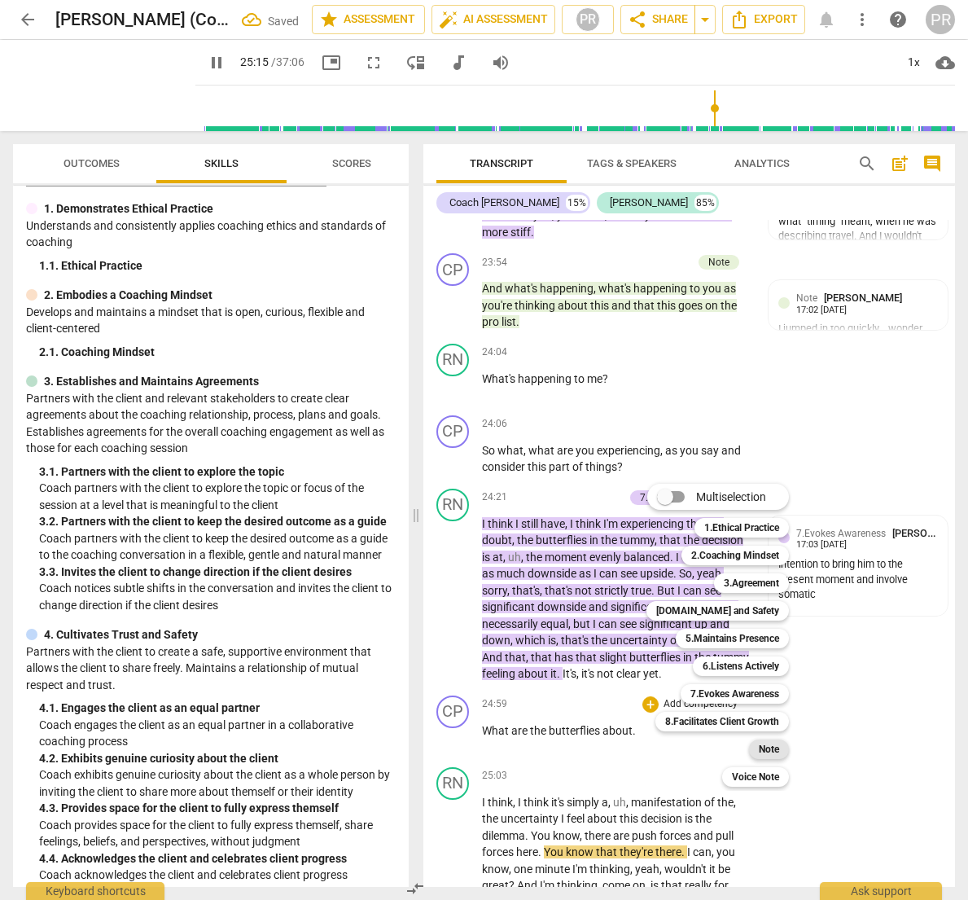
click at [775, 750] on b "Note" at bounding box center [769, 750] width 20 height 20
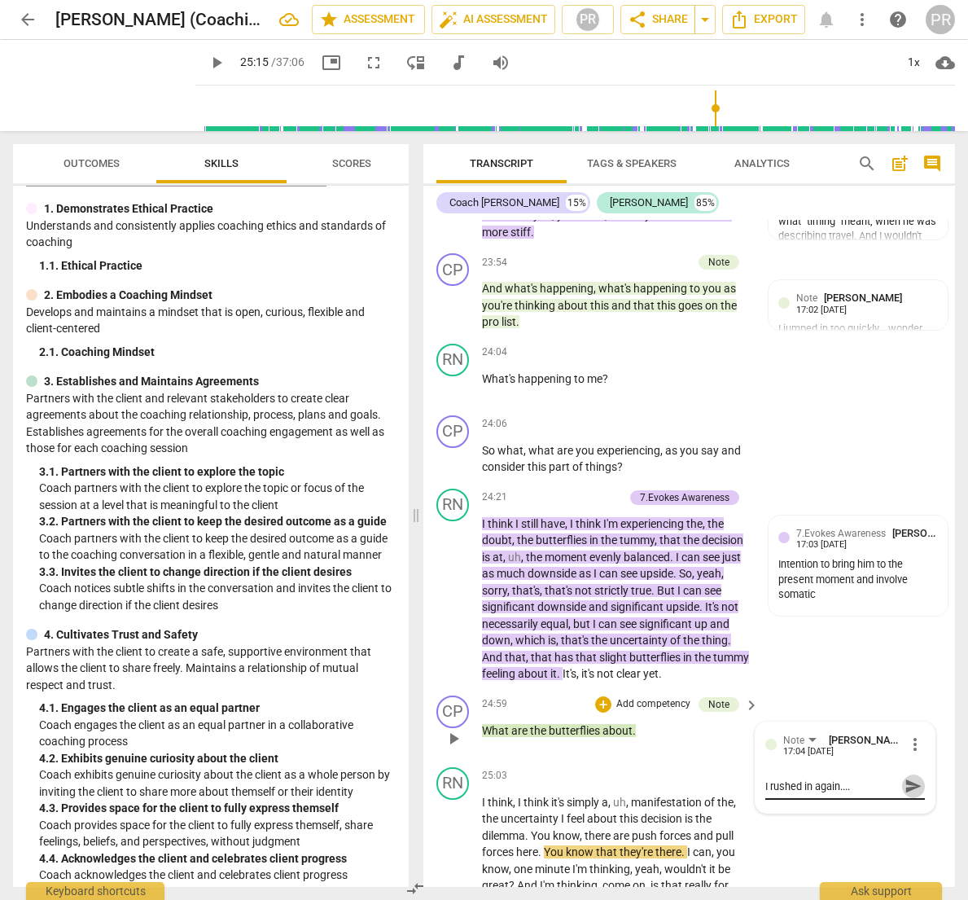
click at [905, 777] on span "send" at bounding box center [914, 786] width 18 height 18
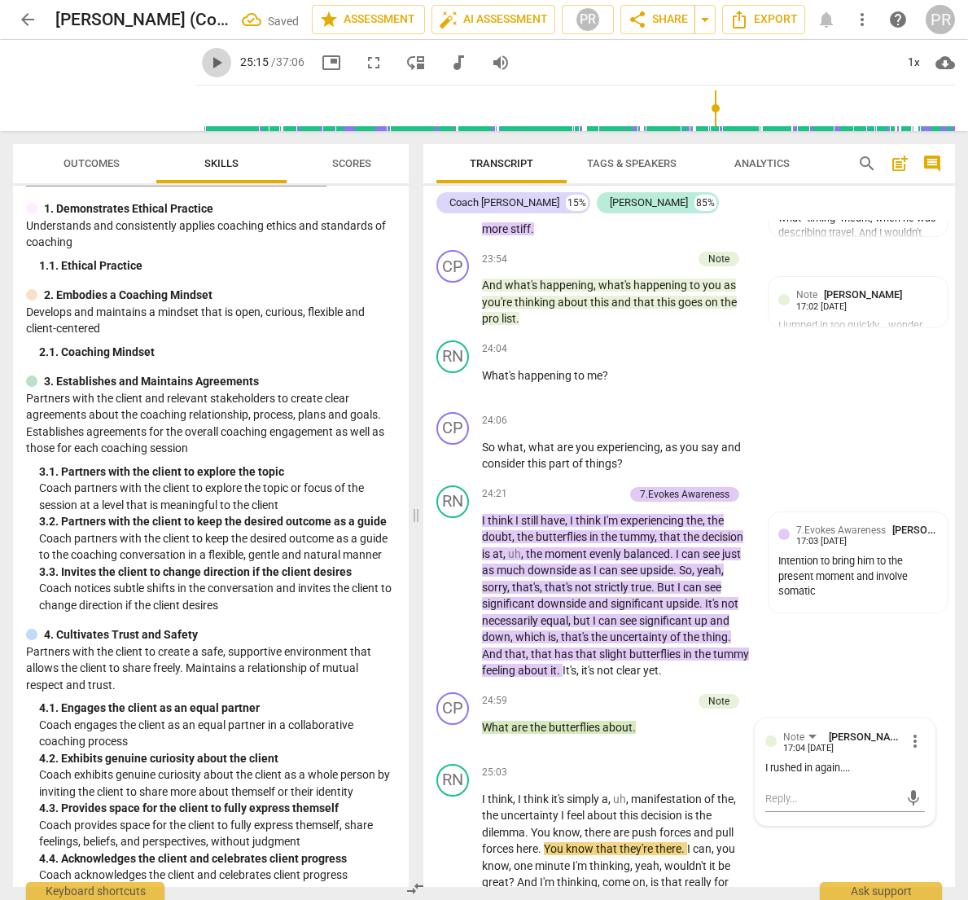
click at [207, 65] on span "play_arrow" at bounding box center [217, 63] width 20 height 20
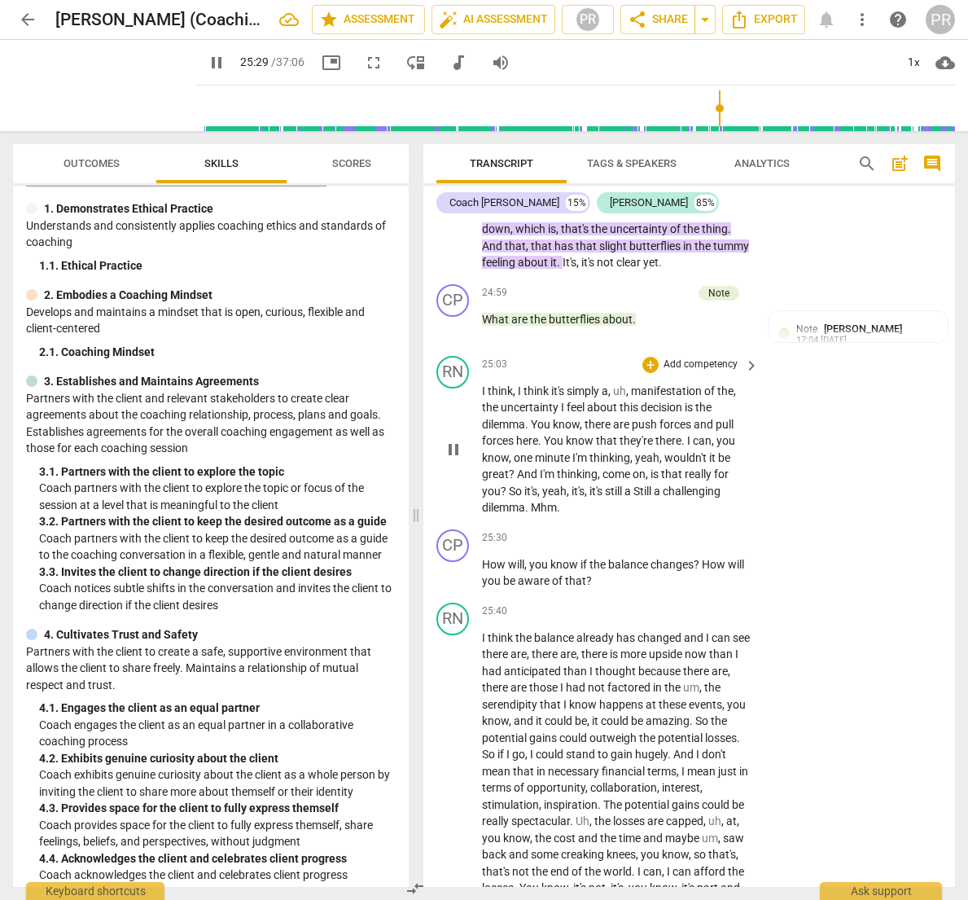
click at [533, 501] on span "Mhm" at bounding box center [544, 507] width 26 height 13
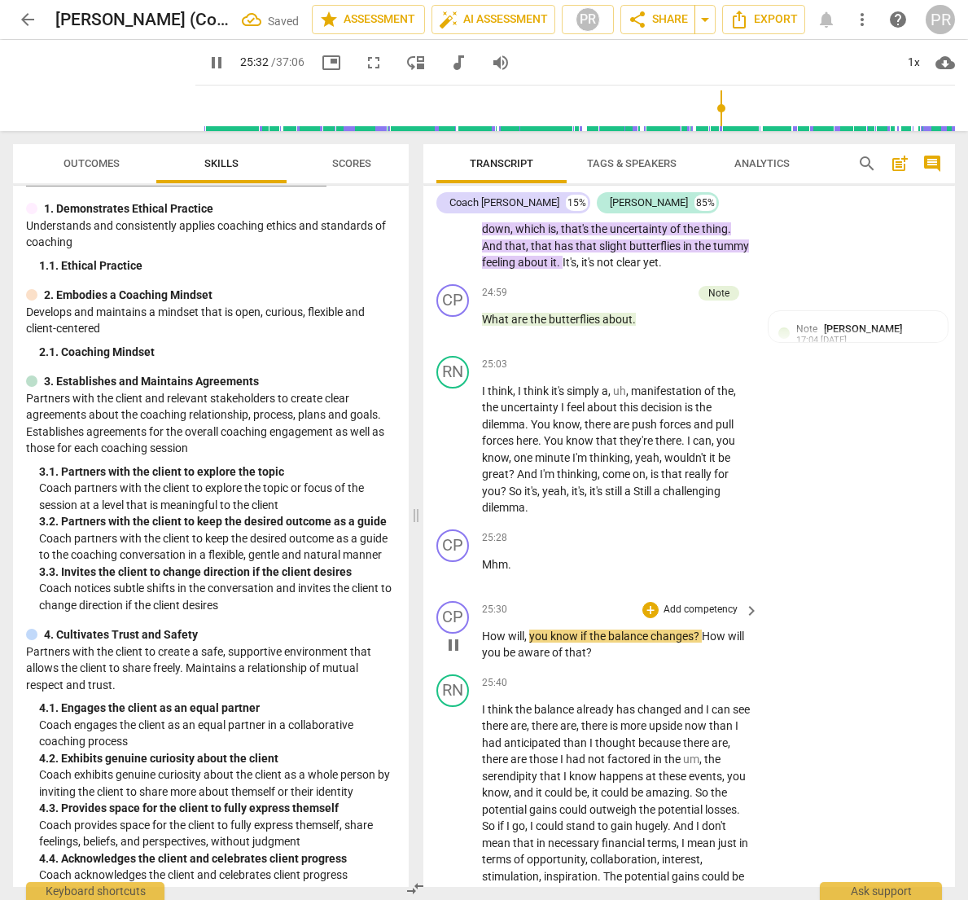
click at [482, 630] on span "How" at bounding box center [495, 636] width 26 height 13
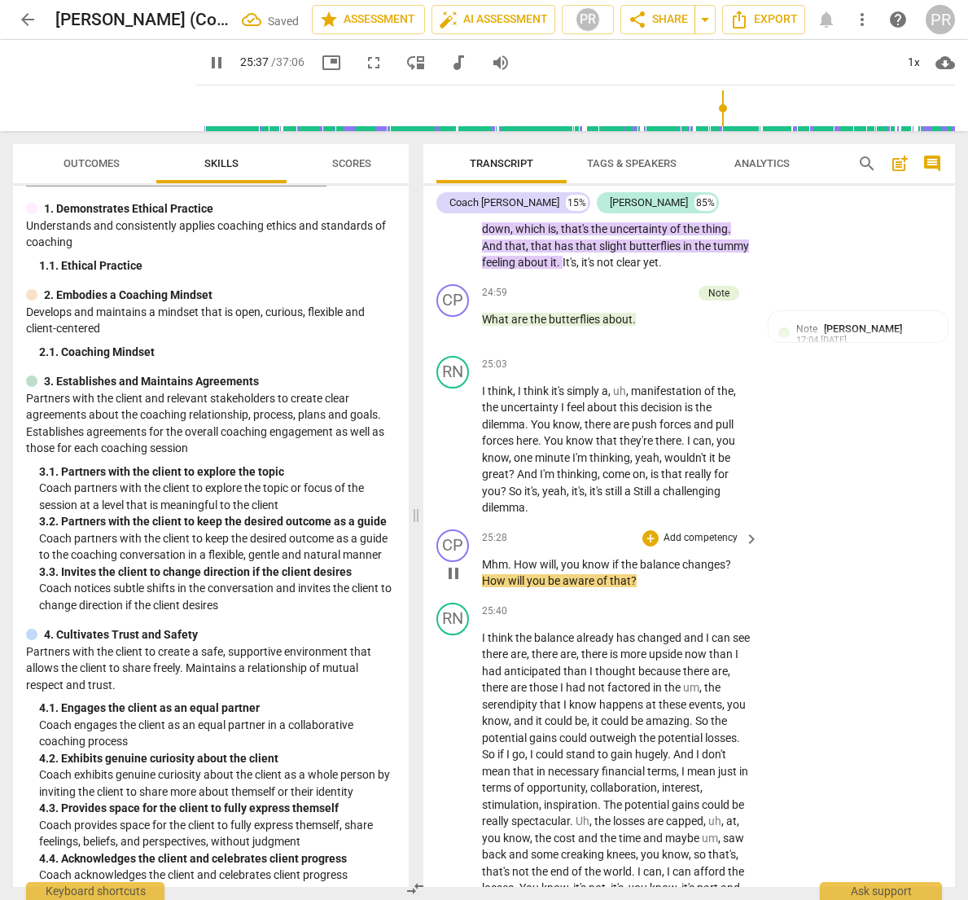
click at [715, 531] on p "Add competency" at bounding box center [700, 538] width 77 height 15
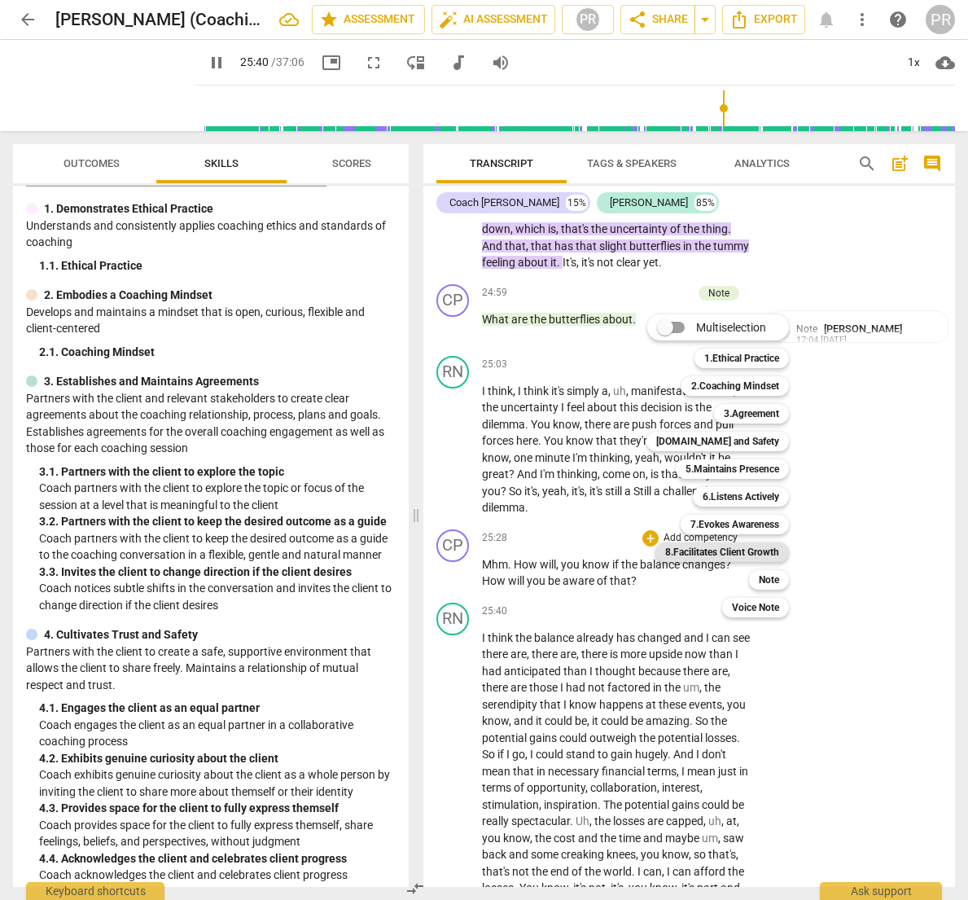
click at [749, 547] on b "8.Facilitates Client Growth" at bounding box center [722, 552] width 114 height 20
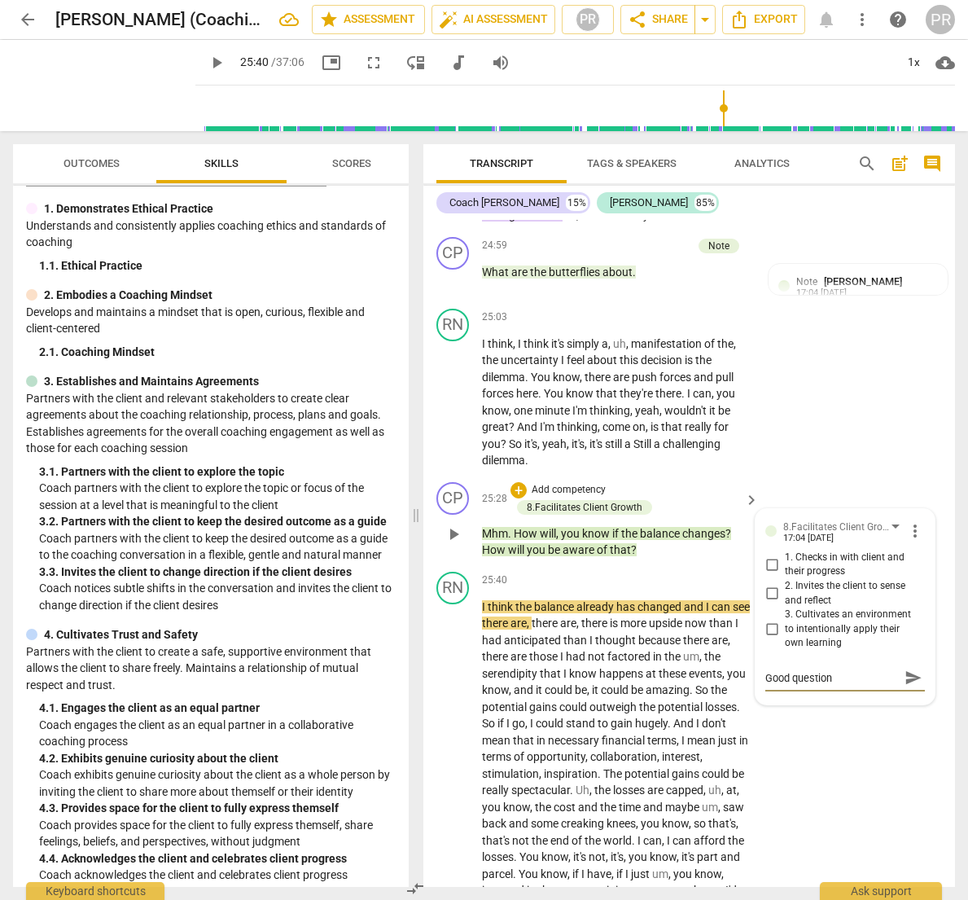
scroll to position [8700, 0]
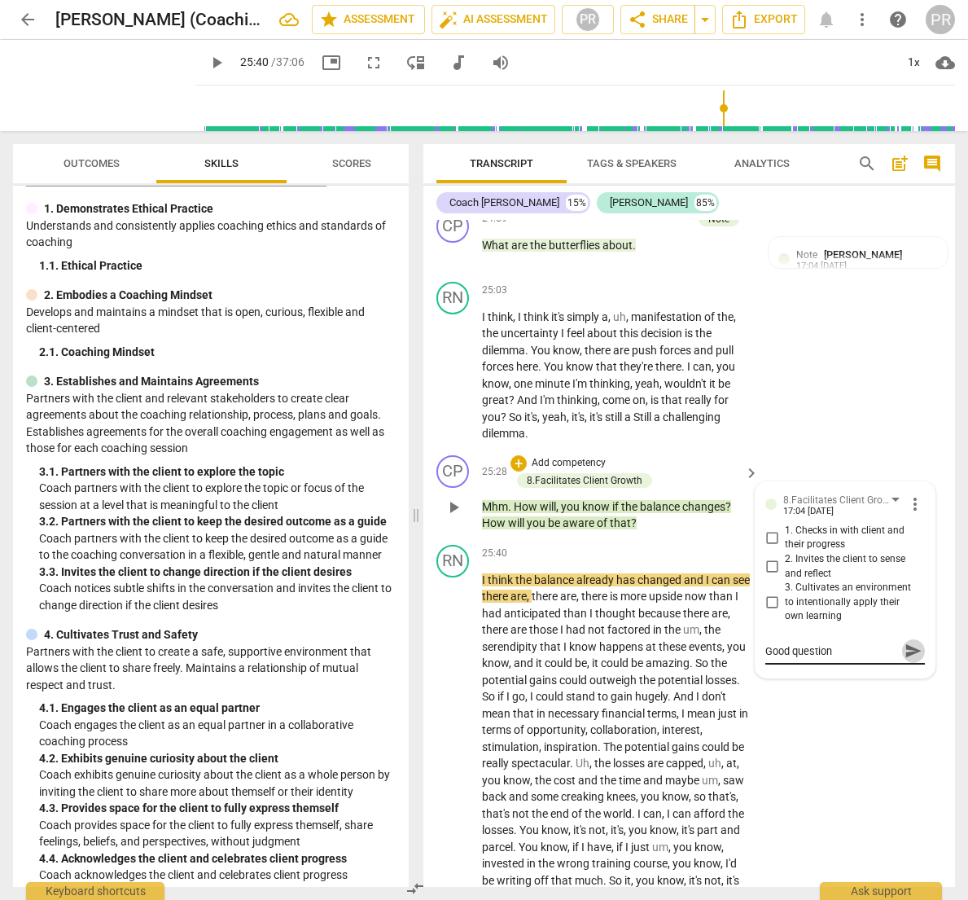
click at [905, 643] on span "send" at bounding box center [914, 652] width 18 height 18
click at [207, 63] on span "play_arrow" at bounding box center [217, 63] width 20 height 20
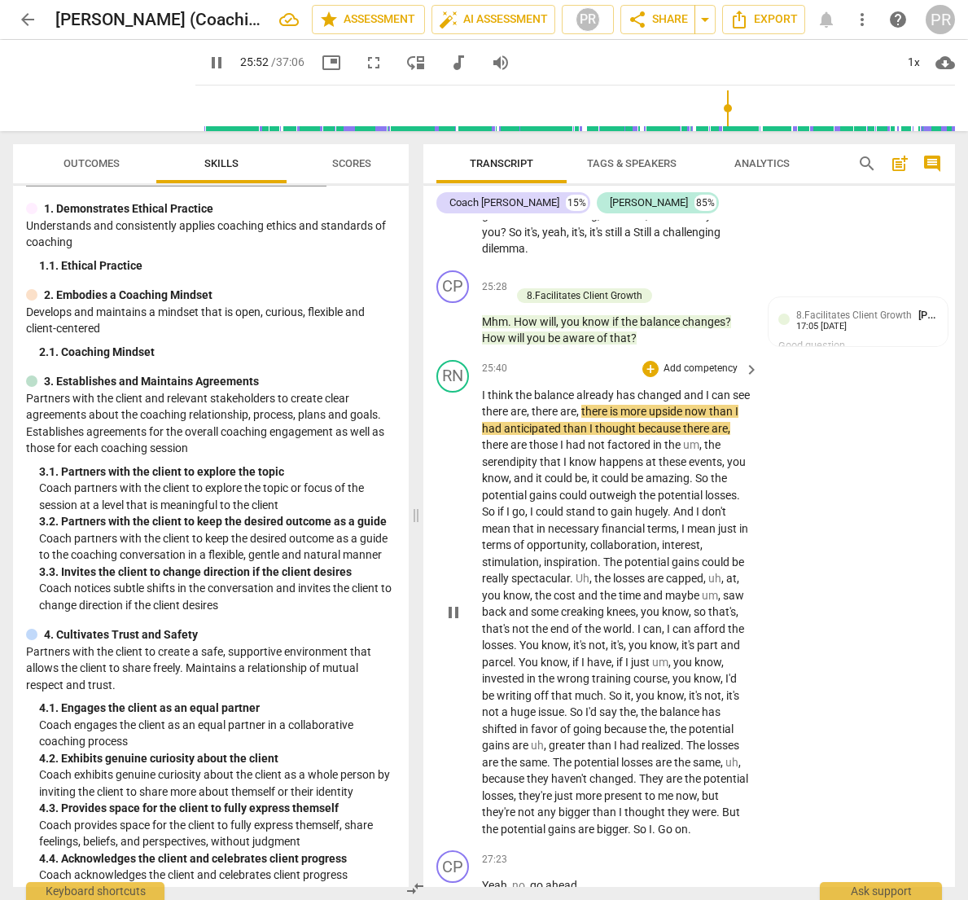
scroll to position [8888, 0]
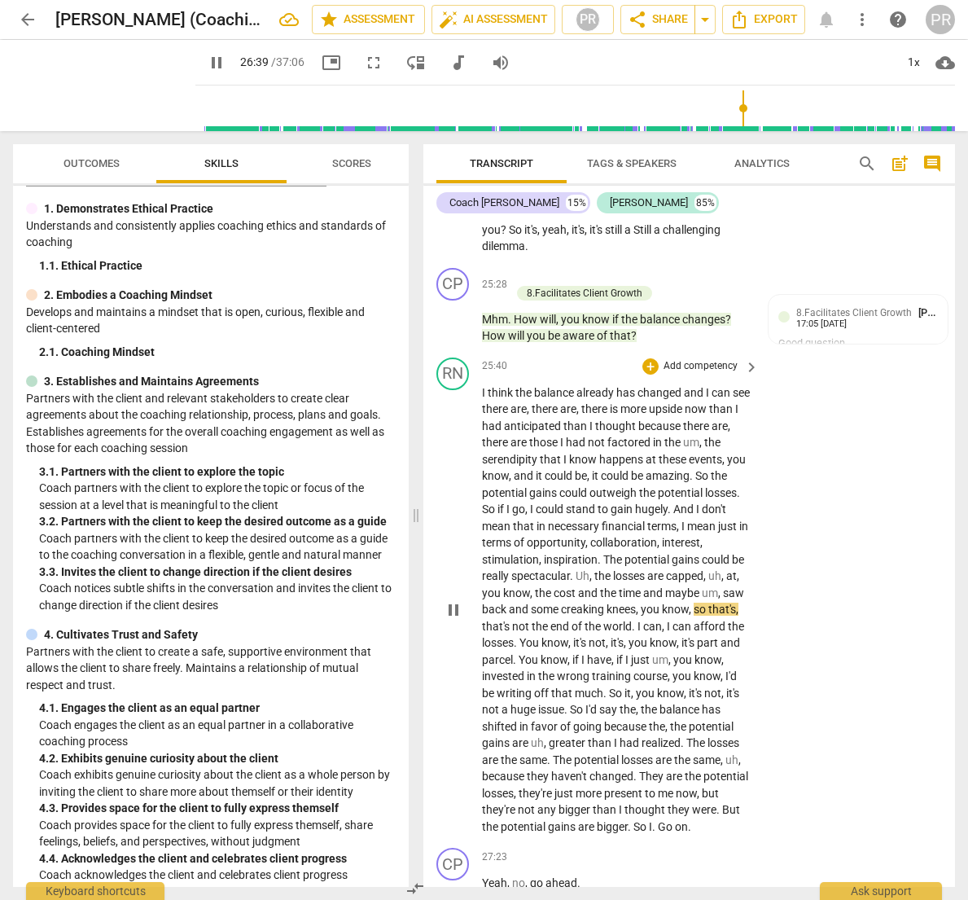
click at [744, 586] on span "saw" at bounding box center [733, 592] width 21 height 13
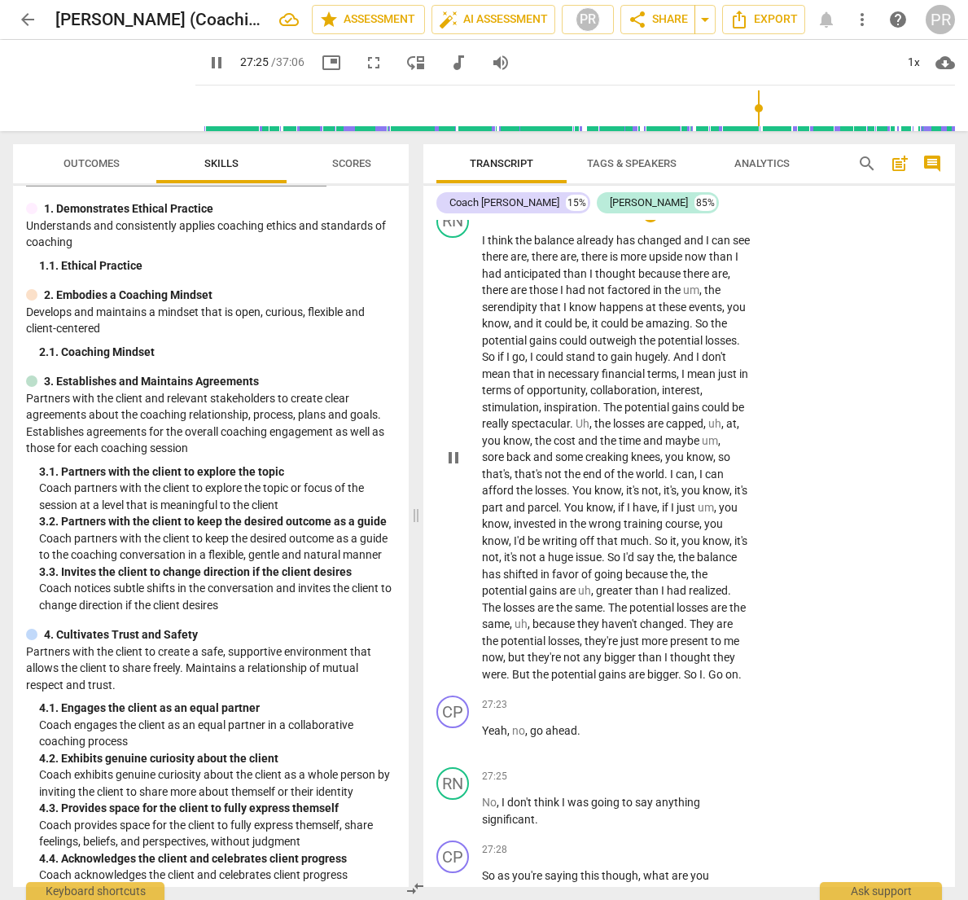
scroll to position [9056, 0]
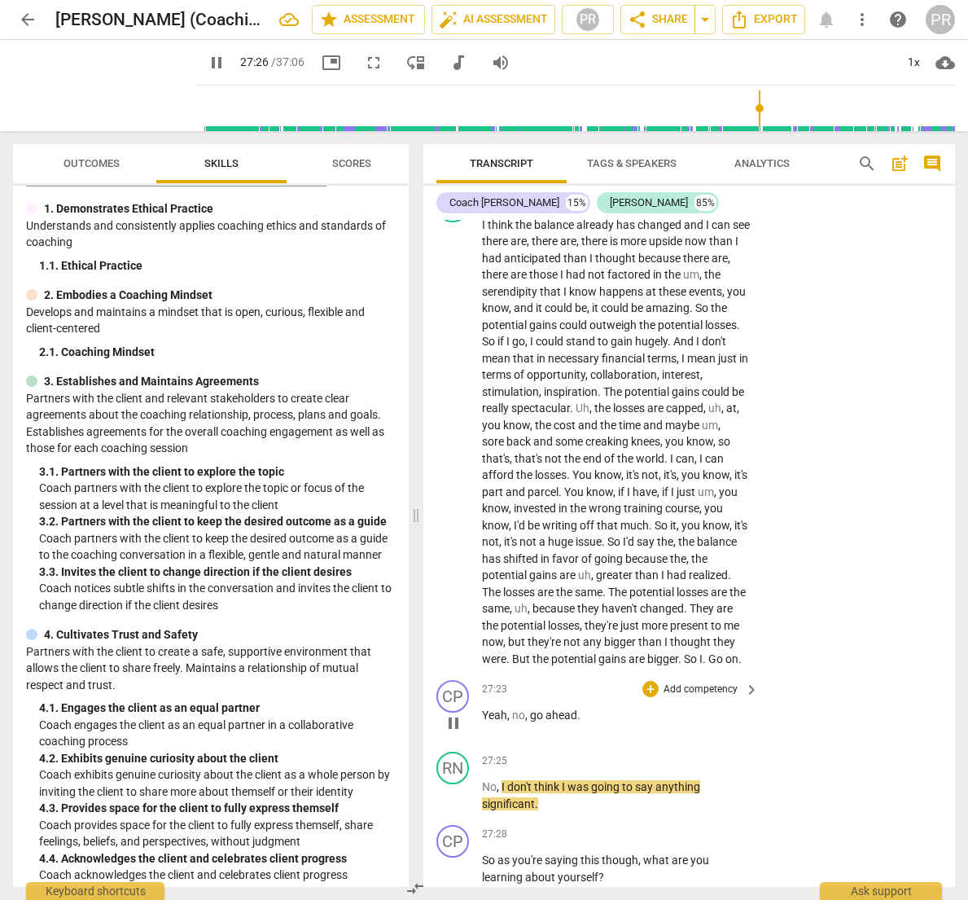
click at [701, 683] on p "Add competency" at bounding box center [700, 690] width 77 height 15
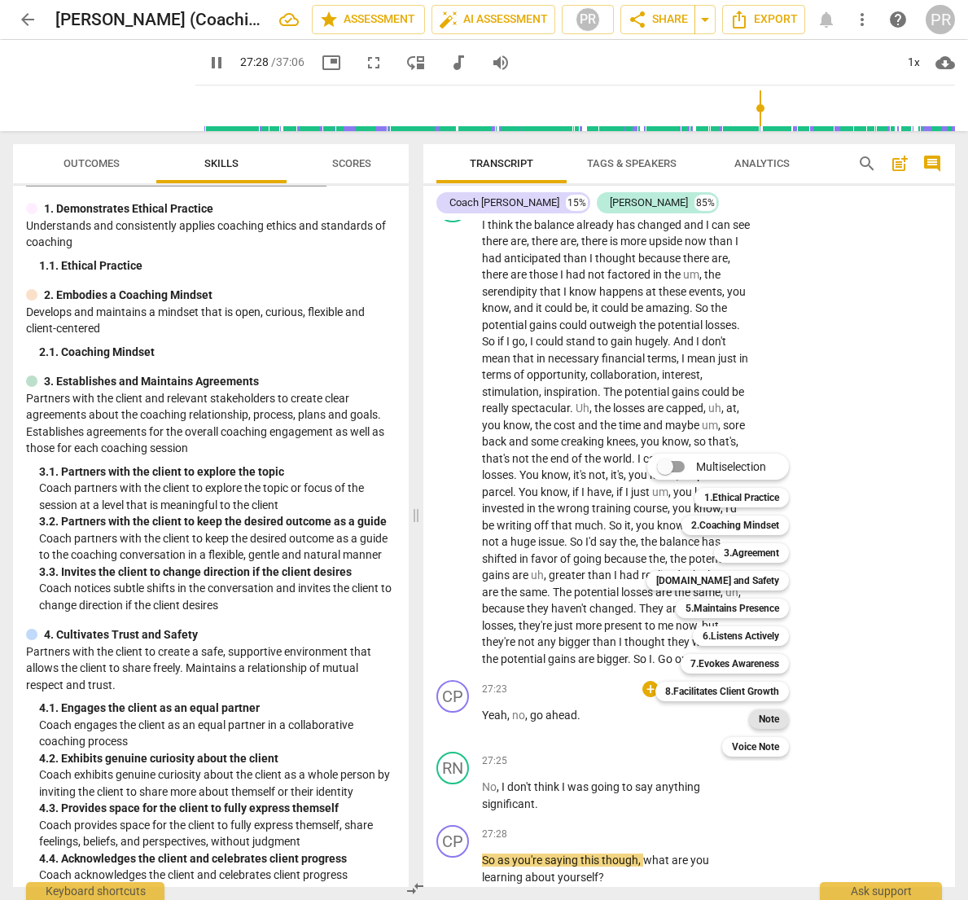
click at [766, 712] on b "Note" at bounding box center [769, 719] width 20 height 20
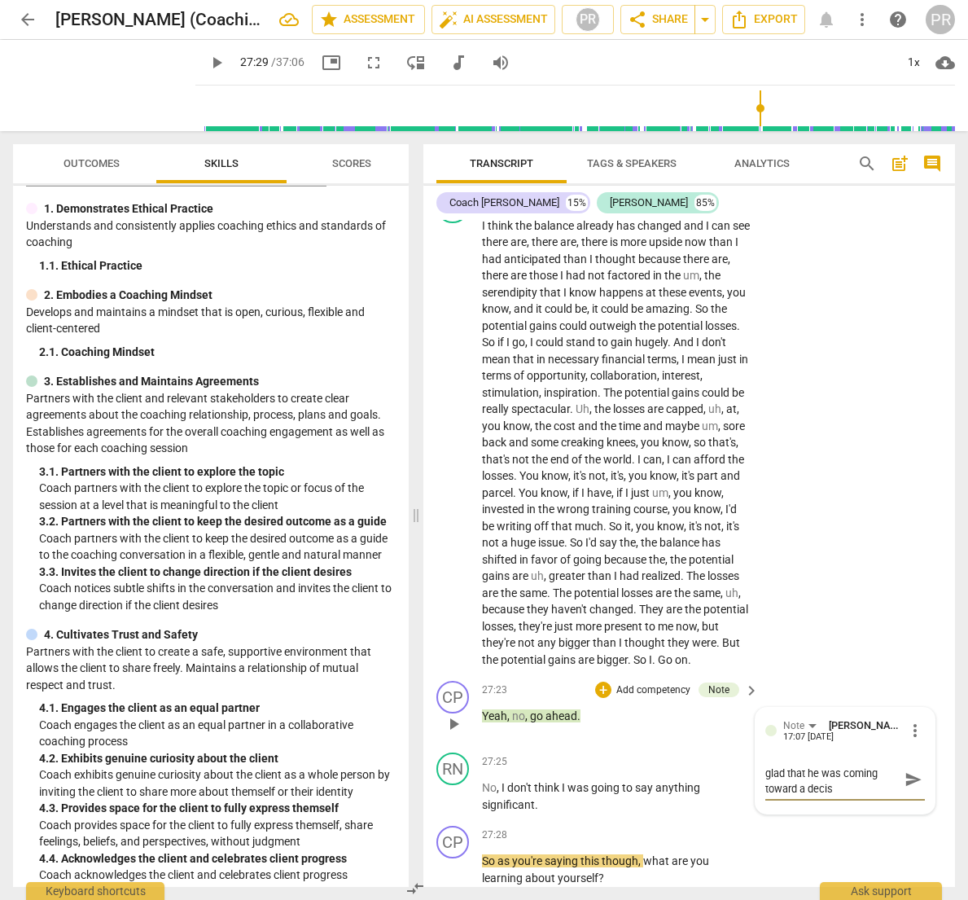
scroll to position [0, 0]
click at [906, 779] on span "send" at bounding box center [914, 788] width 18 height 18
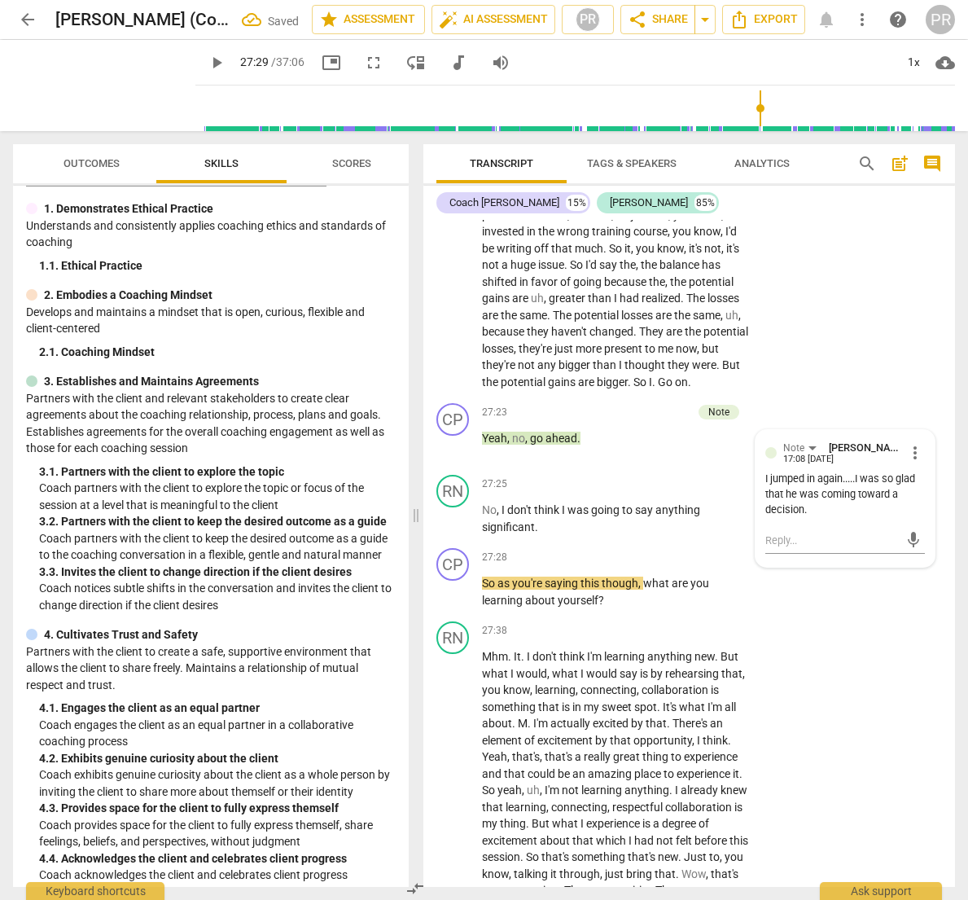
scroll to position [9333, 0]
click at [207, 59] on span "play_arrow" at bounding box center [217, 63] width 20 height 20
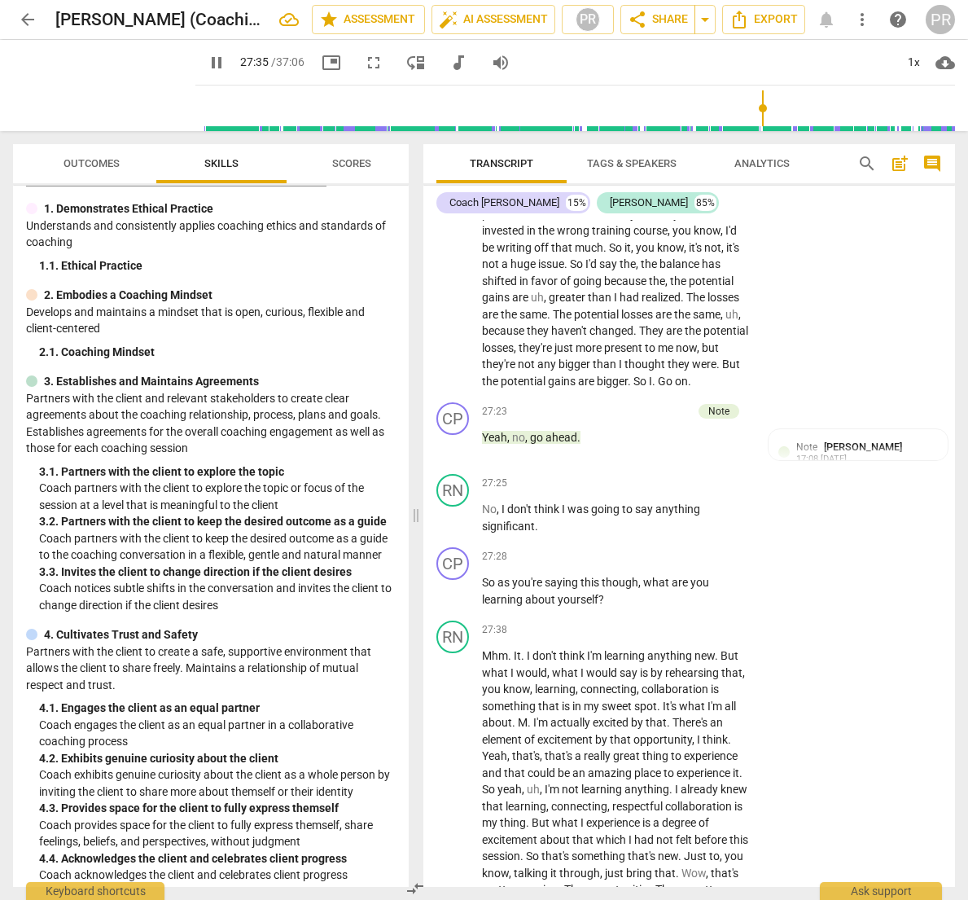
scroll to position [0, 0]
click at [730, 550] on p "Add competency" at bounding box center [700, 557] width 77 height 15
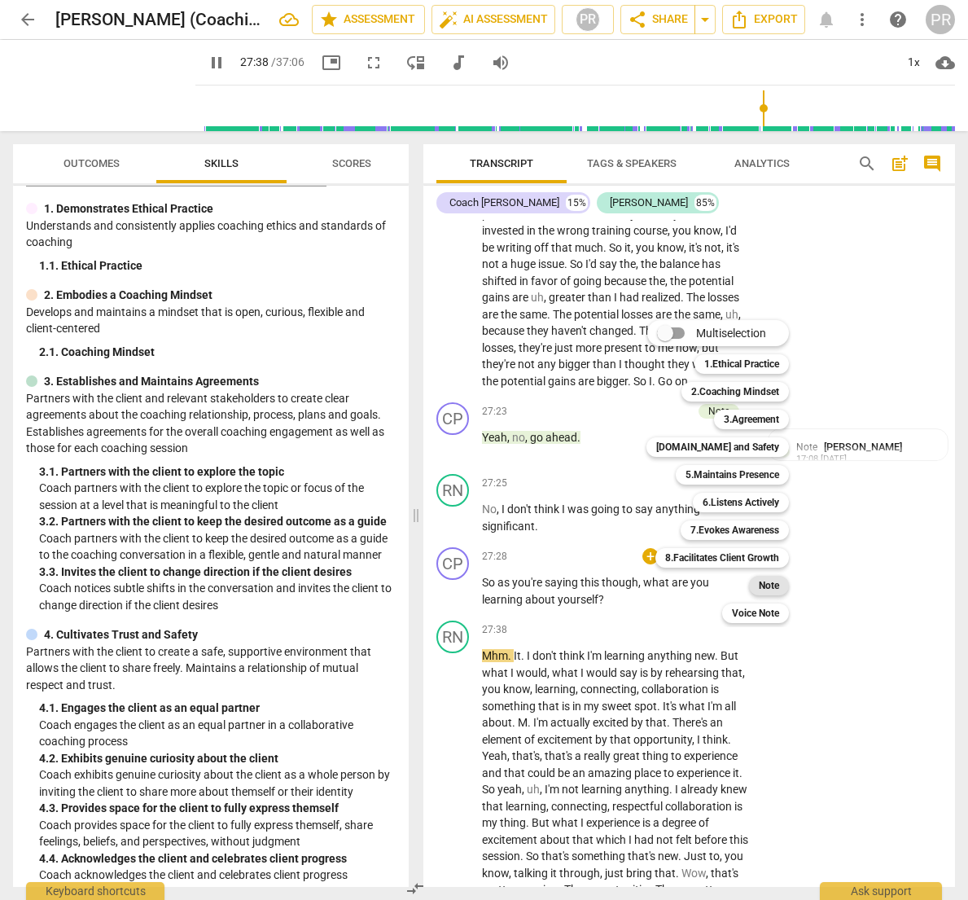
click at [771, 586] on b "Note" at bounding box center [769, 586] width 20 height 20
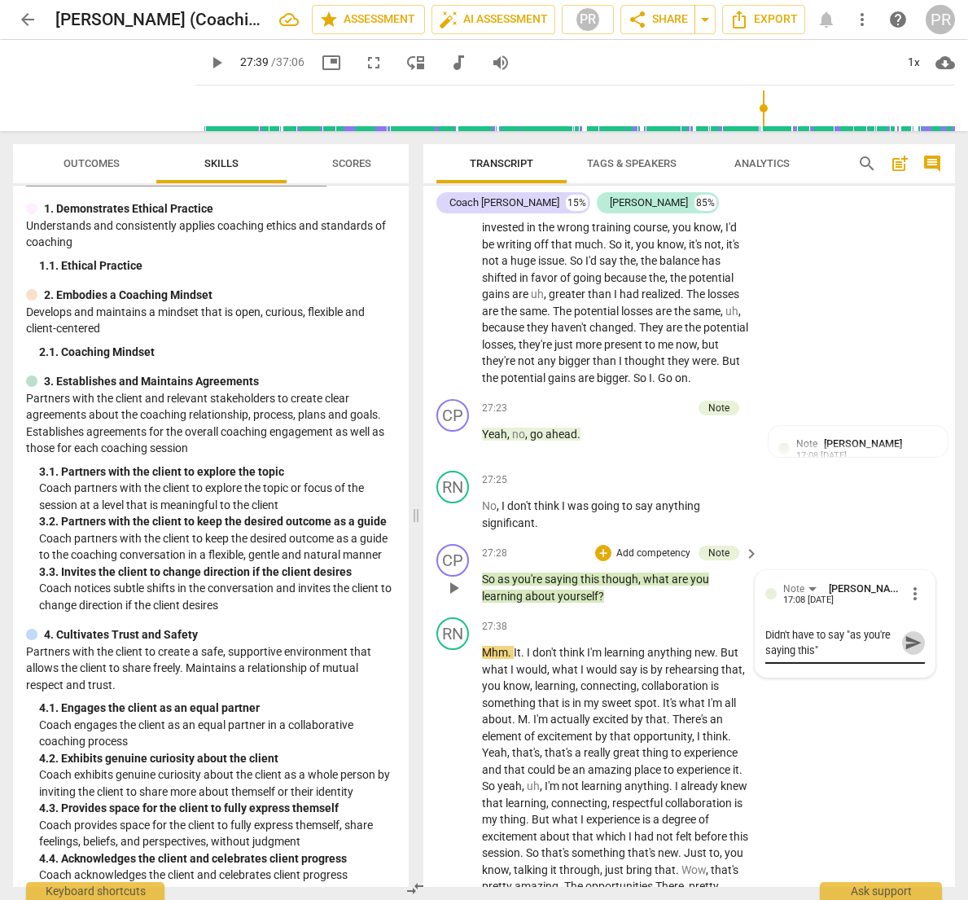
click at [907, 634] on span "send" at bounding box center [914, 643] width 18 height 18
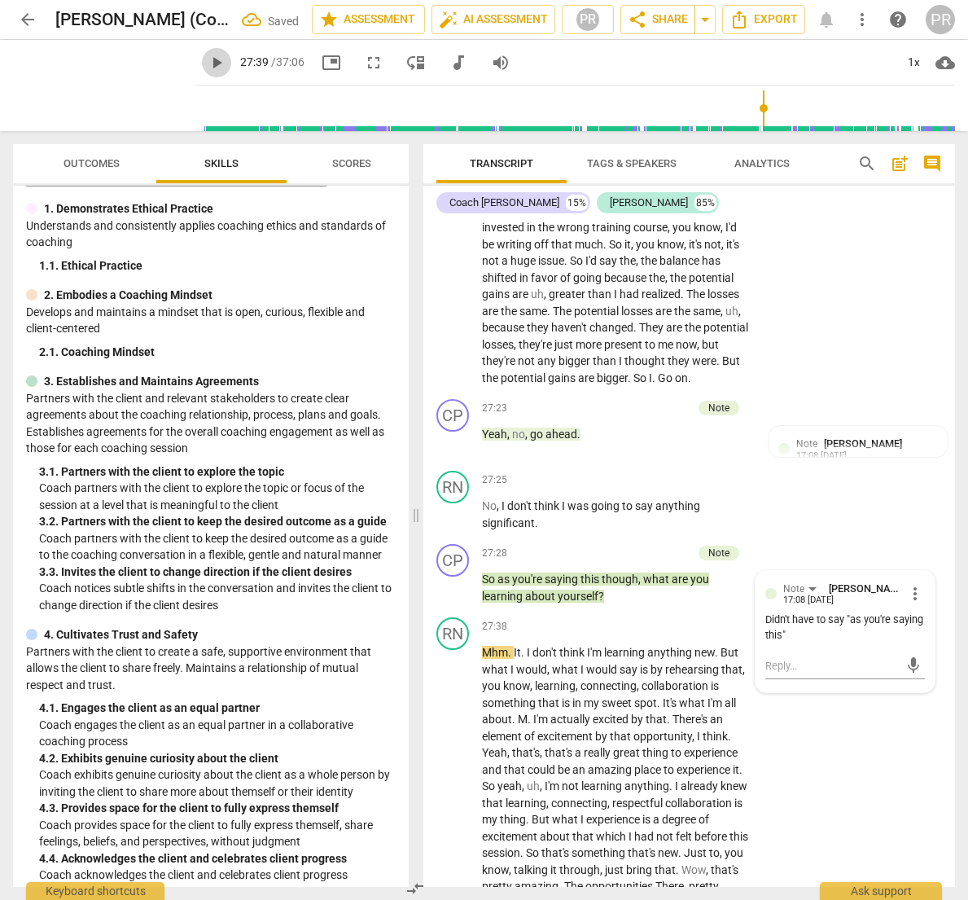
click at [207, 59] on span "play_arrow" at bounding box center [217, 63] width 20 height 20
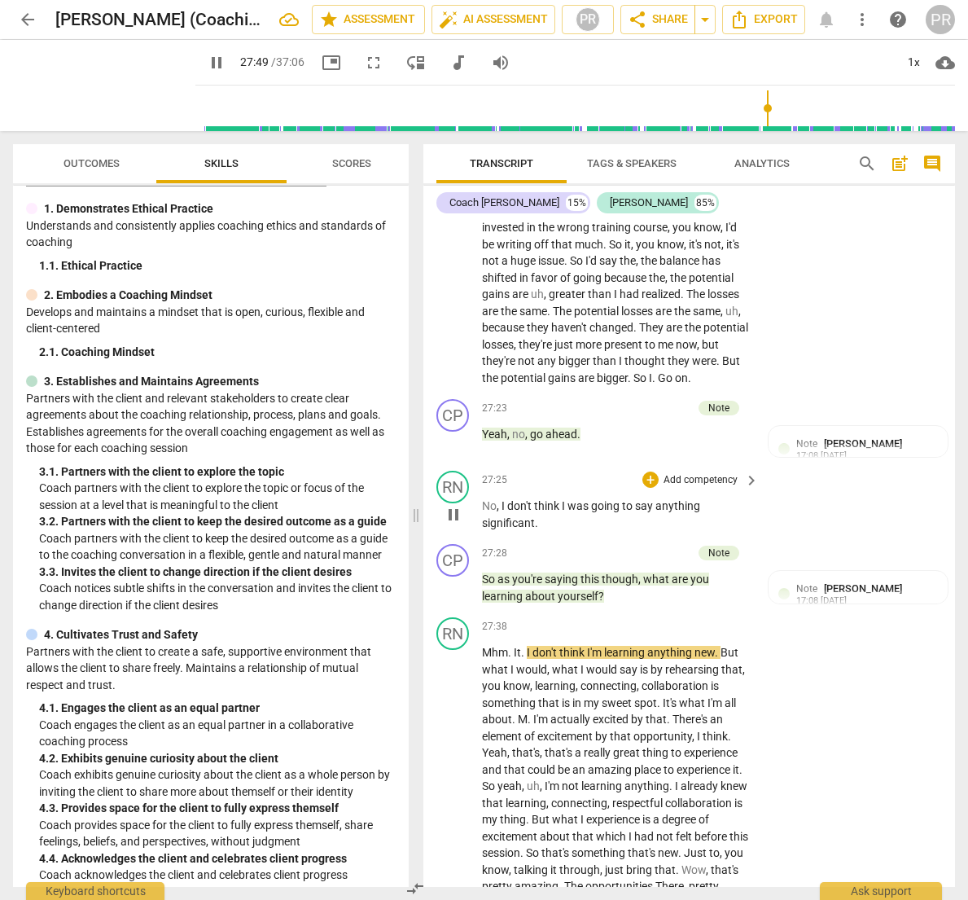
scroll to position [9336, 0]
click at [710, 547] on div "Note" at bounding box center [719, 554] width 21 height 15
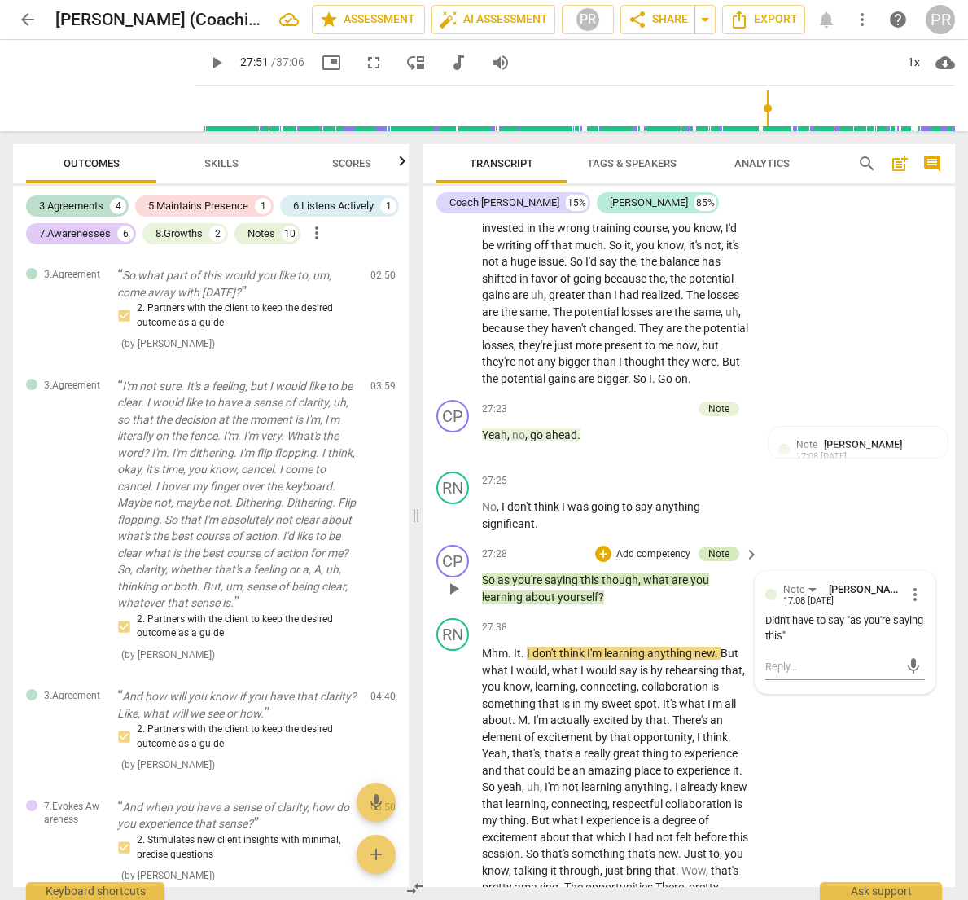
scroll to position [3285, 0]
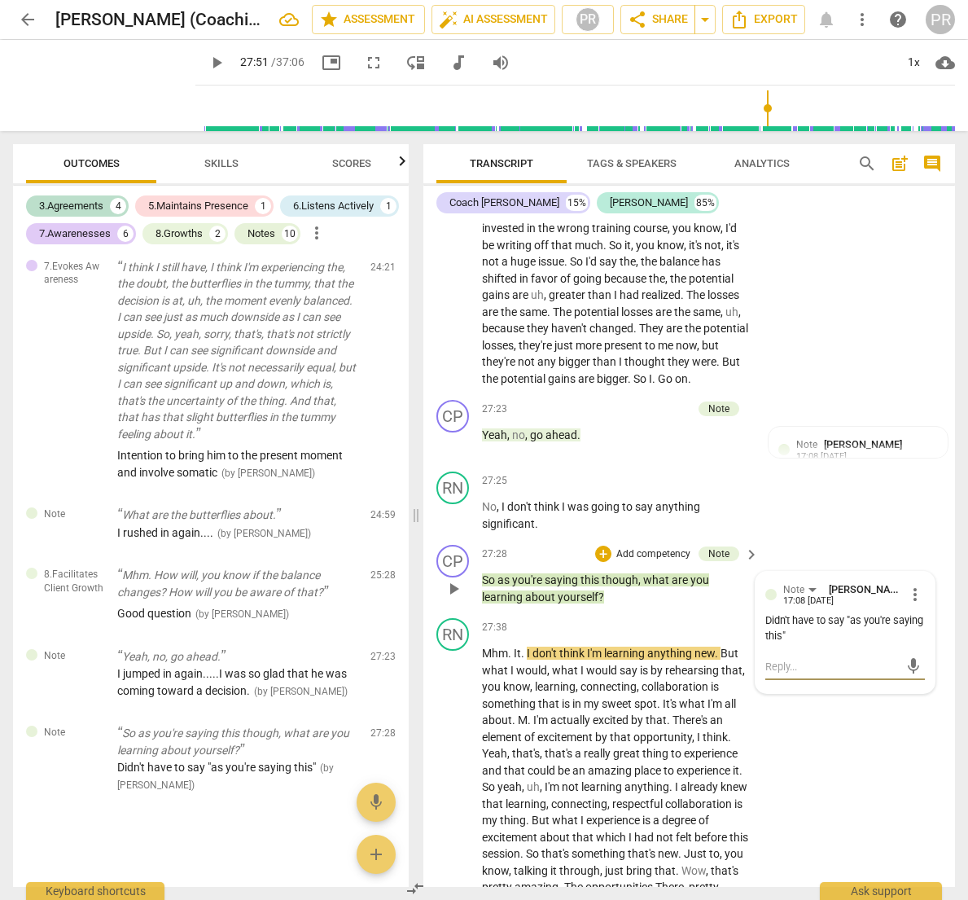
click at [775, 659] on textarea at bounding box center [833, 666] width 134 height 15
click at [905, 665] on span "send" at bounding box center [914, 674] width 18 height 18
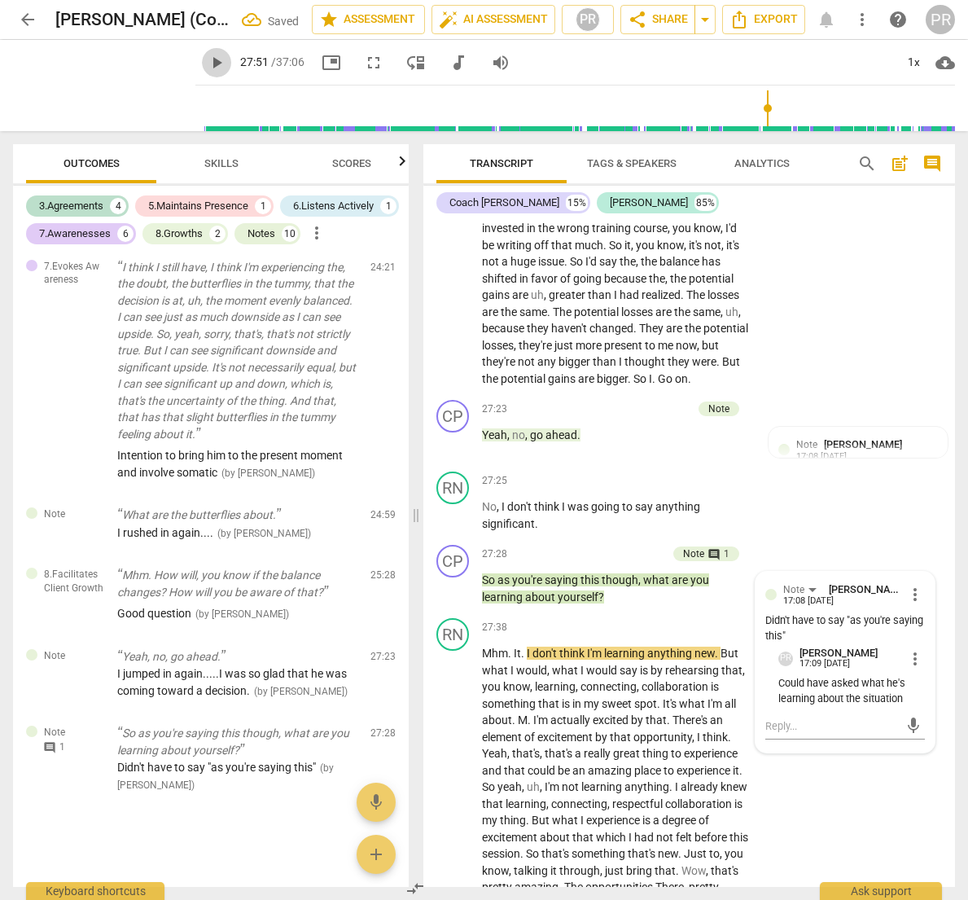
click at [207, 65] on span "play_arrow" at bounding box center [217, 63] width 20 height 20
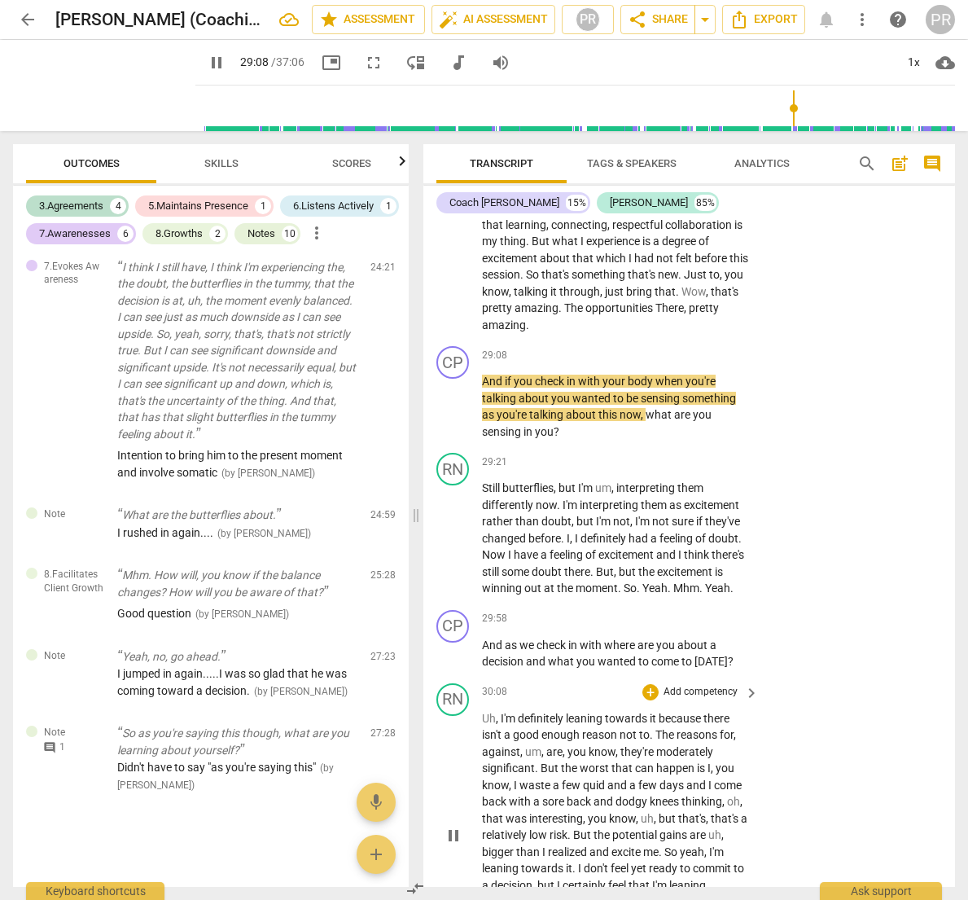
scroll to position [9921, 0]
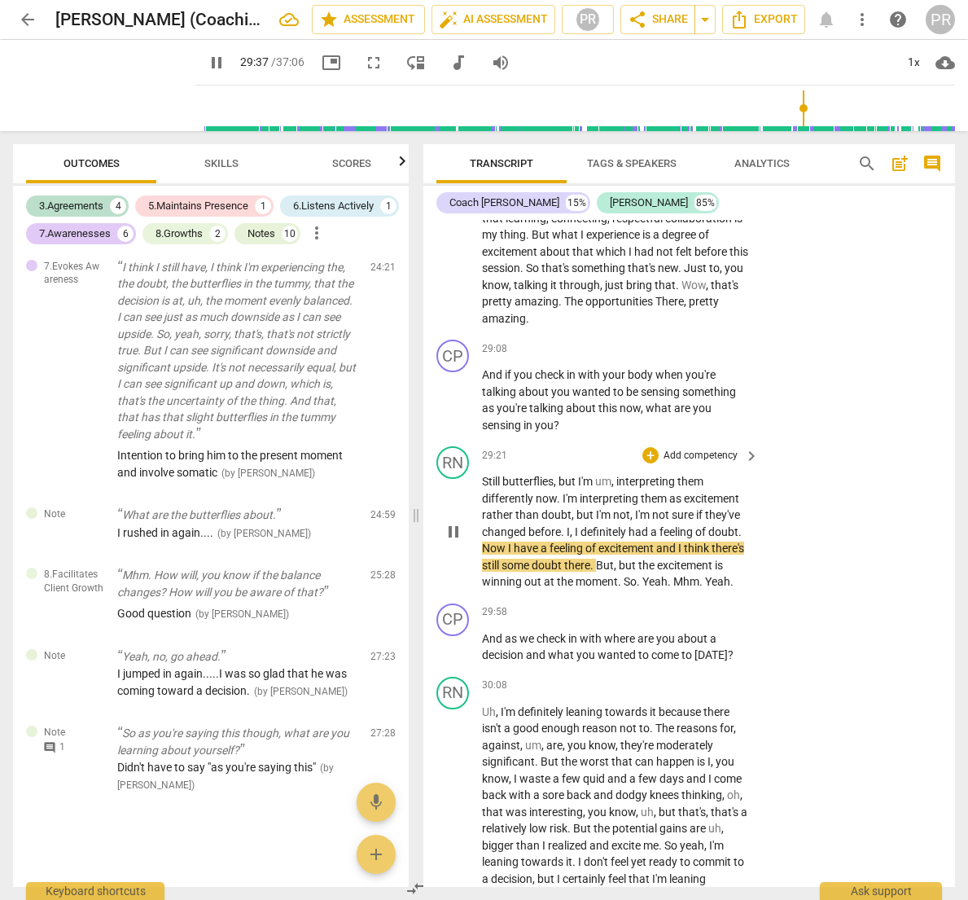
click at [527, 525] on span "changed" at bounding box center [505, 531] width 46 height 13
click at [571, 525] on span "." at bounding box center [568, 531] width 6 height 13
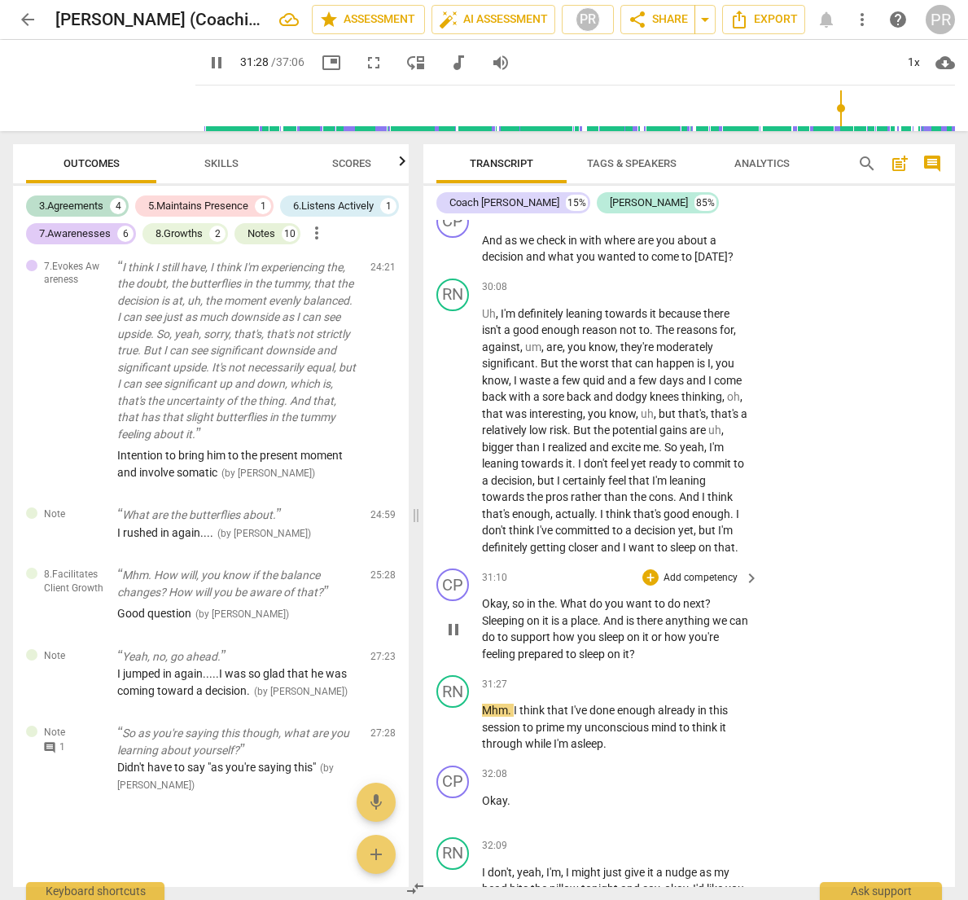
scroll to position [0, 0]
click at [683, 571] on p "Add competency" at bounding box center [700, 578] width 77 height 15
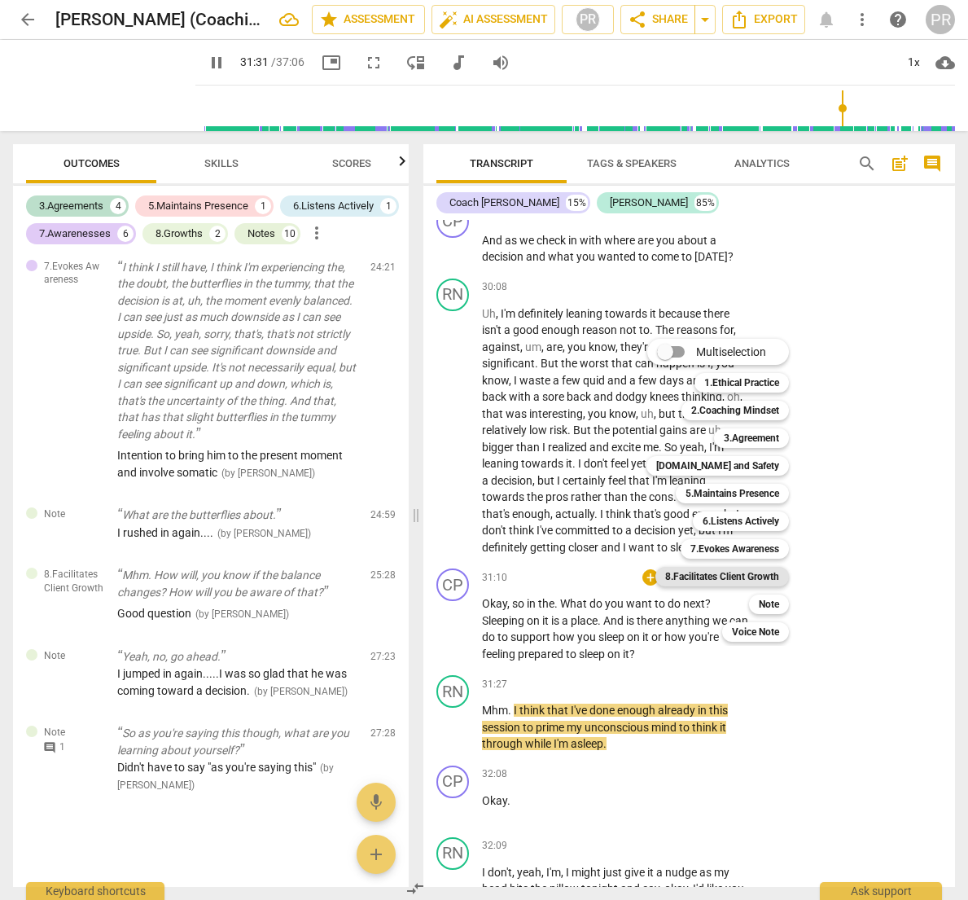
click at [755, 577] on b "8.Facilitates Client Growth" at bounding box center [722, 577] width 114 height 20
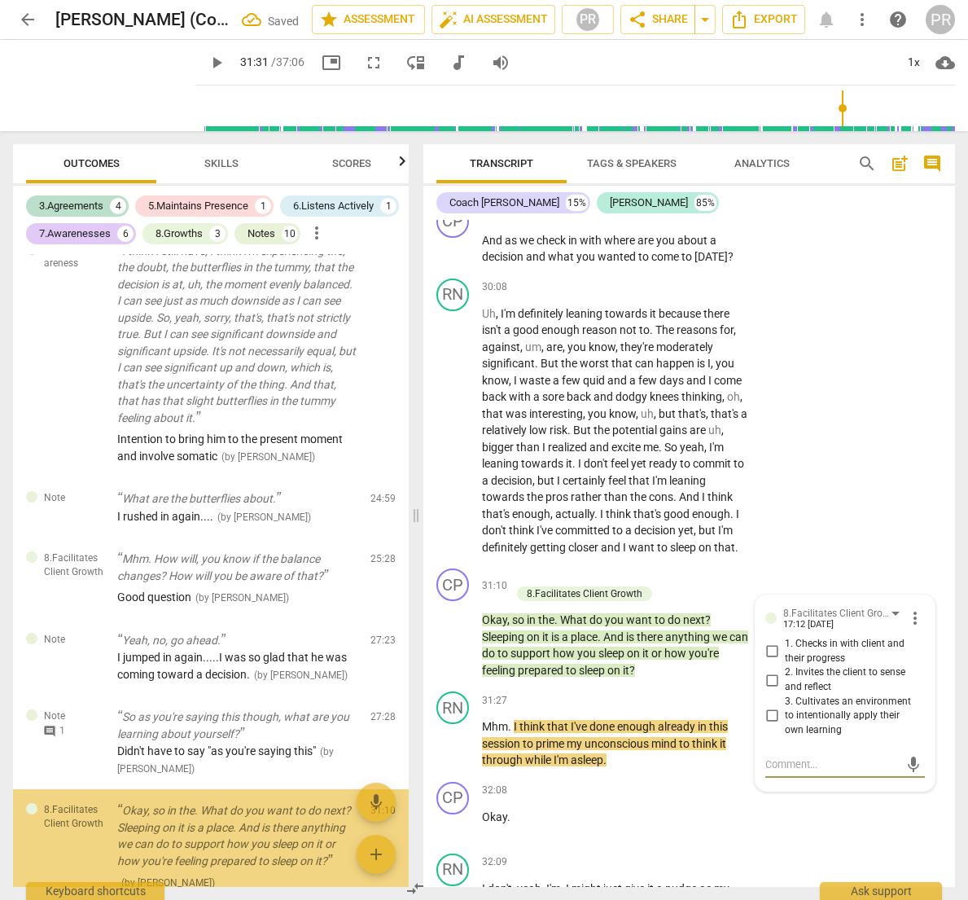
scroll to position [3397, 0]
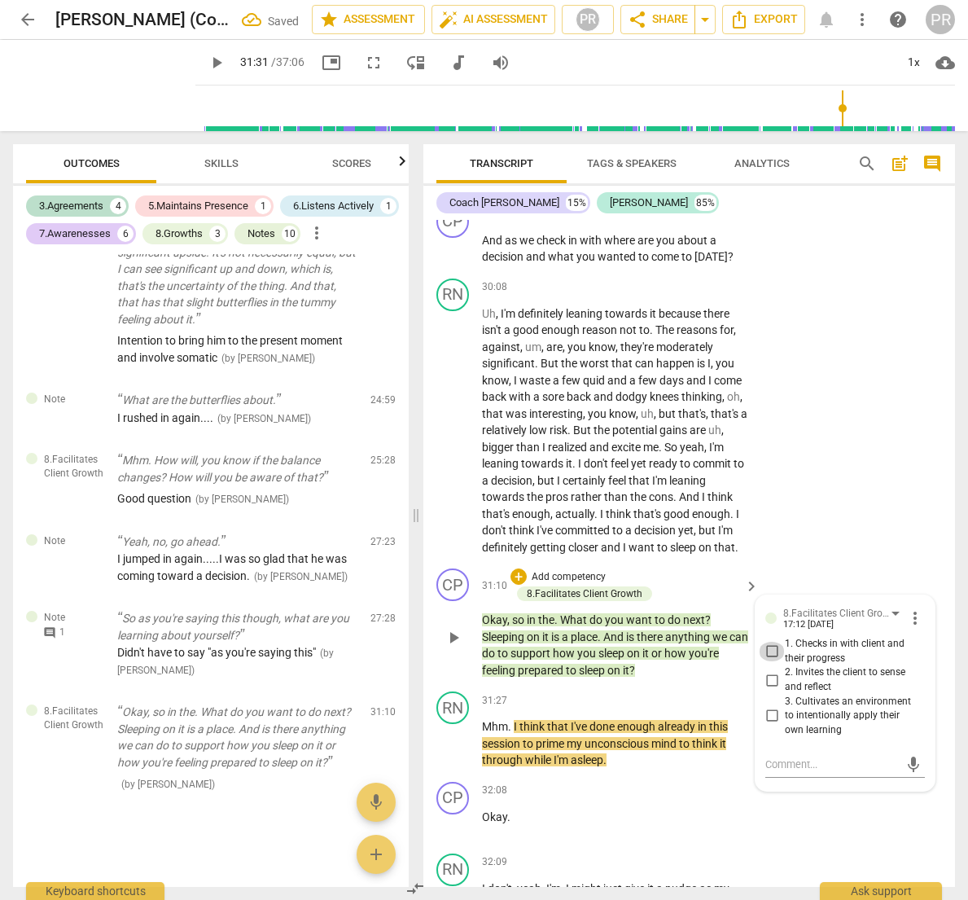
click at [772, 642] on input "1. Checks in with client and their progress" at bounding box center [772, 652] width 26 height 20
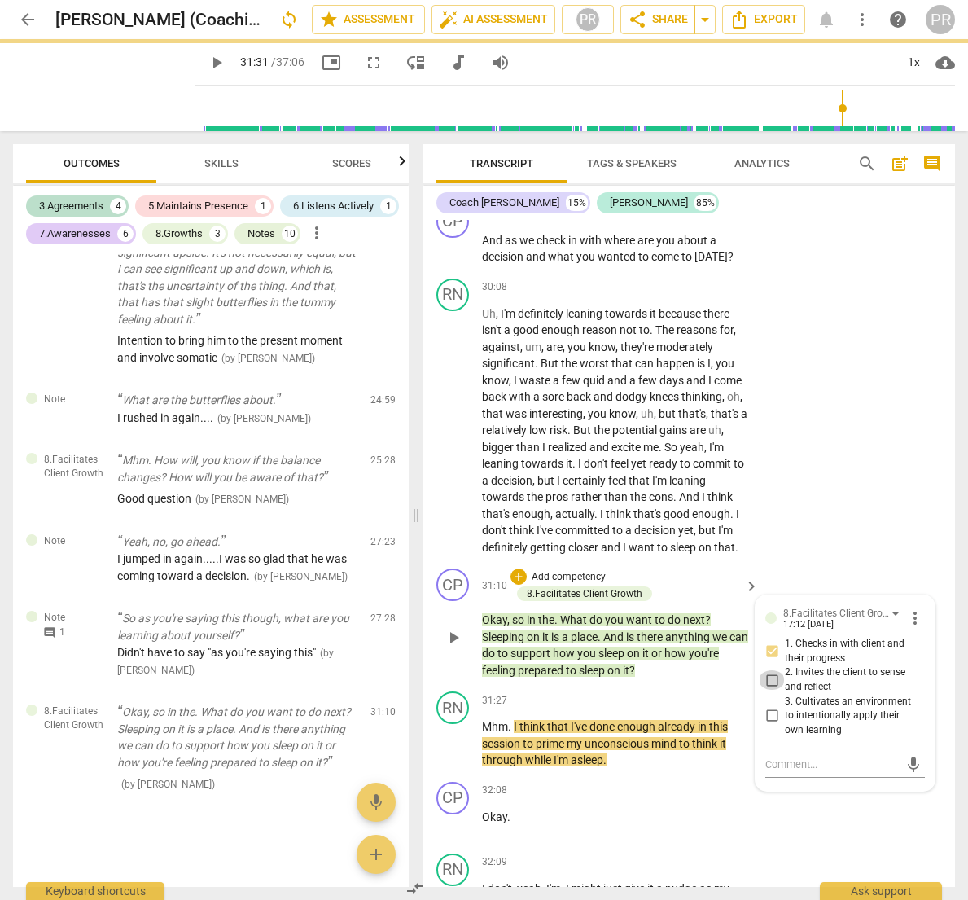
click at [771, 670] on input "2. Invites the client to sense and reflect" at bounding box center [772, 680] width 26 height 20
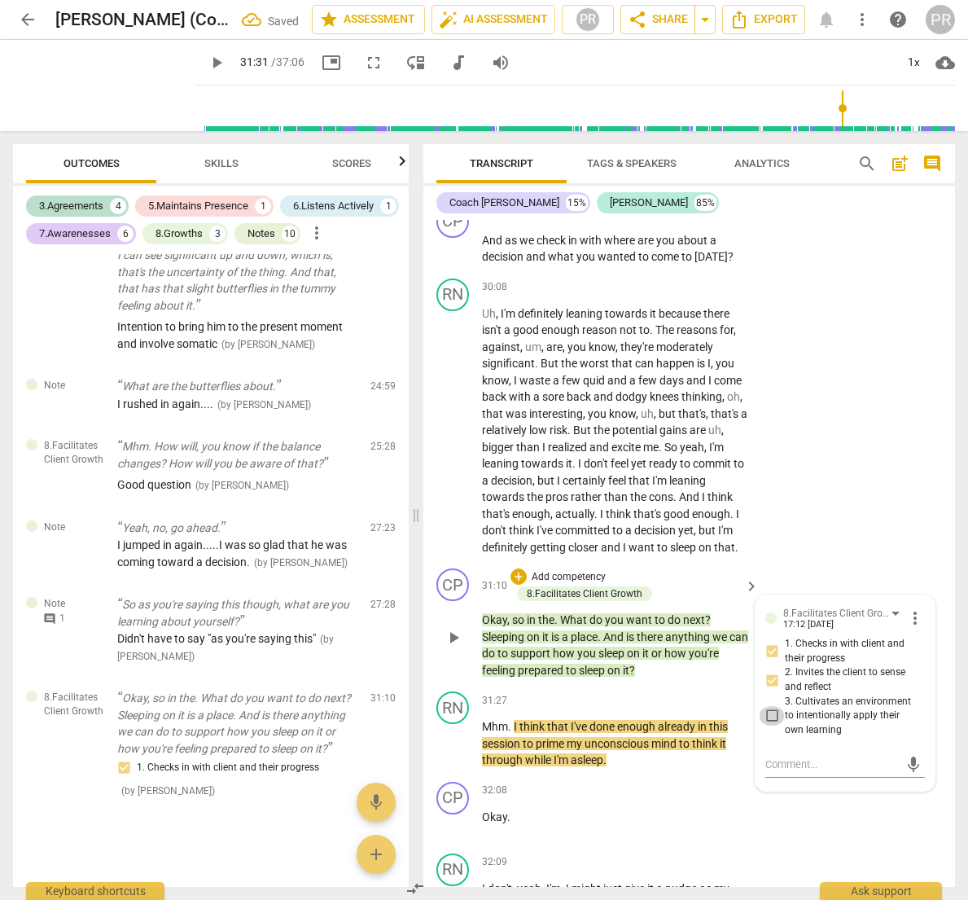
click at [768, 706] on input "3. Cultivates an environment to intentionally apply their own learning" at bounding box center [772, 716] width 26 height 20
click at [775, 757] on textarea at bounding box center [833, 764] width 134 height 15
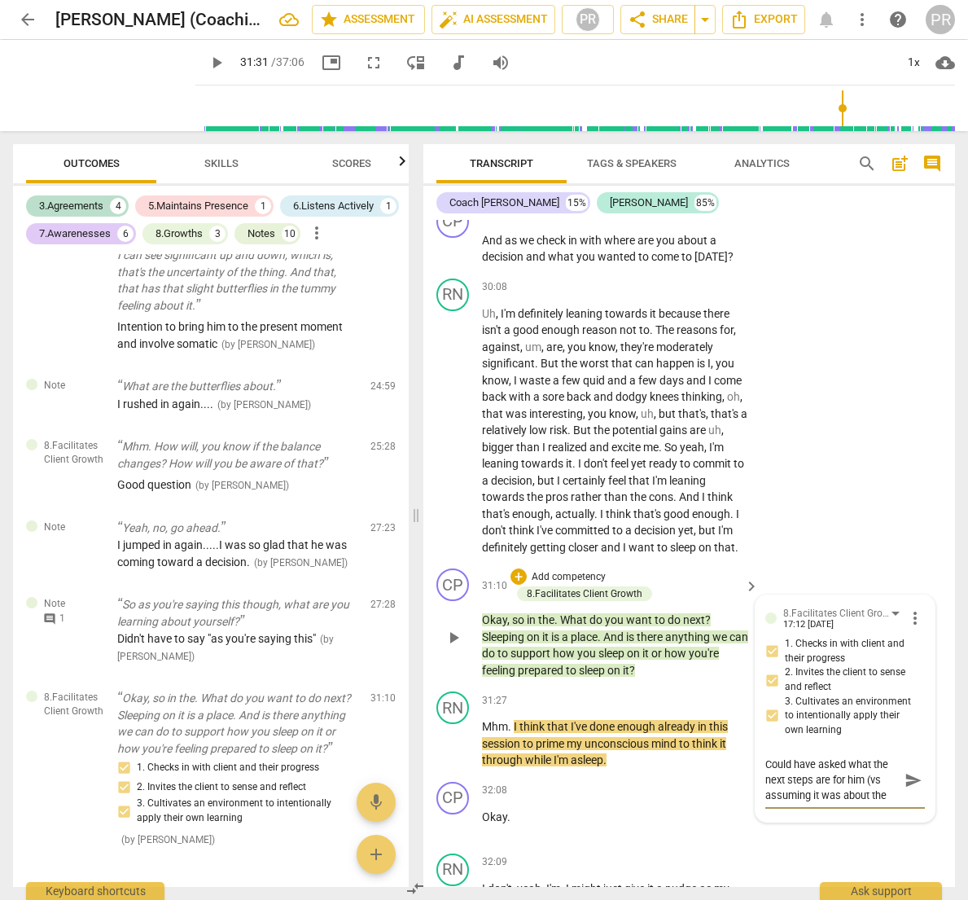
scroll to position [14, 0]
click at [905, 771] on span "send" at bounding box center [914, 780] width 18 height 18
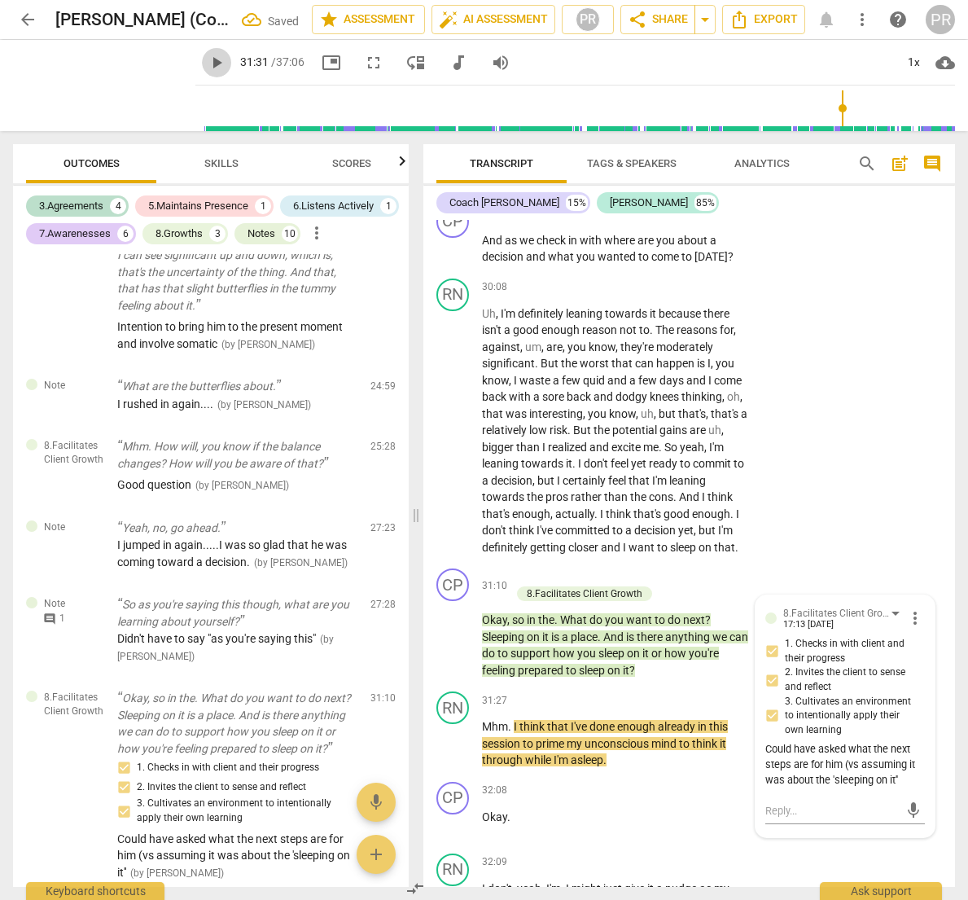
click at [207, 60] on span "play_arrow" at bounding box center [217, 63] width 20 height 20
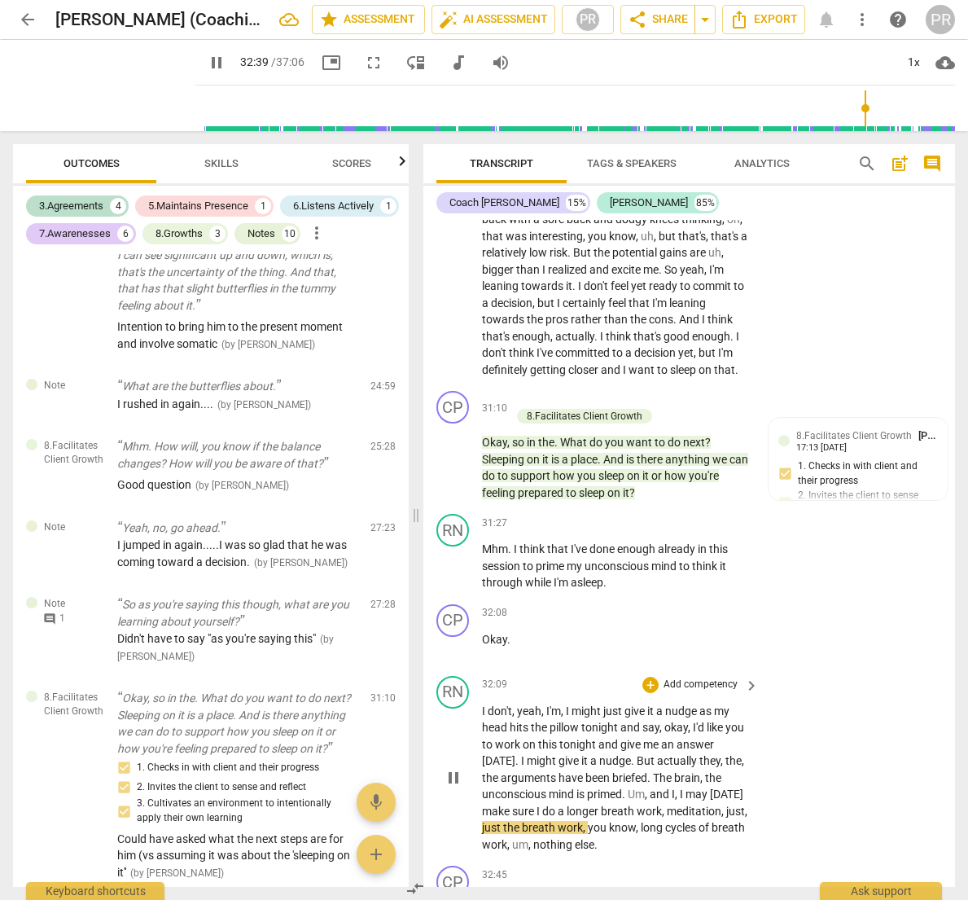
scroll to position [10487, 0]
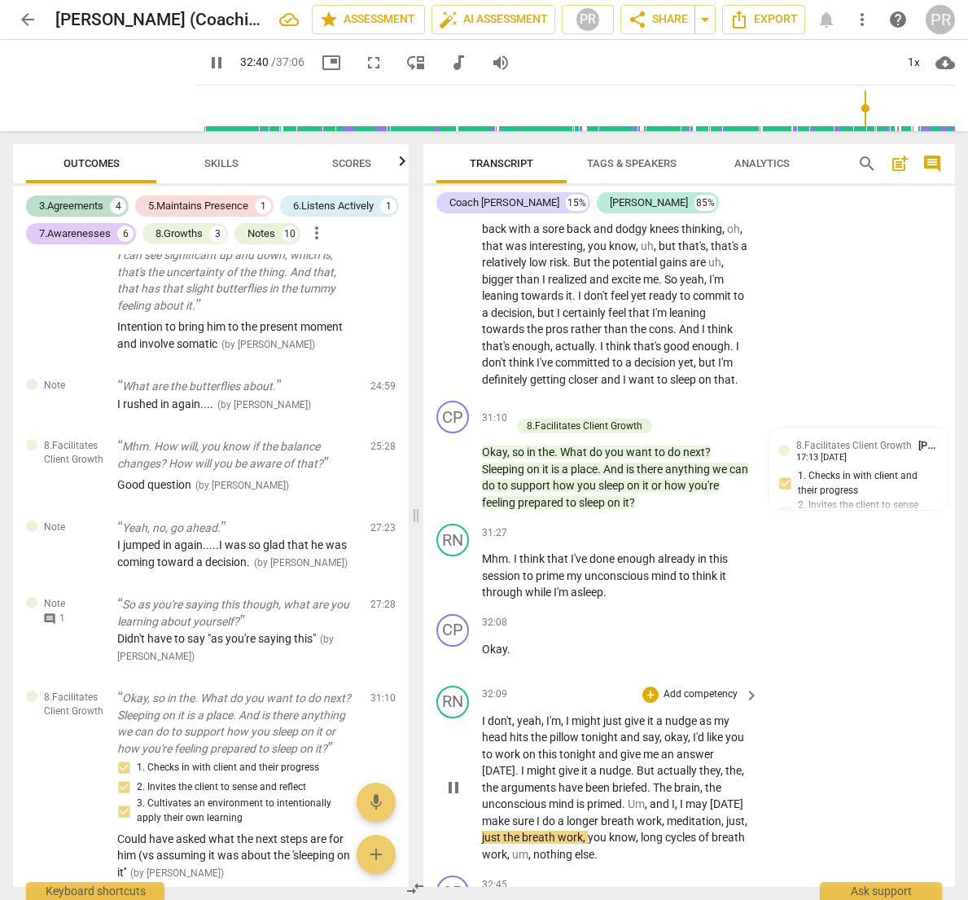
click at [667, 814] on span "," at bounding box center [664, 820] width 5 height 13
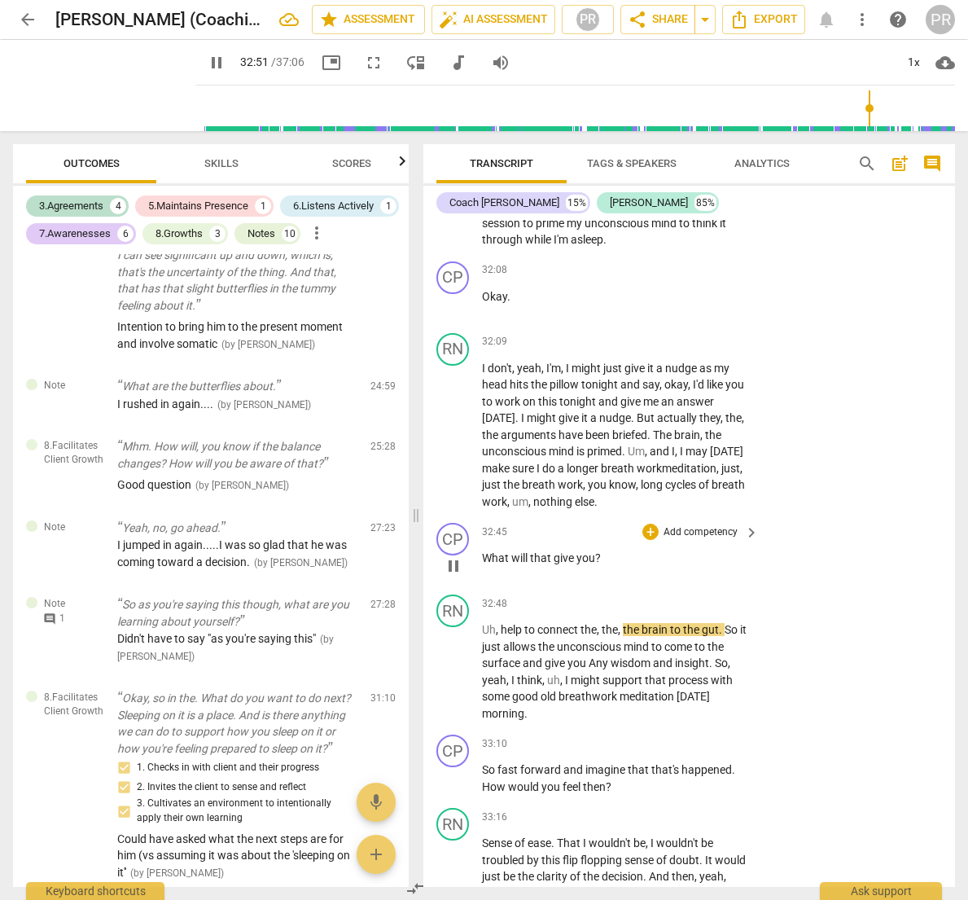
scroll to position [10838, 0]
click at [670, 527] on p "Add competency" at bounding box center [700, 534] width 77 height 15
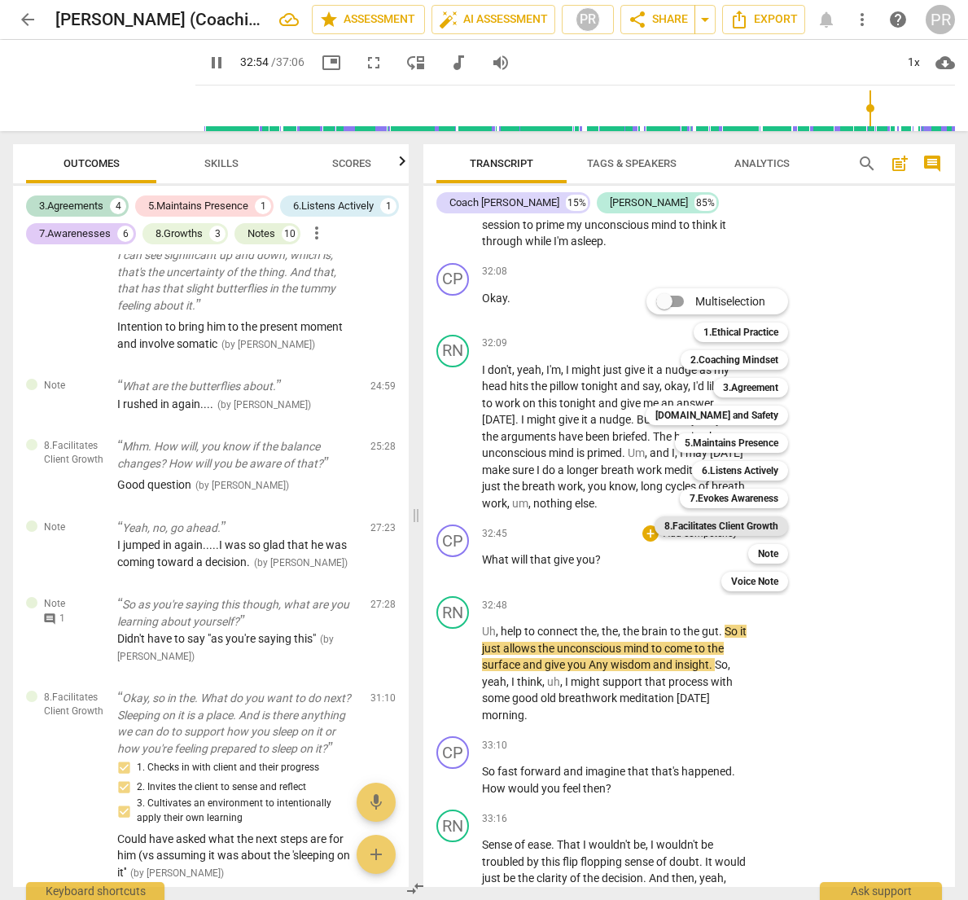
click at [718, 520] on b "8.Facilitates Client Growth" at bounding box center [722, 526] width 114 height 20
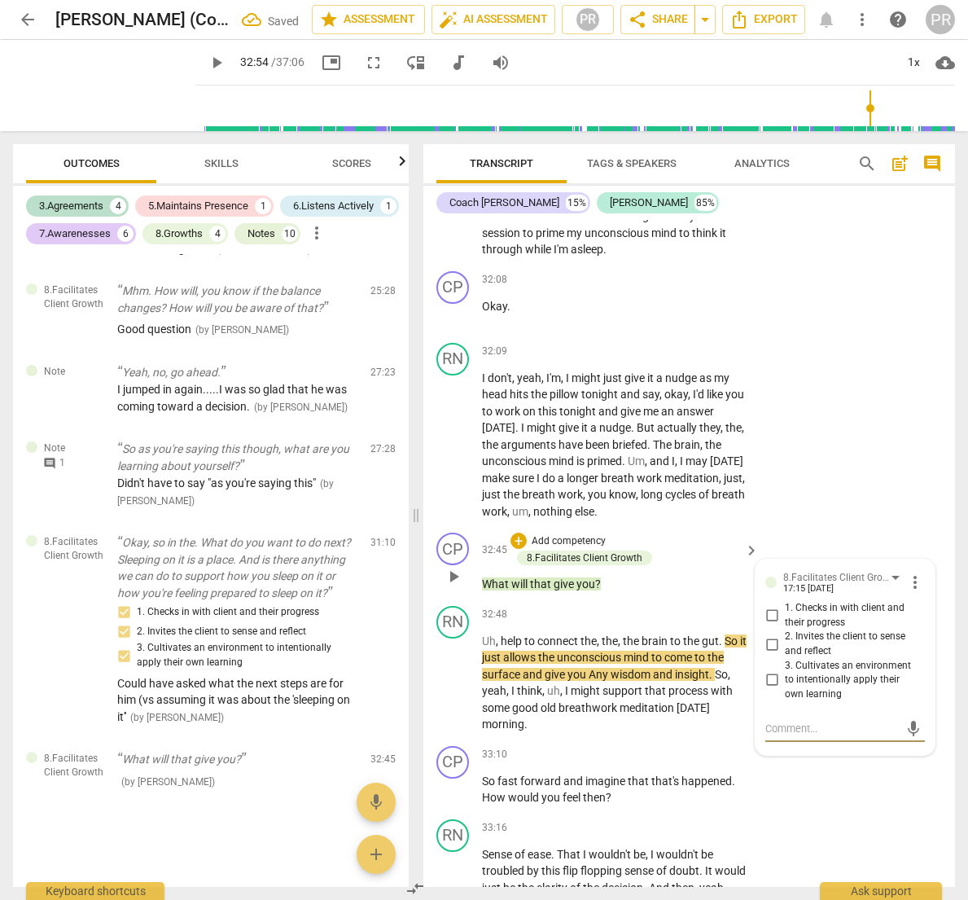
scroll to position [10829, 0]
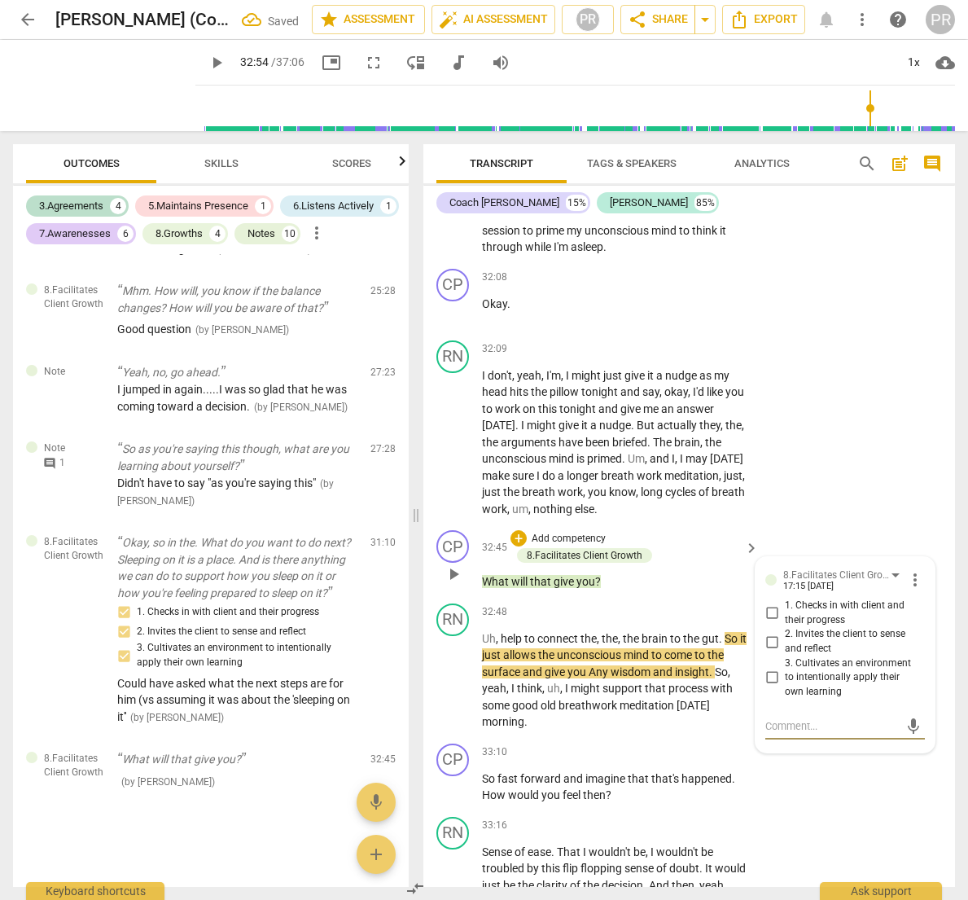
click at [766, 668] on input "3. Cultivates an environment to intentionally apply their own learning" at bounding box center [772, 678] width 26 height 20
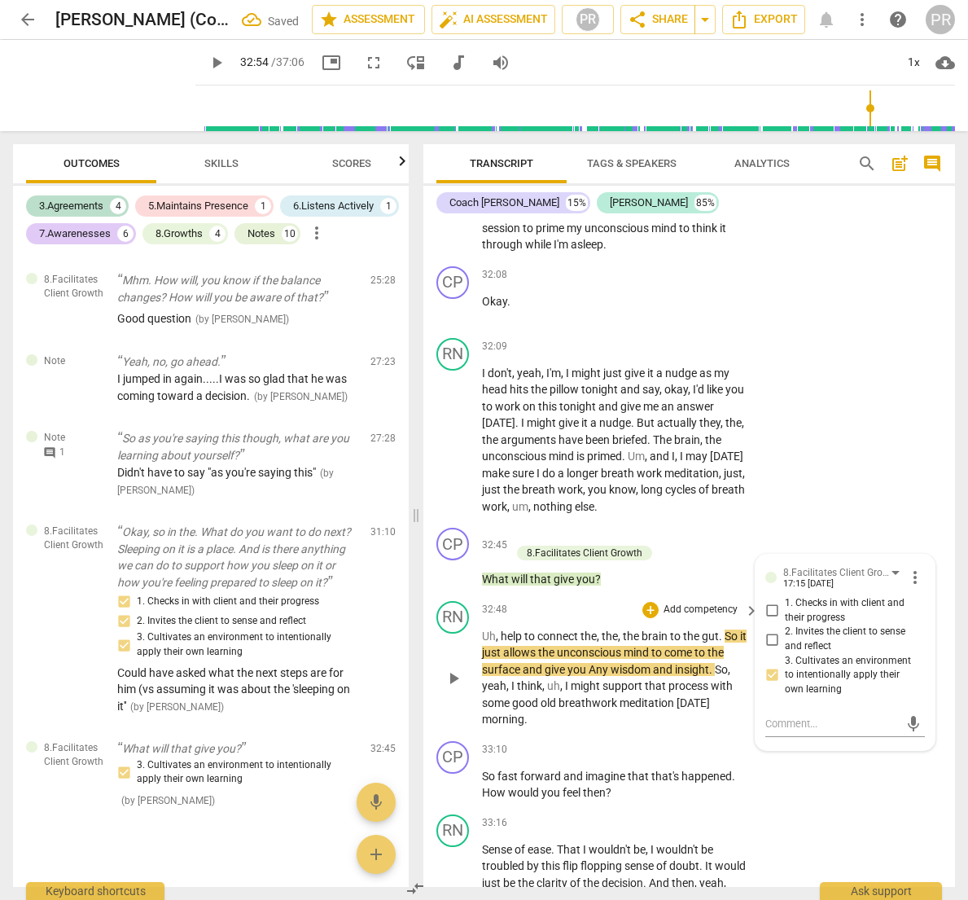
scroll to position [10837, 0]
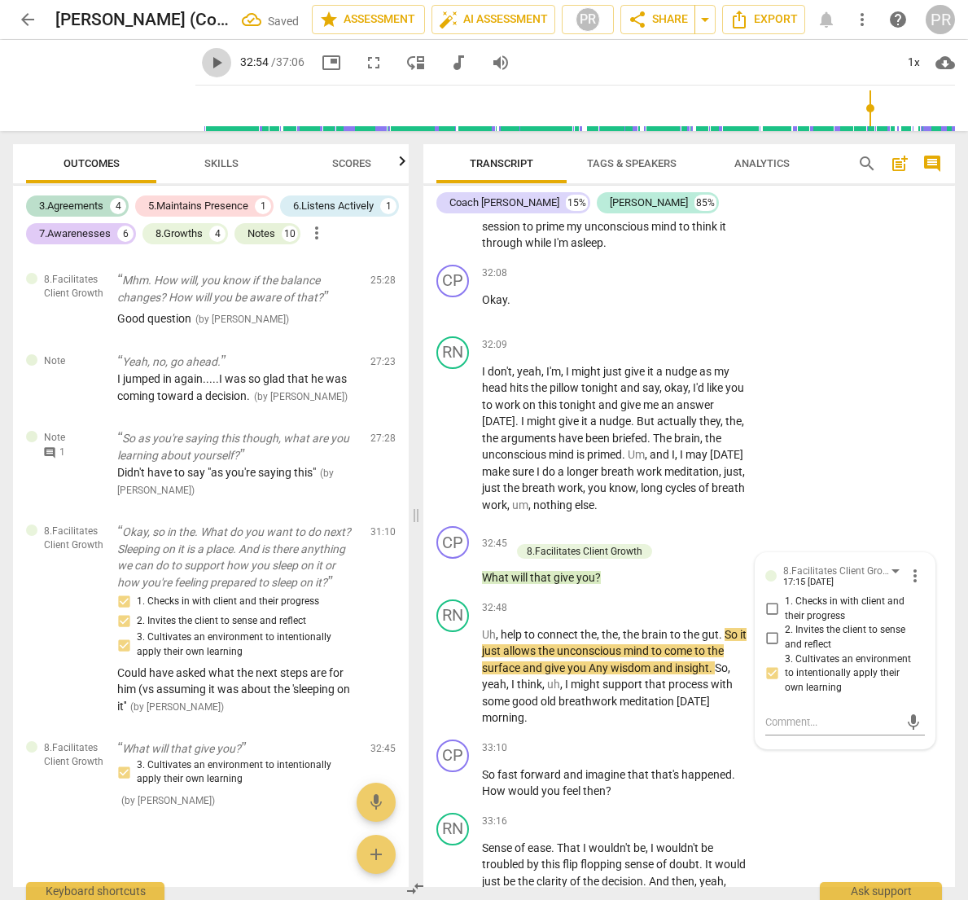
click at [207, 66] on span "play_arrow" at bounding box center [217, 63] width 20 height 20
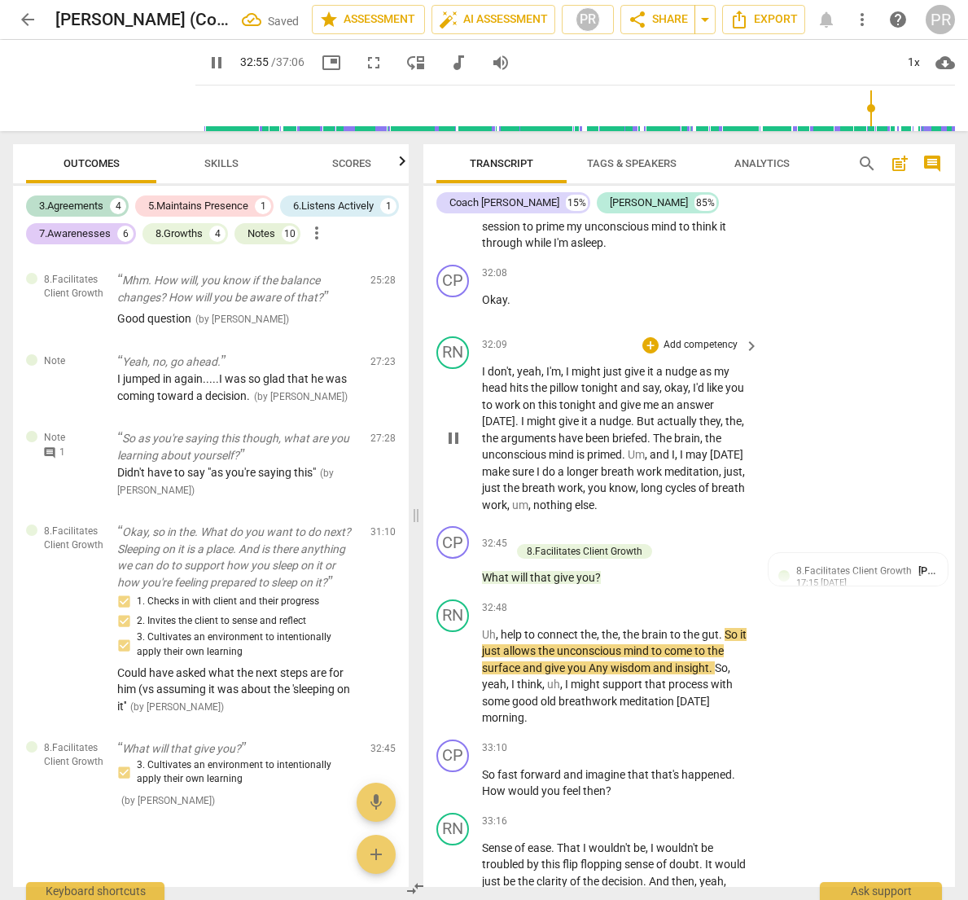
scroll to position [0, 0]
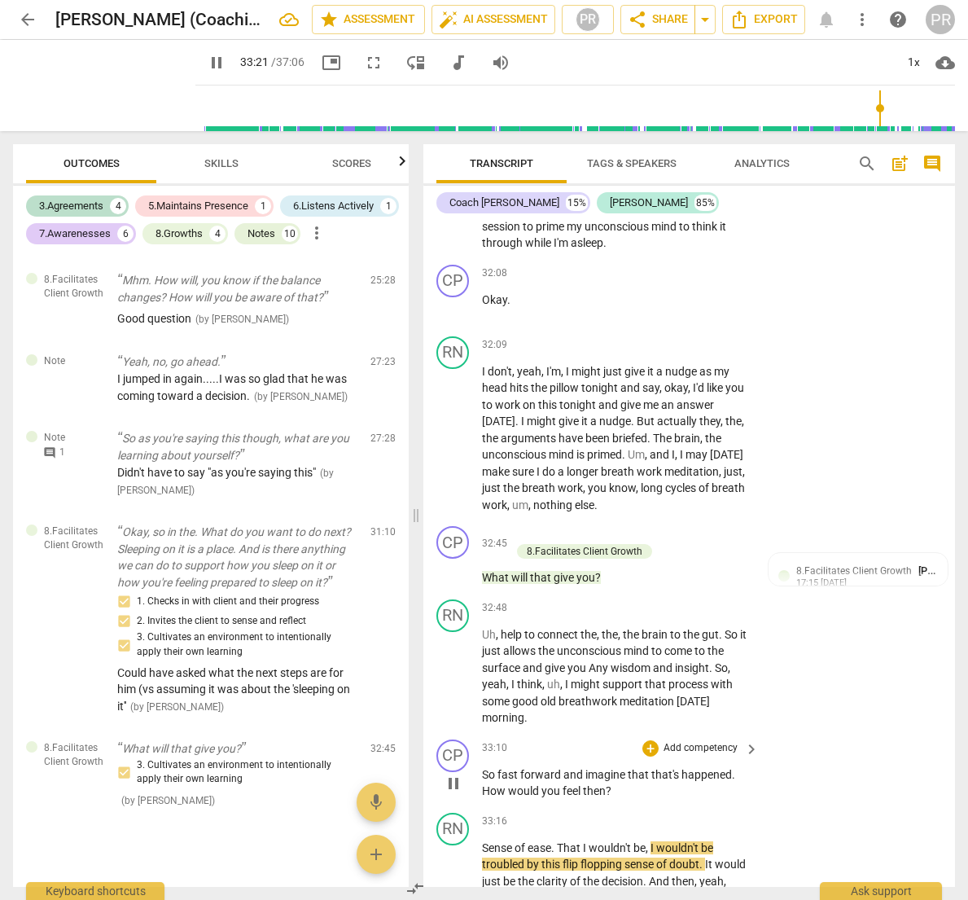
click at [705, 741] on p "Add competency" at bounding box center [700, 748] width 77 height 15
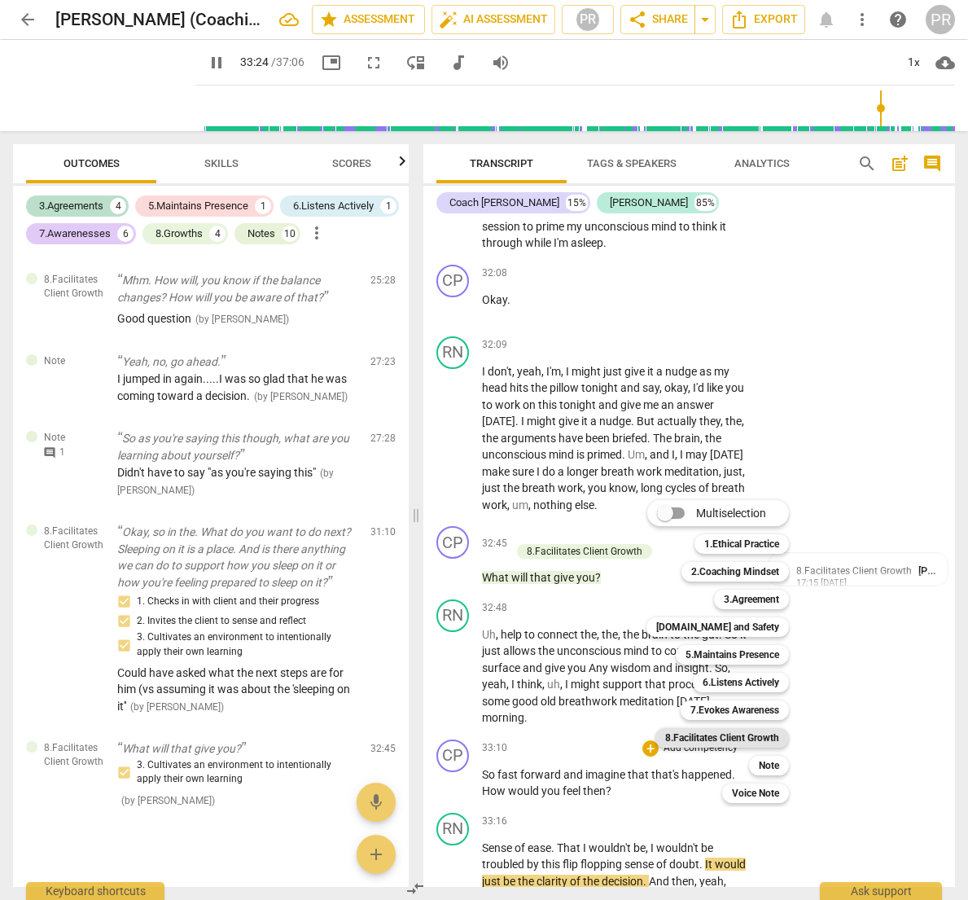
click at [726, 735] on b "8.Facilitates Client Growth" at bounding box center [722, 738] width 114 height 20
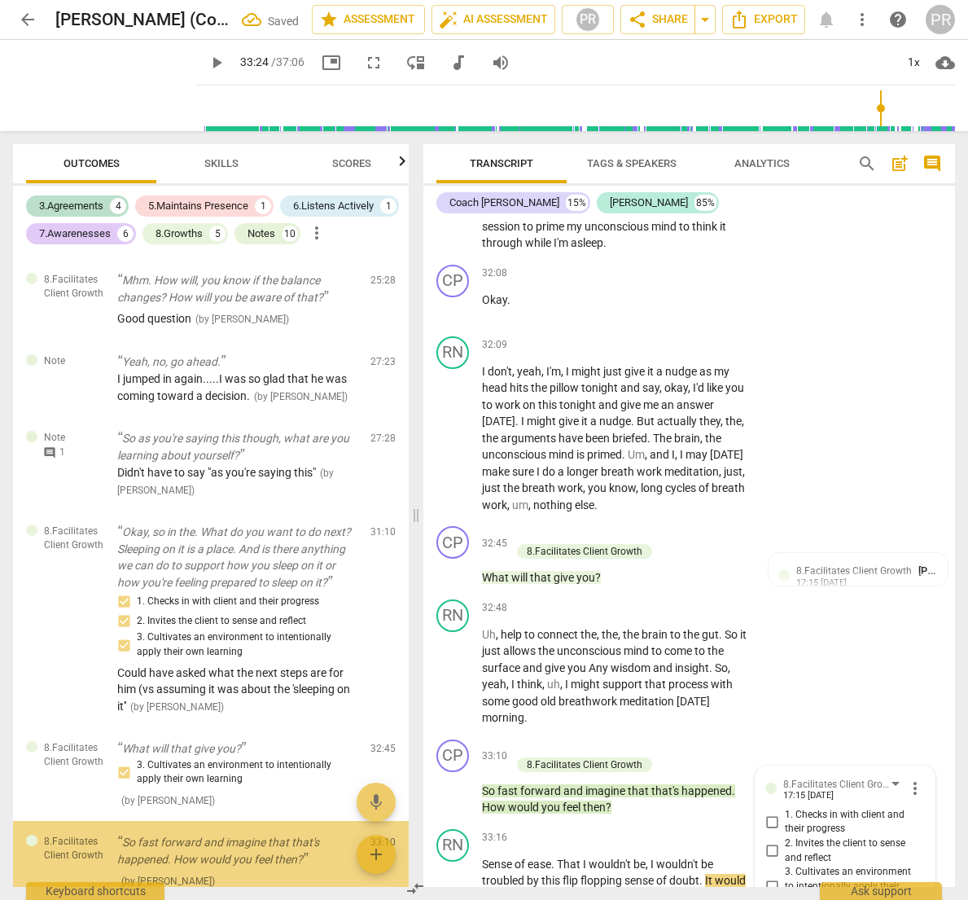
scroll to position [3669, 0]
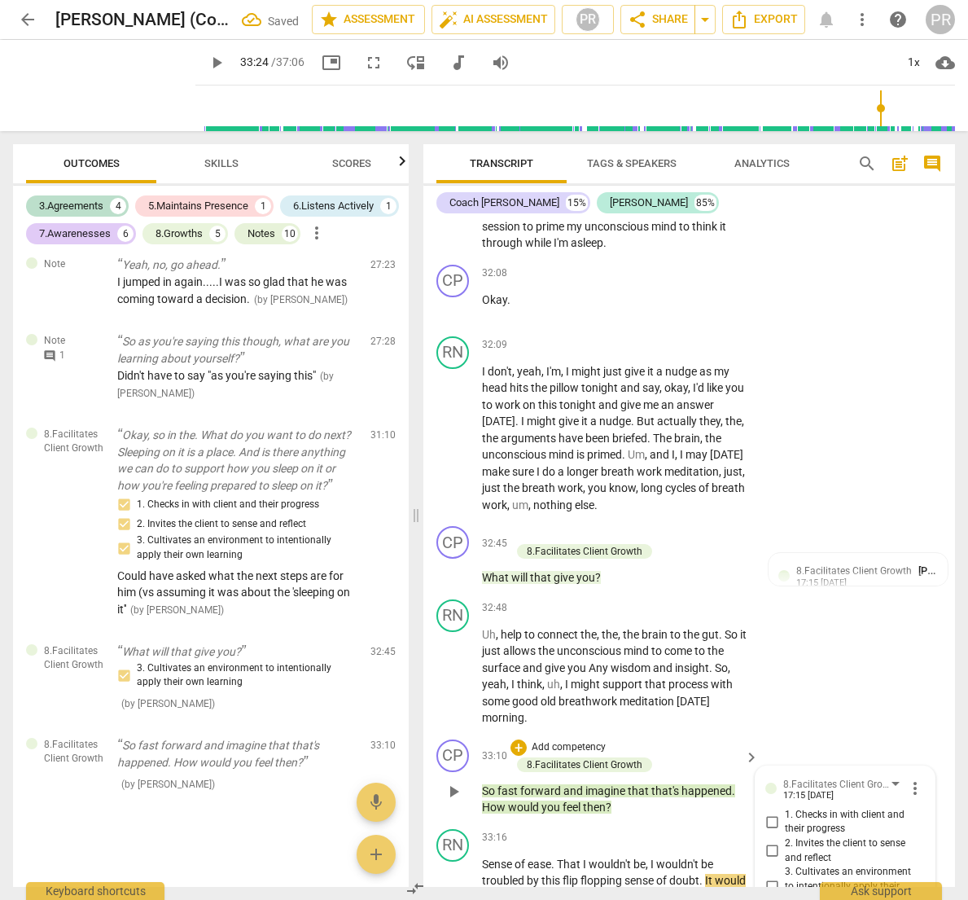
click at [770, 841] on input "2. Invites the client to sense and reflect" at bounding box center [772, 851] width 26 height 20
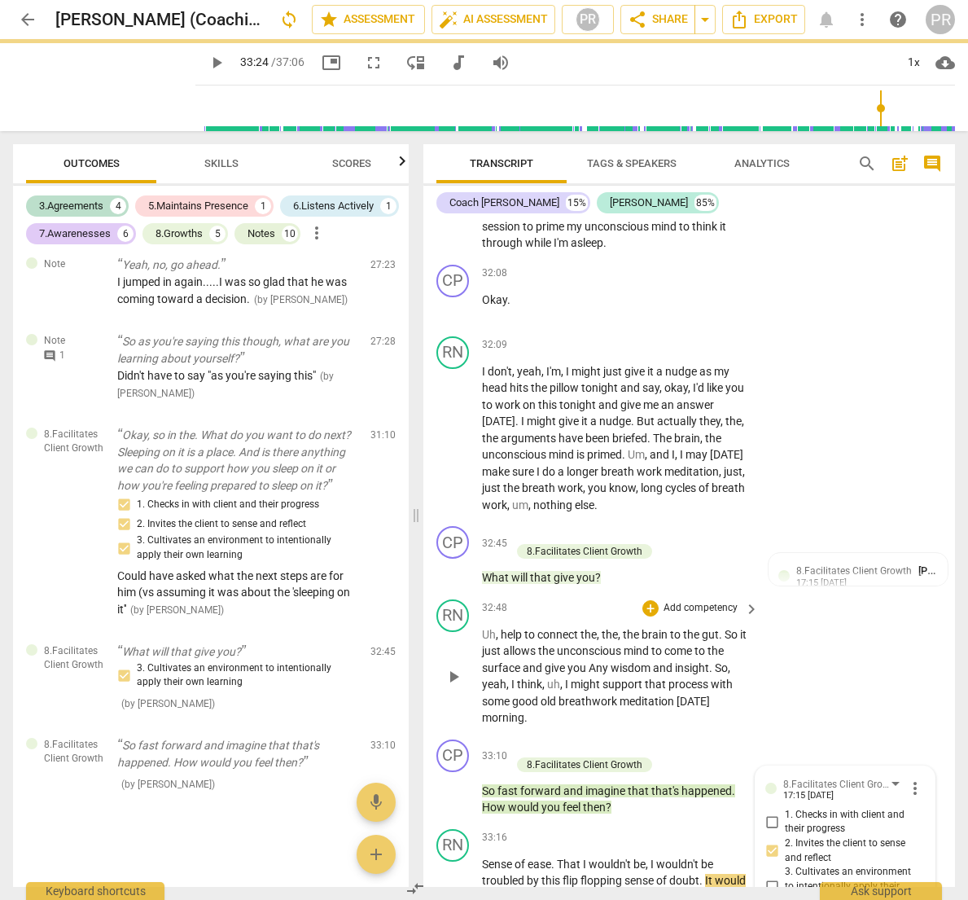
scroll to position [0, 0]
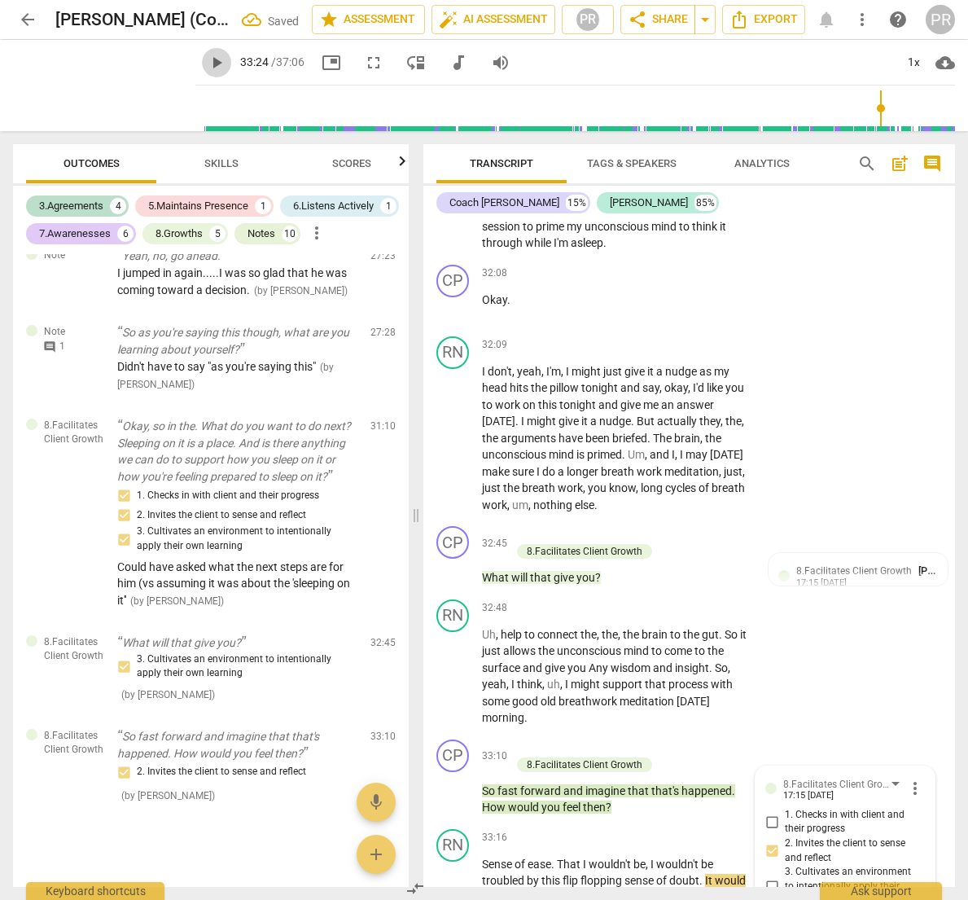
click at [207, 59] on span "play_arrow" at bounding box center [217, 63] width 20 height 20
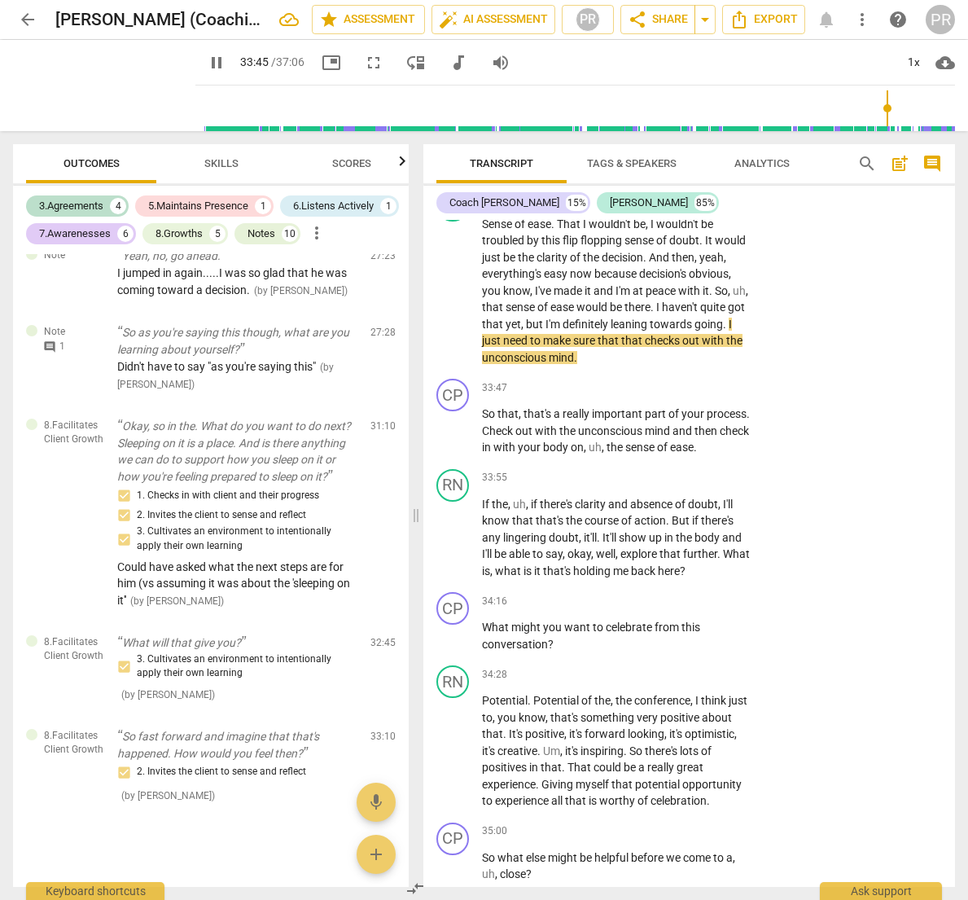
scroll to position [11476, 0]
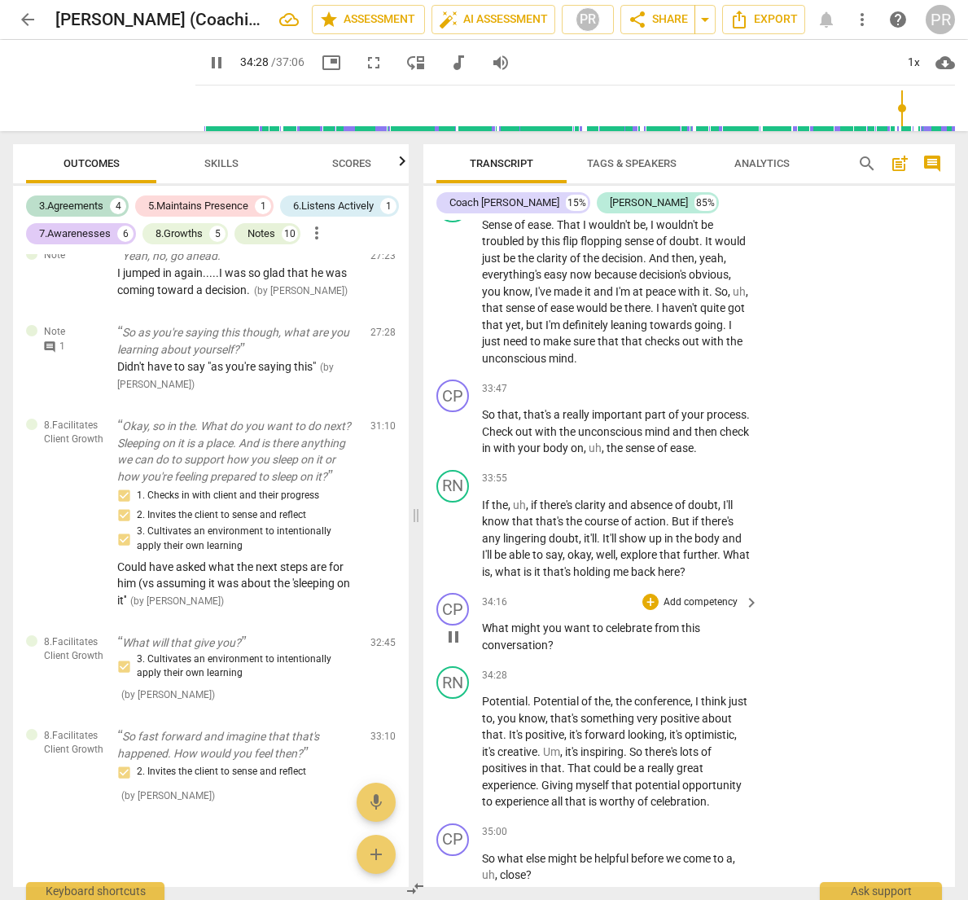
click at [683, 595] on p "Add competency" at bounding box center [700, 602] width 77 height 15
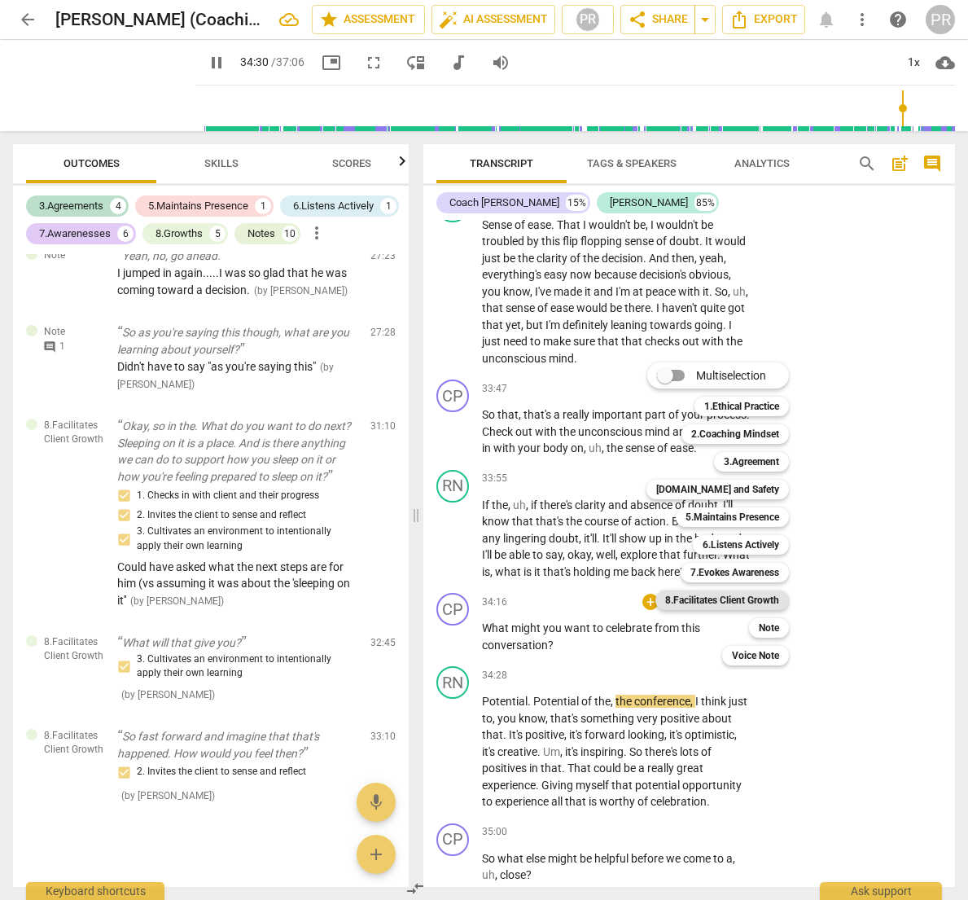
click at [731, 596] on b "8.Facilitates Client Growth" at bounding box center [722, 601] width 114 height 20
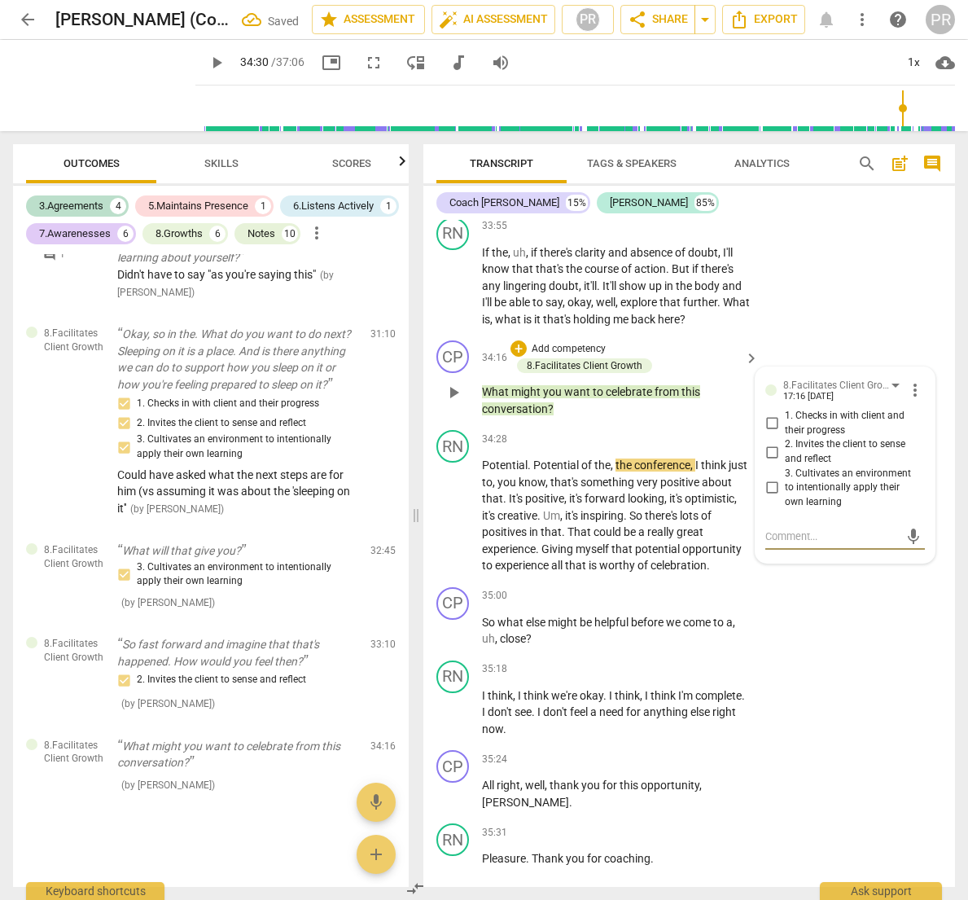
scroll to position [11738, 0]
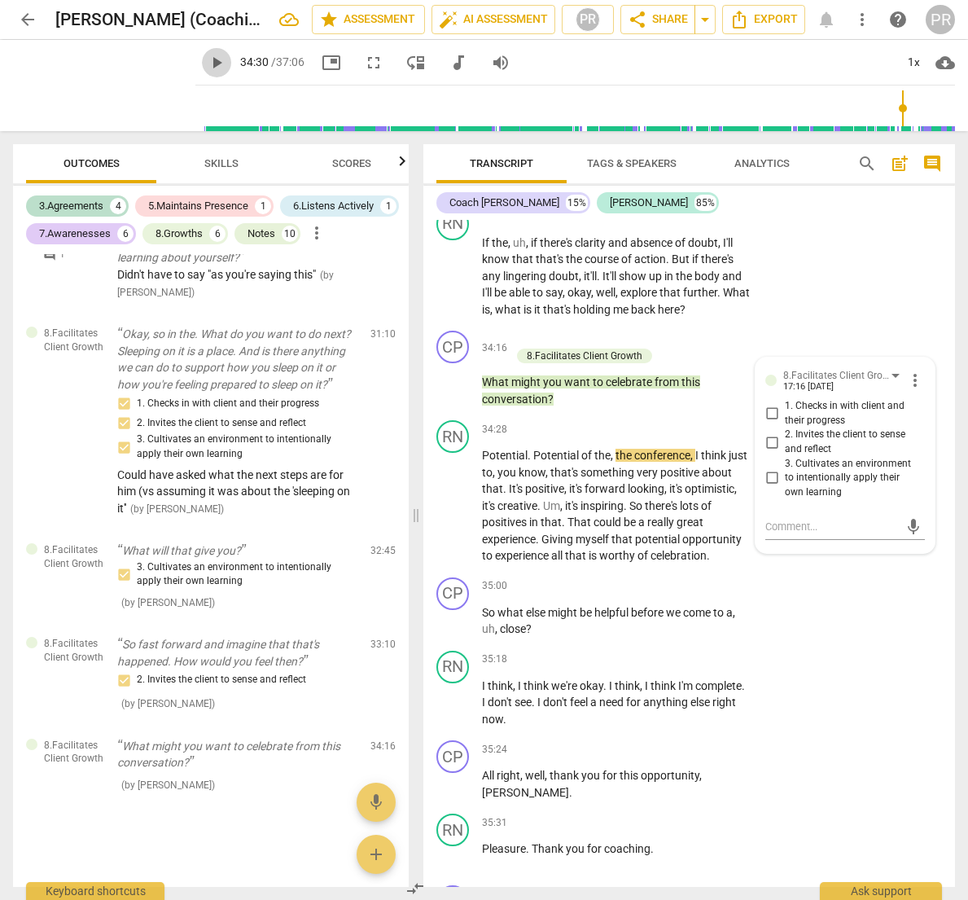
click at [207, 61] on span "play_arrow" at bounding box center [217, 63] width 20 height 20
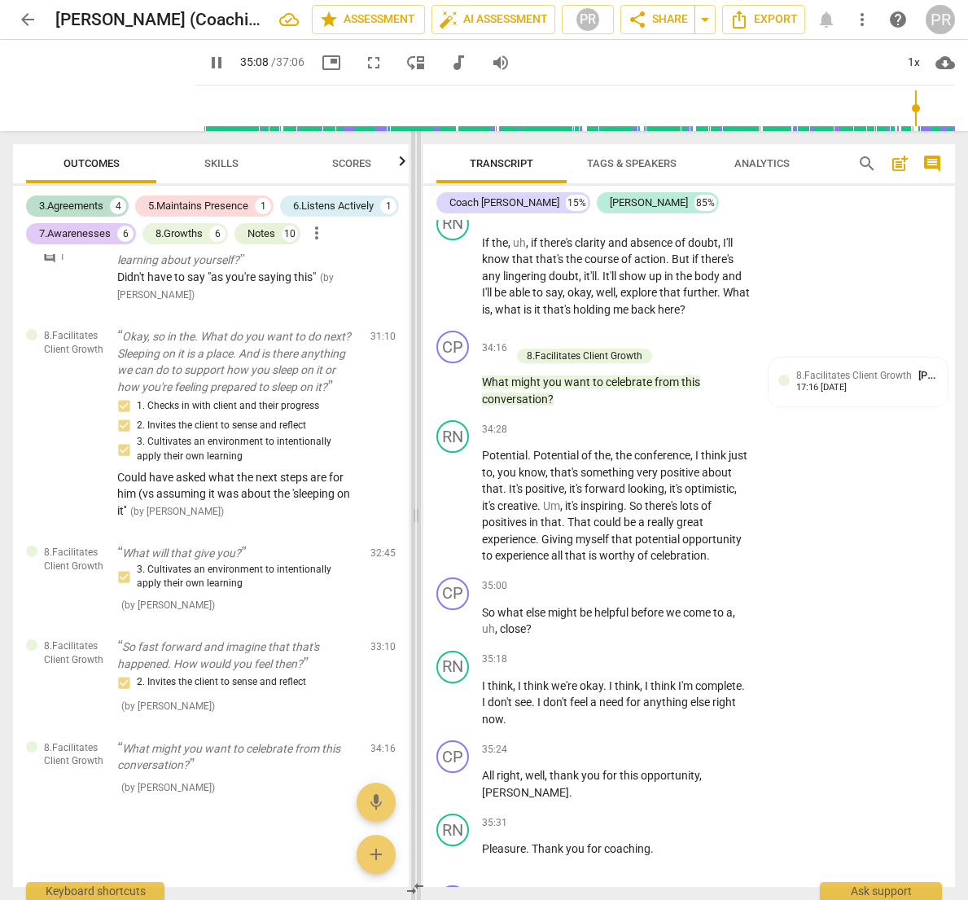
scroll to position [3756, 0]
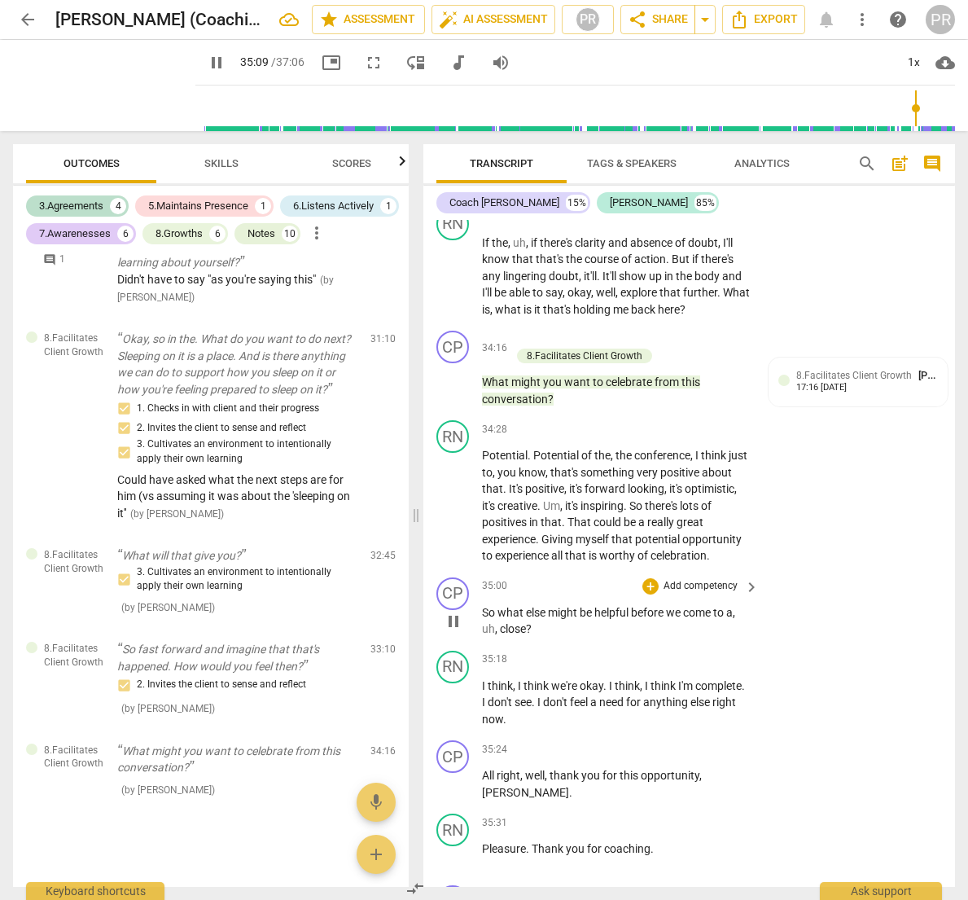
click at [497, 622] on span "," at bounding box center [497, 628] width 5 height 13
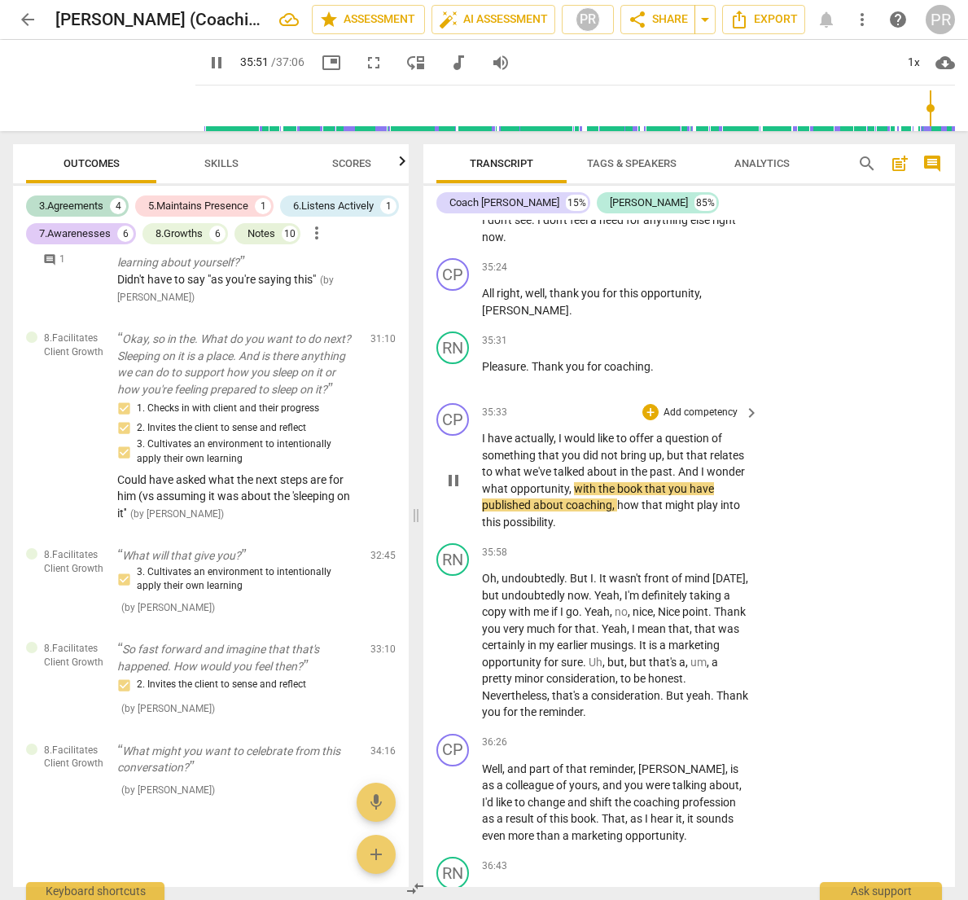
scroll to position [0, 1]
click at [683, 406] on p "Add competency" at bounding box center [700, 413] width 77 height 15
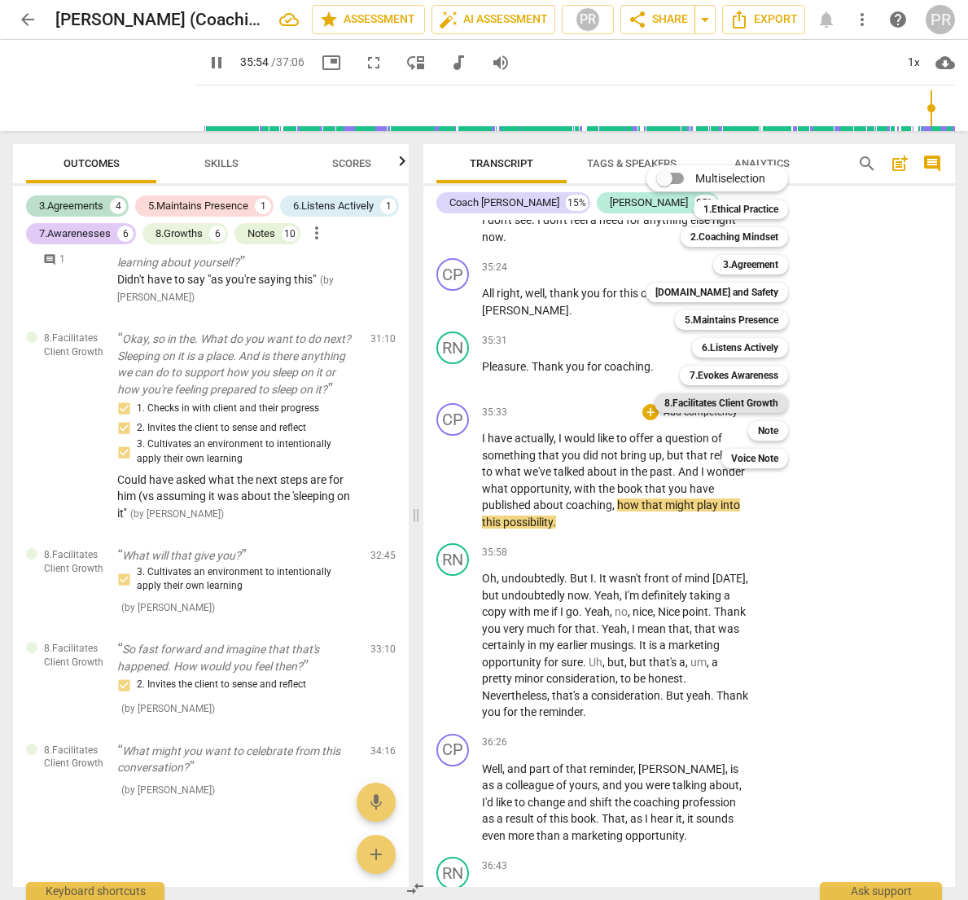
click at [743, 401] on b "8.Facilitates Client Growth" at bounding box center [722, 403] width 114 height 20
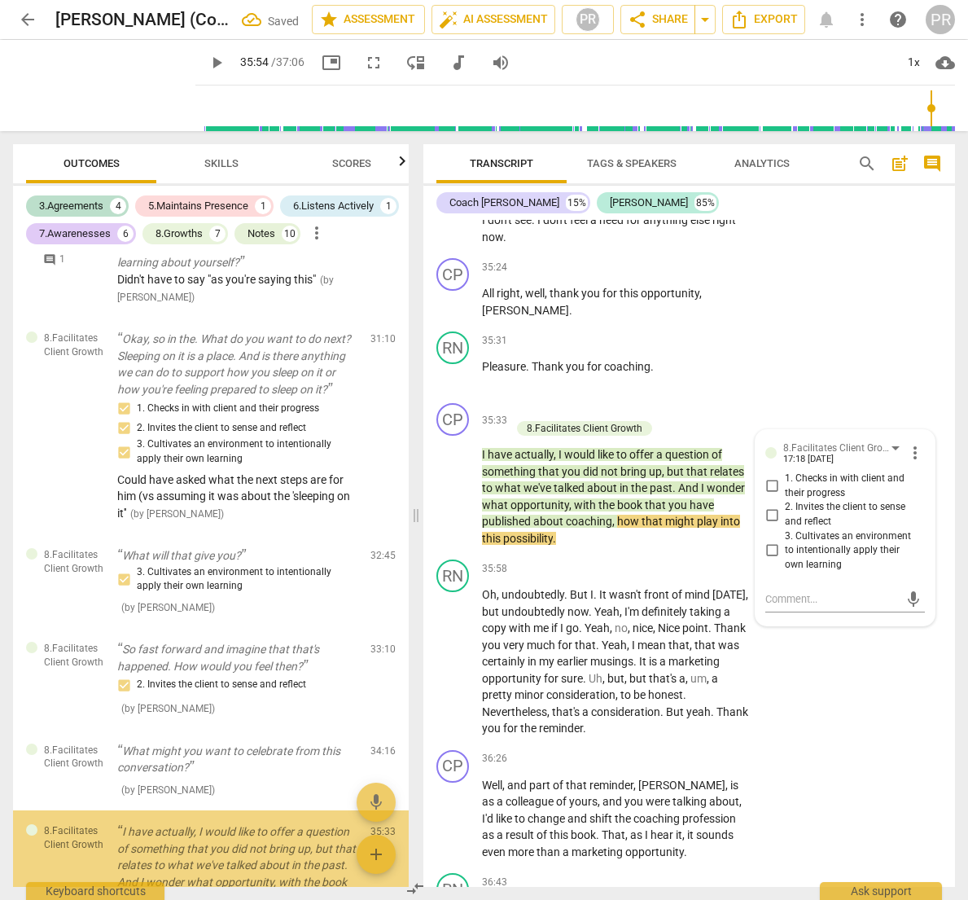
scroll to position [3914, 0]
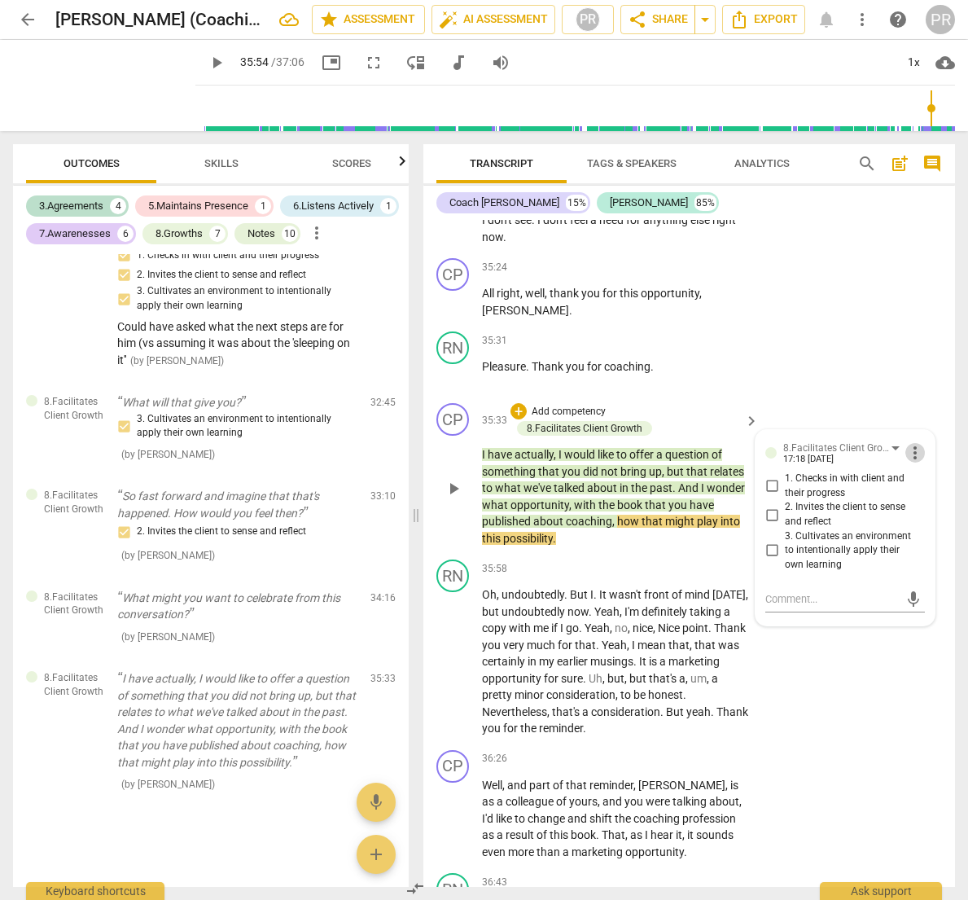
click at [910, 443] on span "more_vert" at bounding box center [916, 453] width 20 height 20
click at [918, 386] on li "Delete" at bounding box center [926, 387] width 56 height 31
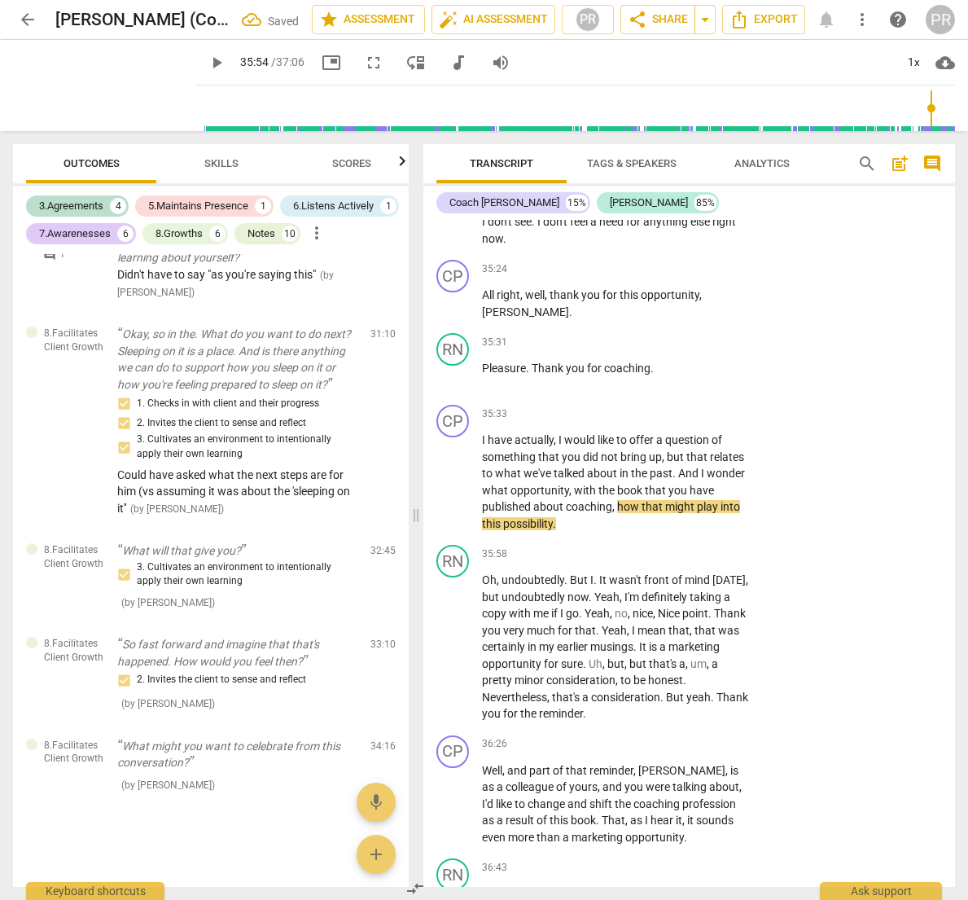
scroll to position [12220, 0]
click at [694, 405] on div "+ Add competency" at bounding box center [691, 413] width 97 height 16
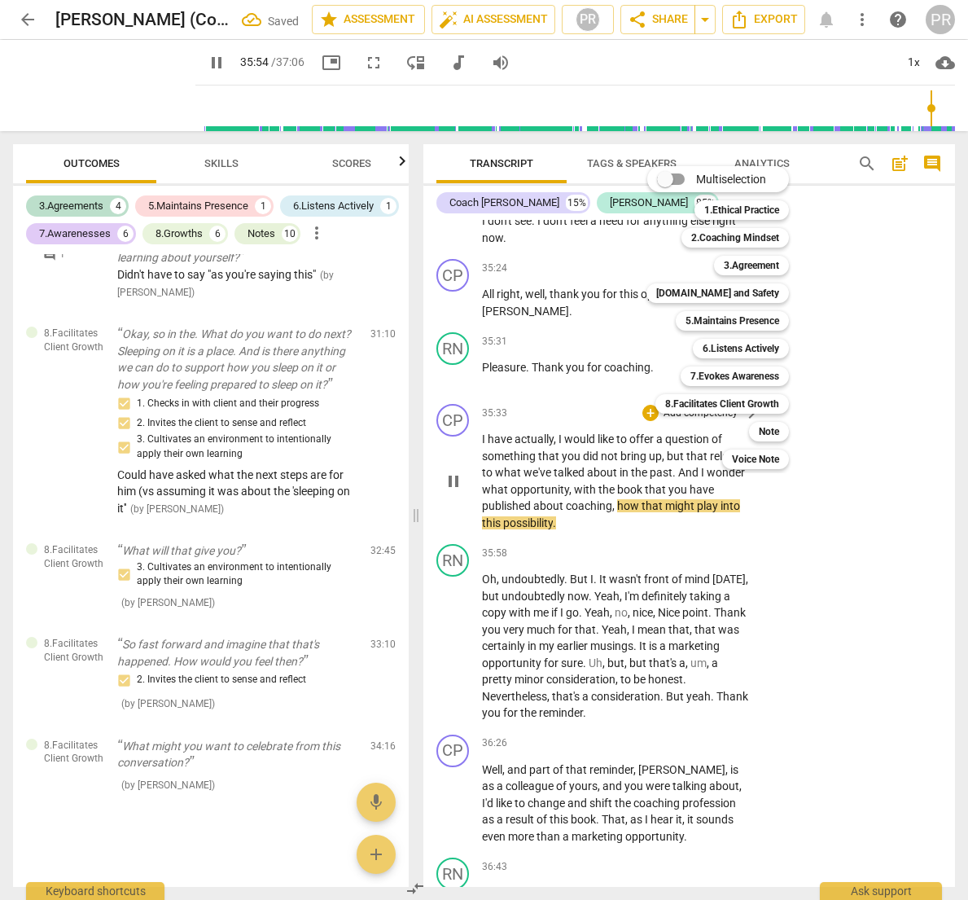
scroll to position [0, 0]
click at [741, 375] on b "7.Evokes Awareness" at bounding box center [735, 377] width 89 height 20
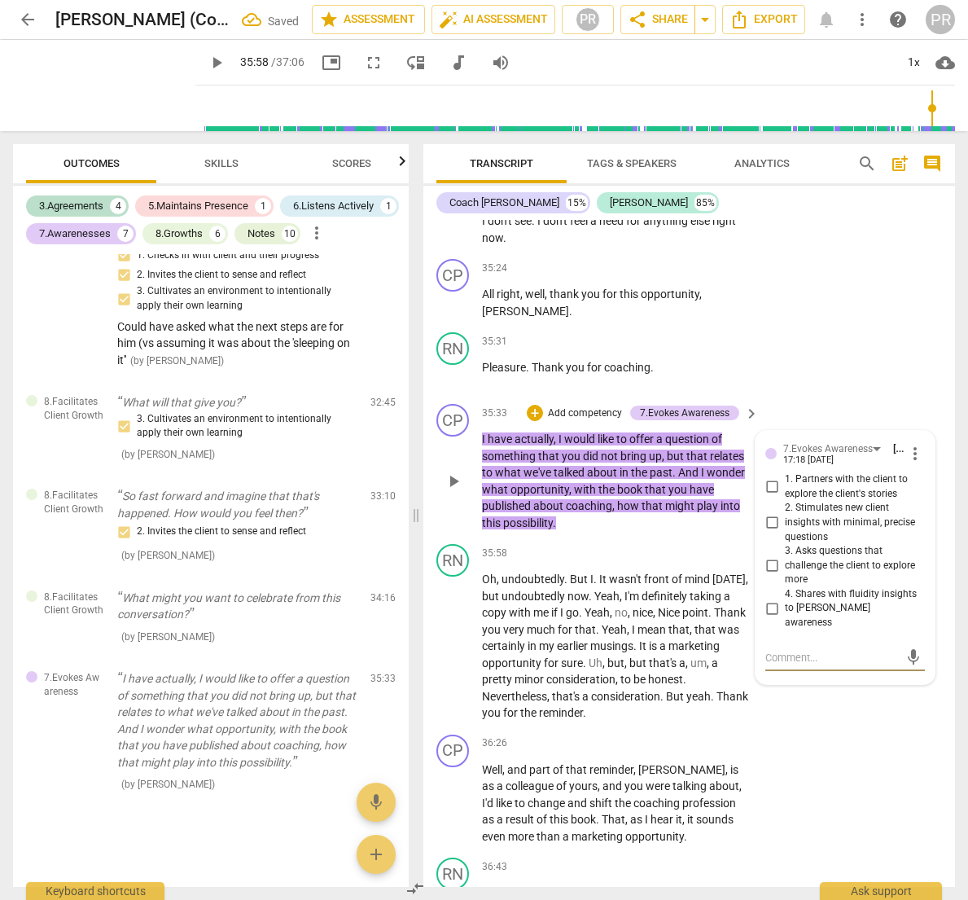
scroll to position [12217, 0]
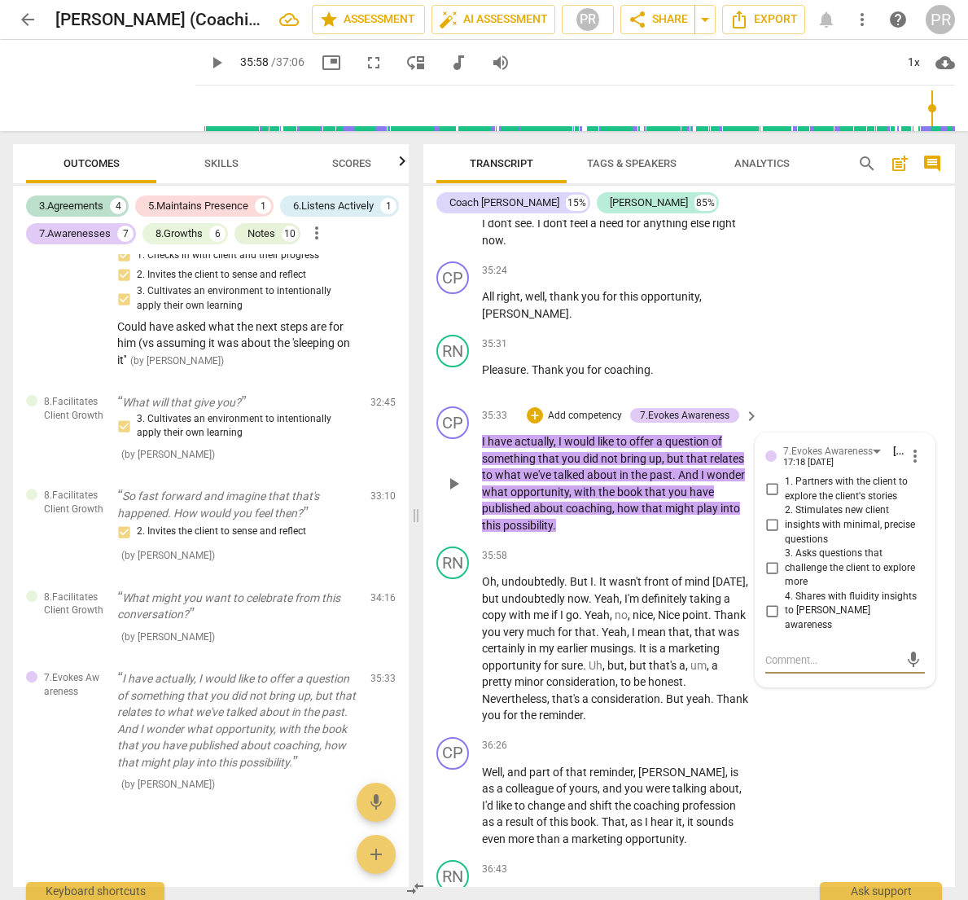
click at [767, 559] on input "3. Asks questions that challenge the client to explore more" at bounding box center [772, 569] width 26 height 20
click at [777, 652] on textarea at bounding box center [833, 659] width 134 height 15
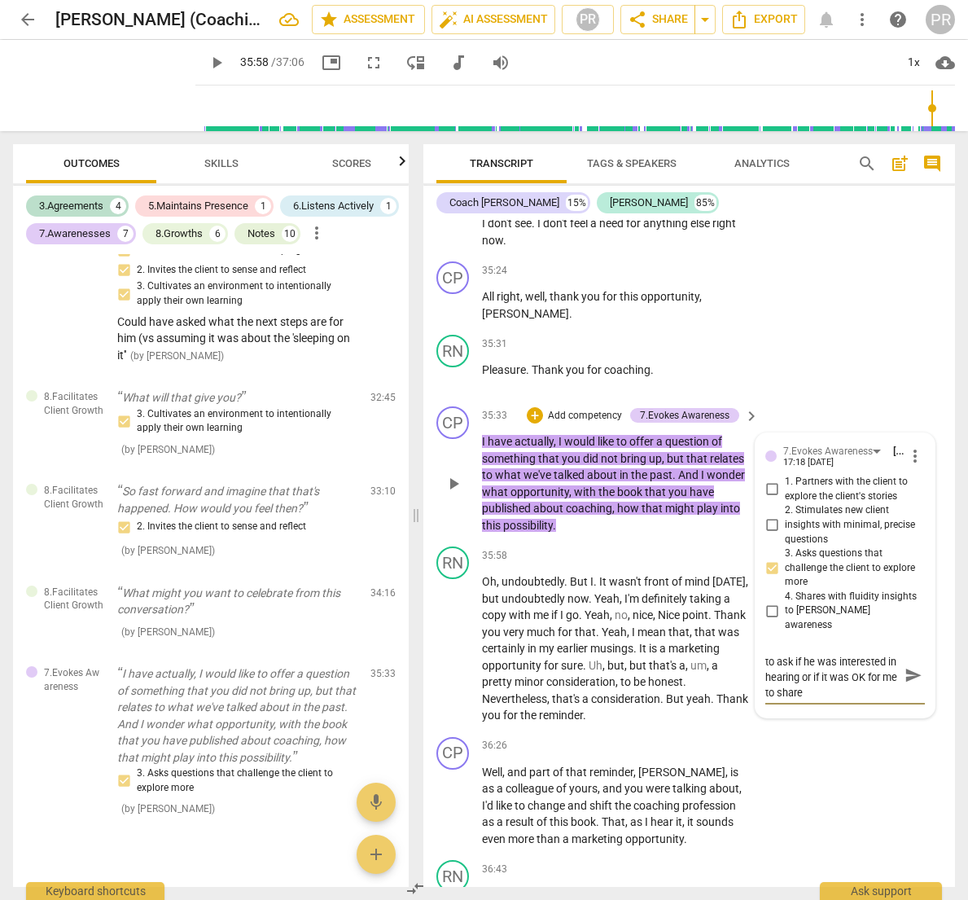
scroll to position [12258, 0]
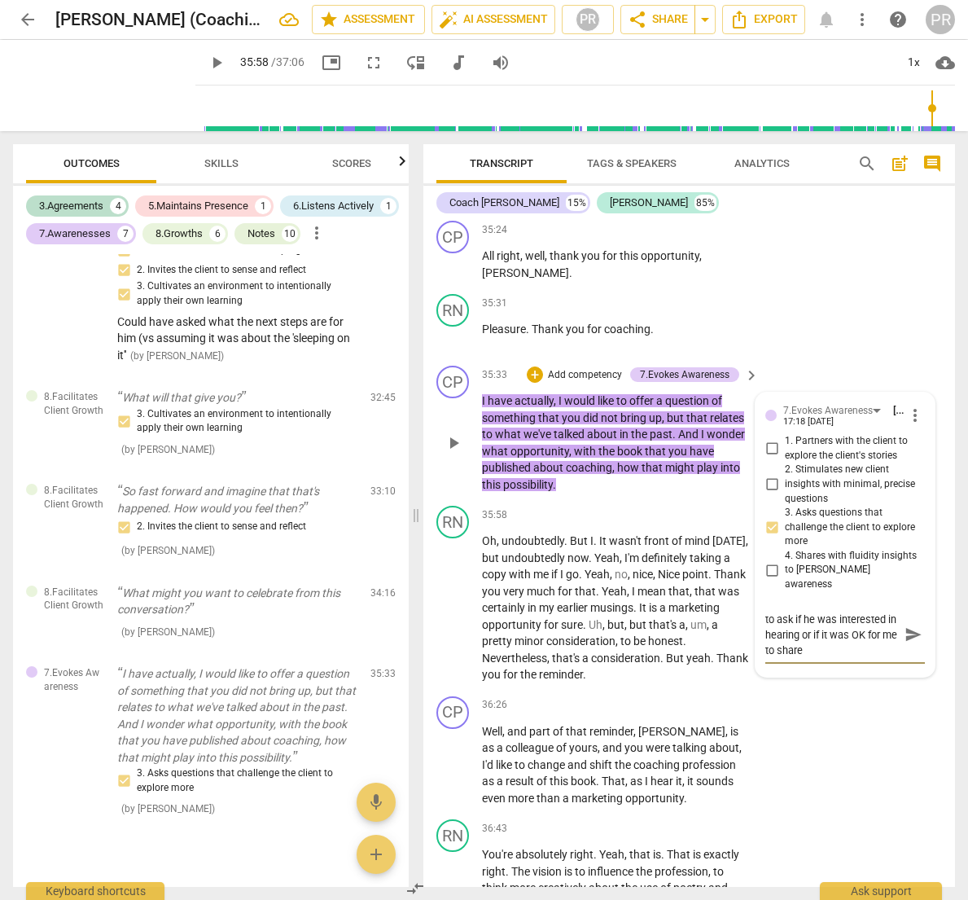
click at [905, 626] on span "send" at bounding box center [914, 635] width 18 height 18
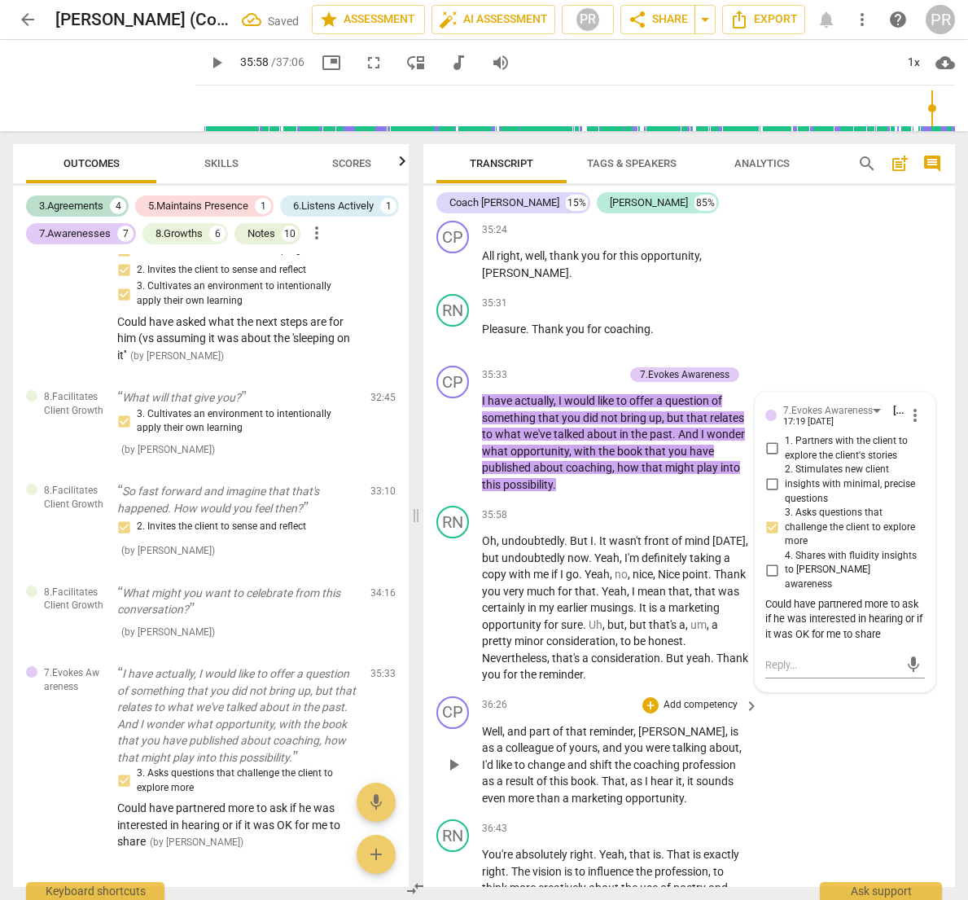
scroll to position [12255, 0]
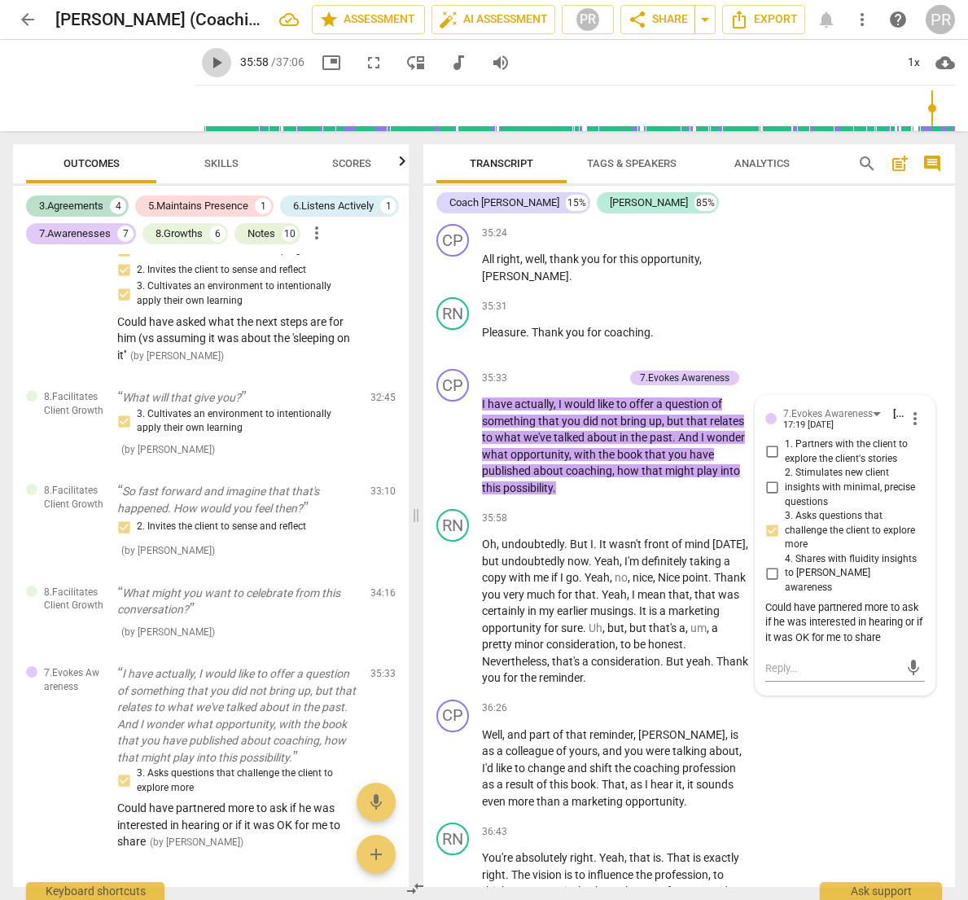
click at [207, 60] on span "play_arrow" at bounding box center [217, 63] width 20 height 20
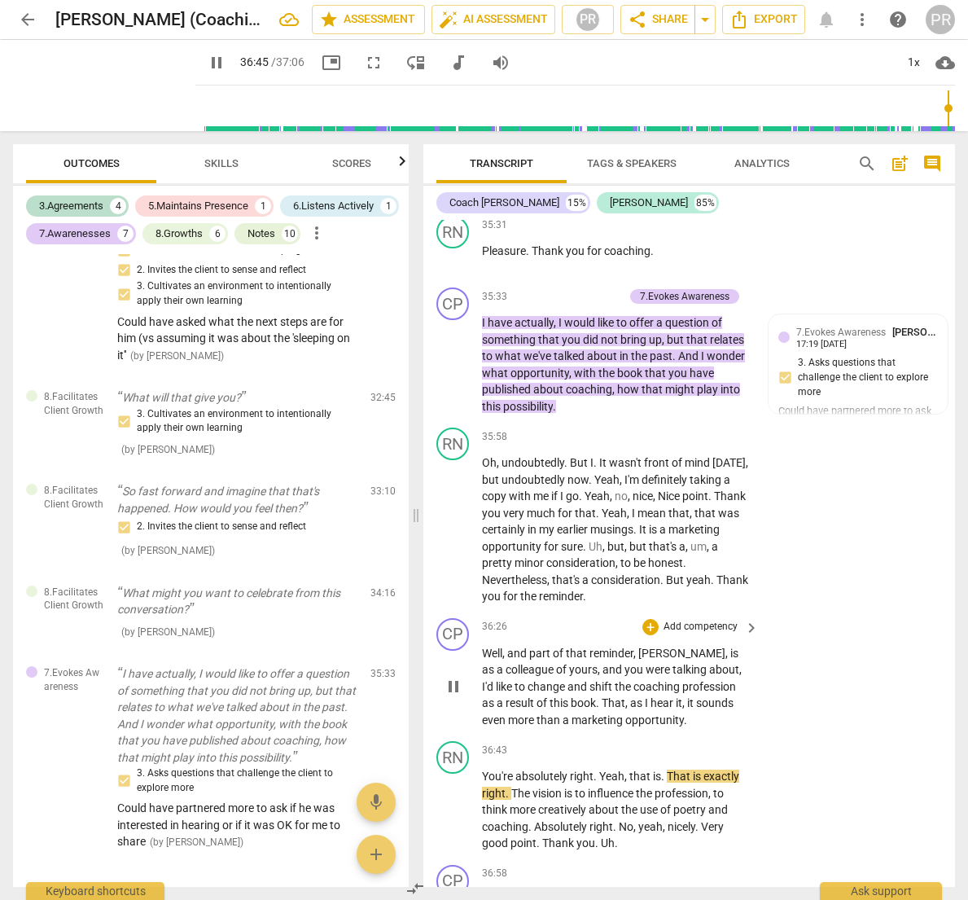
scroll to position [12335, 0]
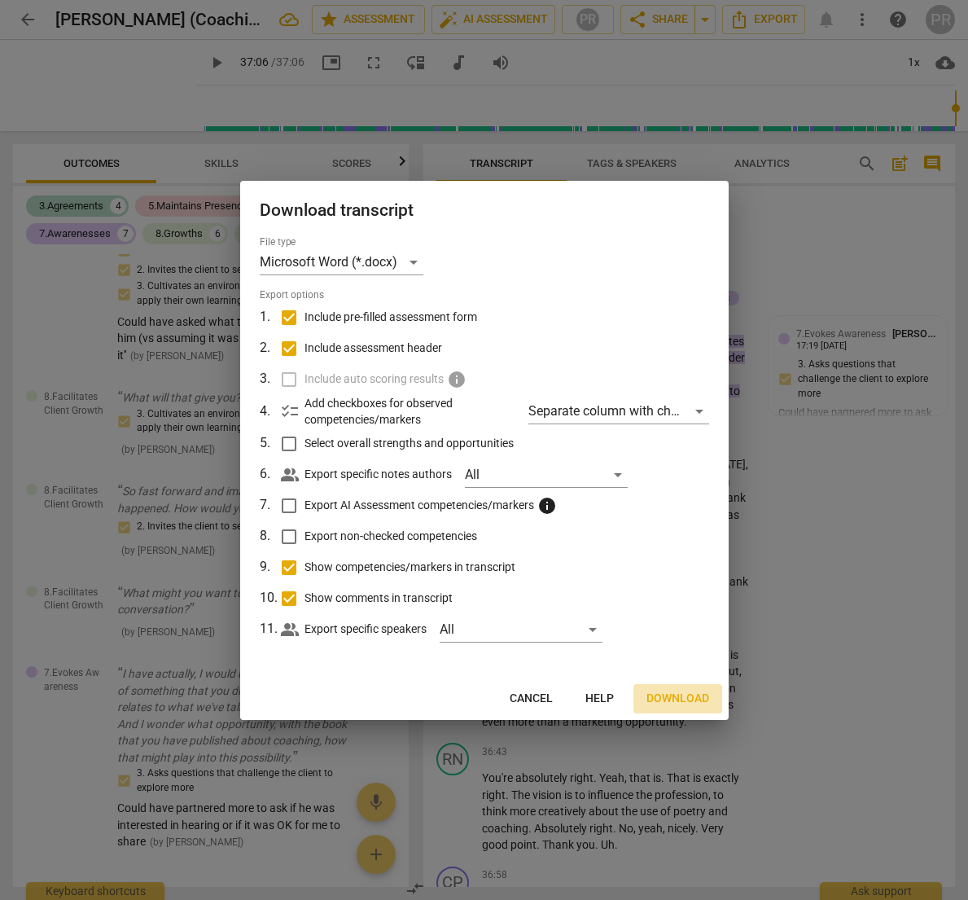
click at [672, 696] on span "Download" at bounding box center [678, 699] width 63 height 16
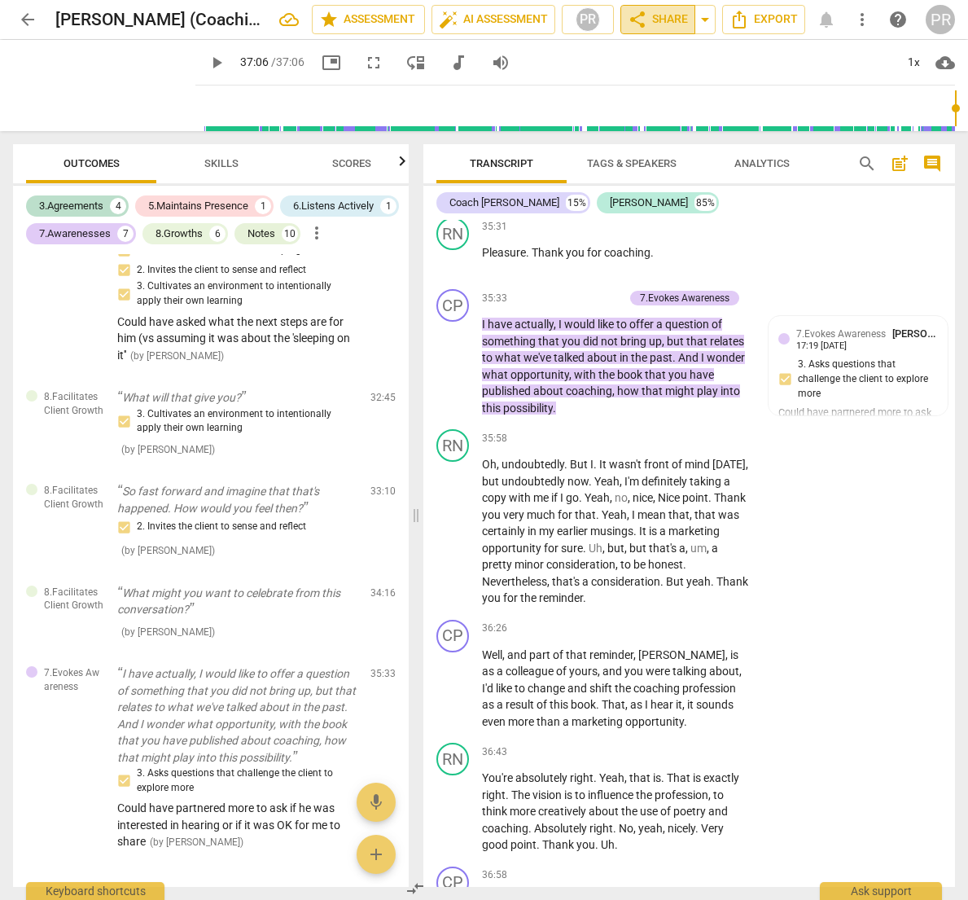
click at [659, 19] on span "share Share" at bounding box center [658, 20] width 60 height 20
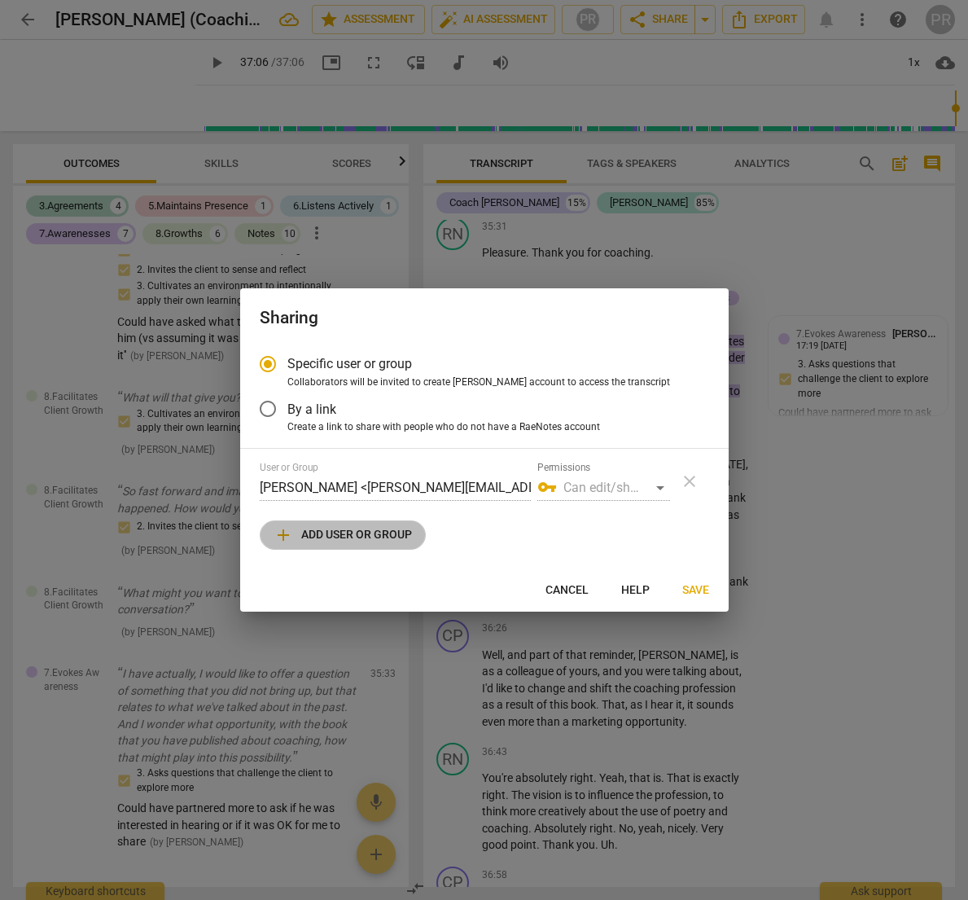
click at [317, 534] on span "add Add user or group" at bounding box center [343, 535] width 138 height 20
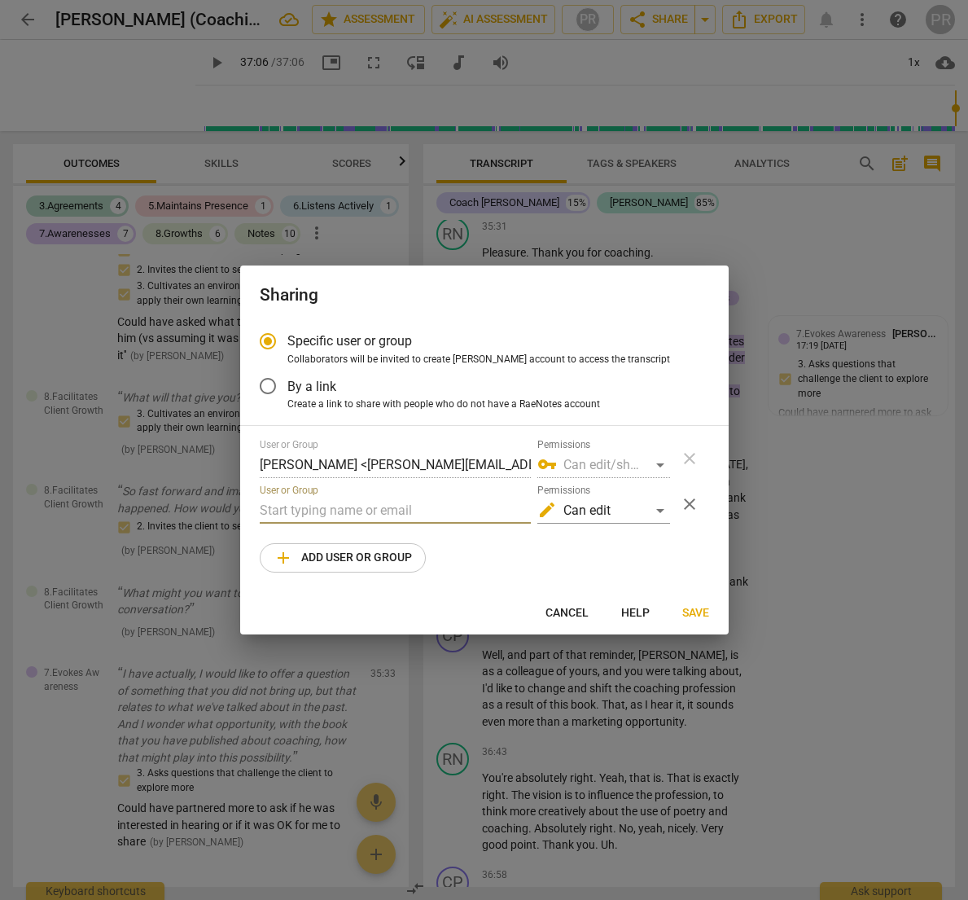
click at [305, 504] on input "text" at bounding box center [395, 511] width 271 height 26
paste input "[EMAIL_ADDRESS][DOMAIN_NAME]"
click at [687, 609] on span "Save" at bounding box center [696, 613] width 27 height 16
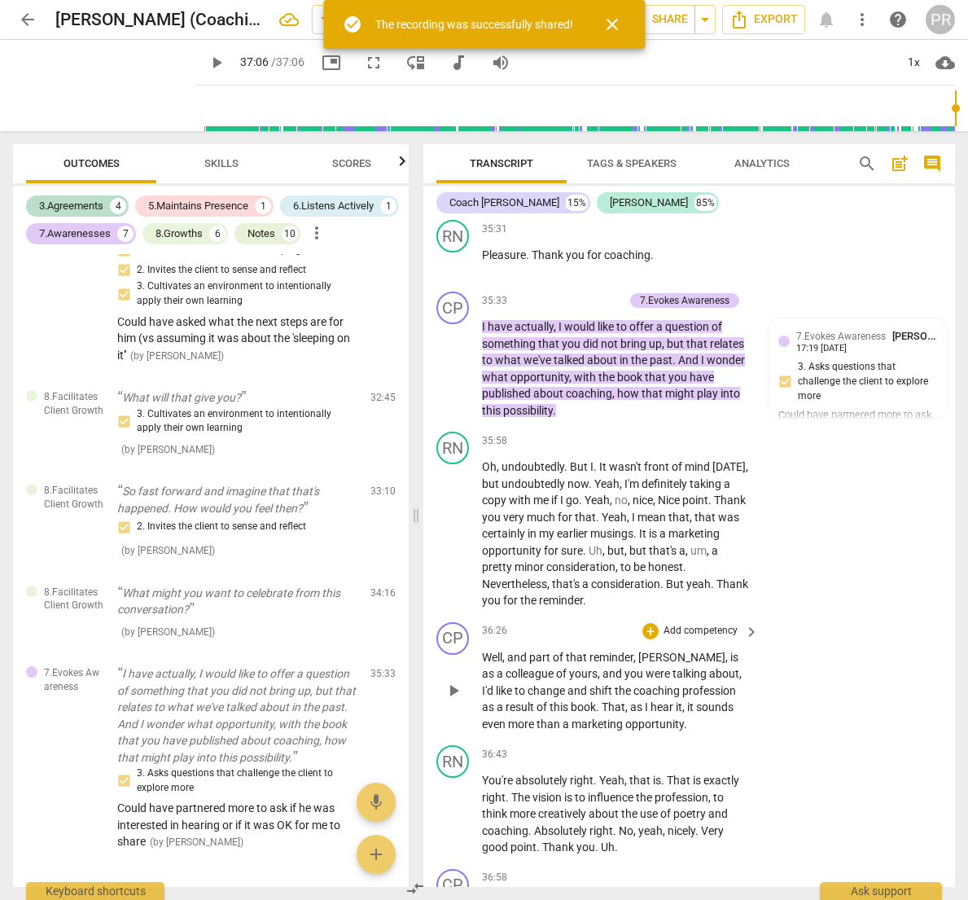
scroll to position [12331, 0]
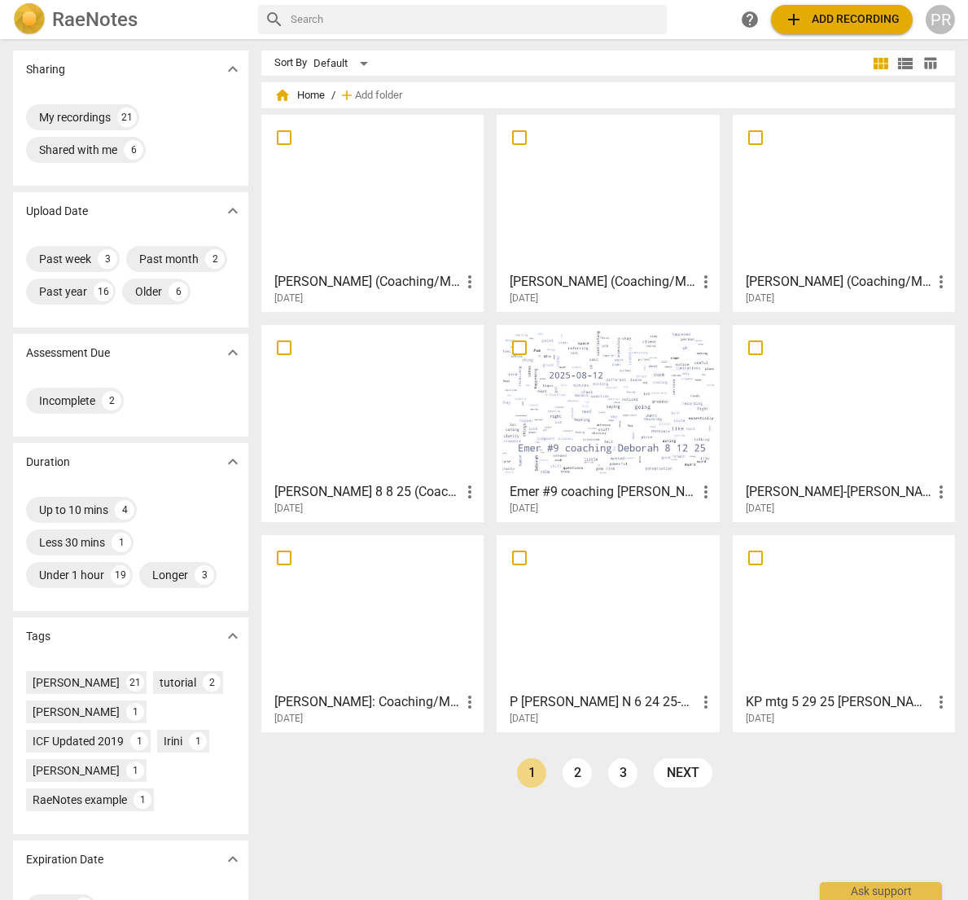
scroll to position [2, 0]
click at [357, 182] on div at bounding box center [372, 193] width 211 height 144
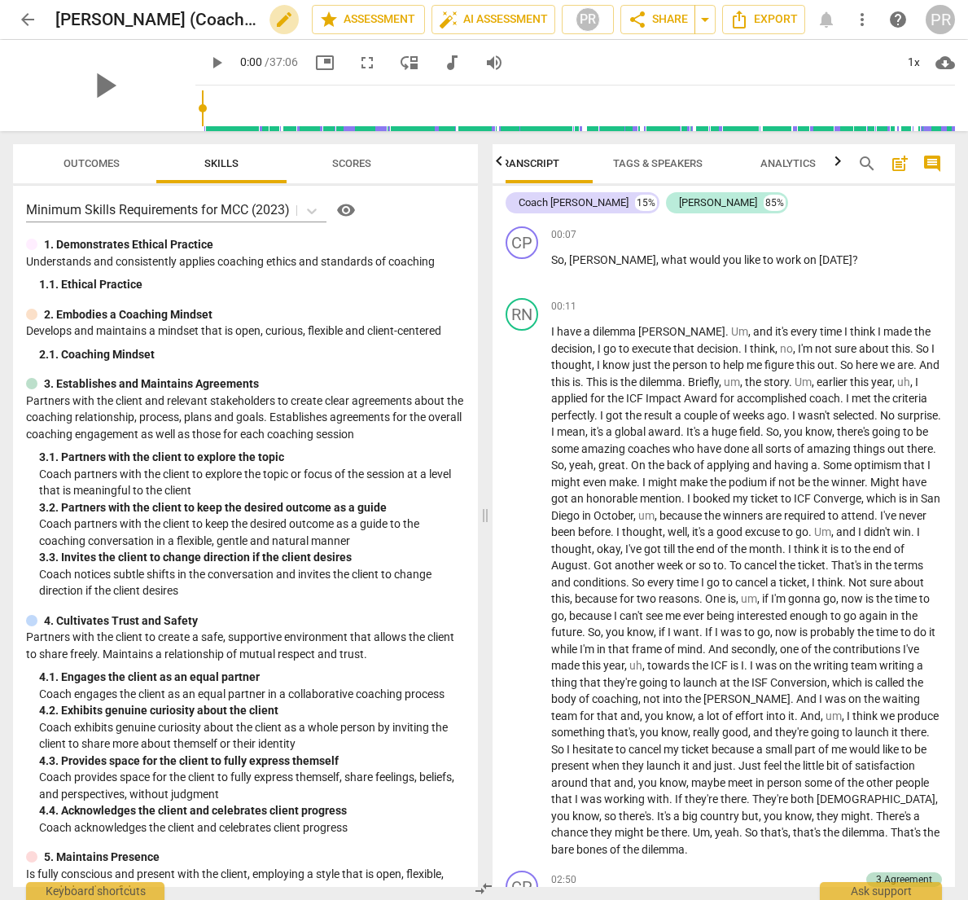
click at [276, 19] on span "edit" at bounding box center [284, 20] width 20 height 20
click at [55, 17] on input "[PERSON_NAME]" at bounding box center [147, 19] width 185 height 31
click at [221, 17] on input "Pam Rechel - Ross Nichols" at bounding box center [147, 19] width 185 height 31
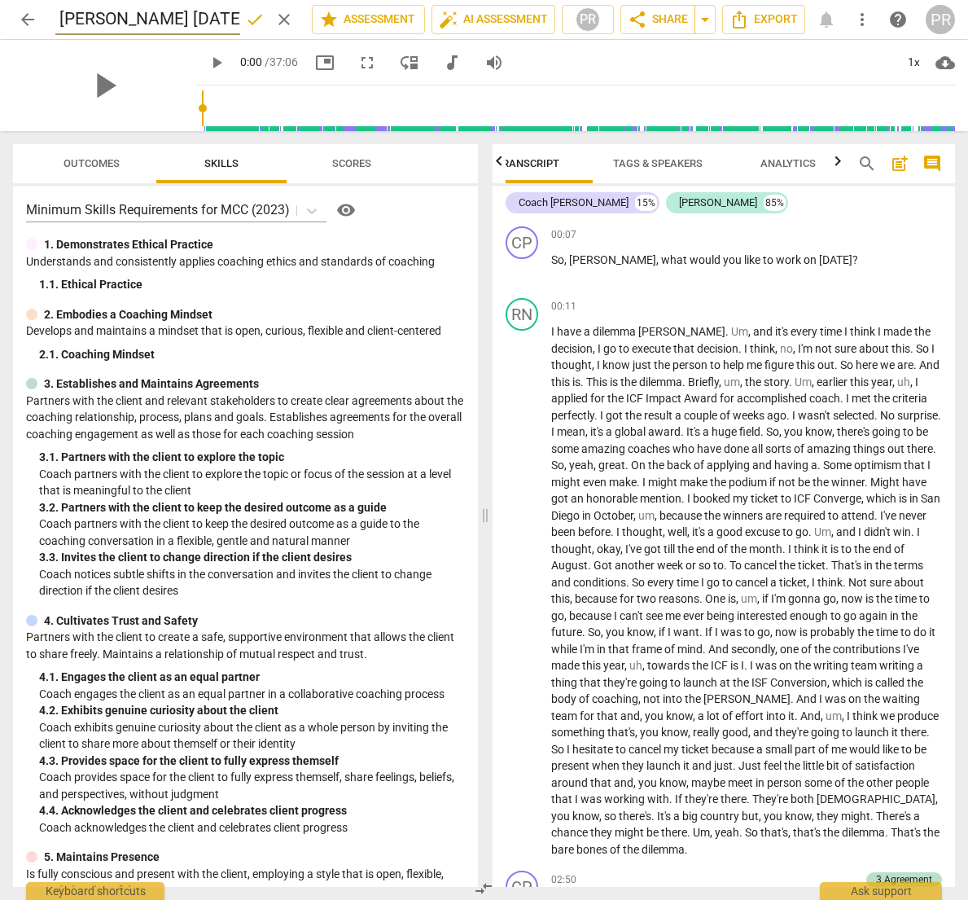
type input "Pam Rechel - Ross Nichols 8.21.25- Mentor Coach Session #10"
click at [670, 20] on span "share Share" at bounding box center [658, 20] width 60 height 20
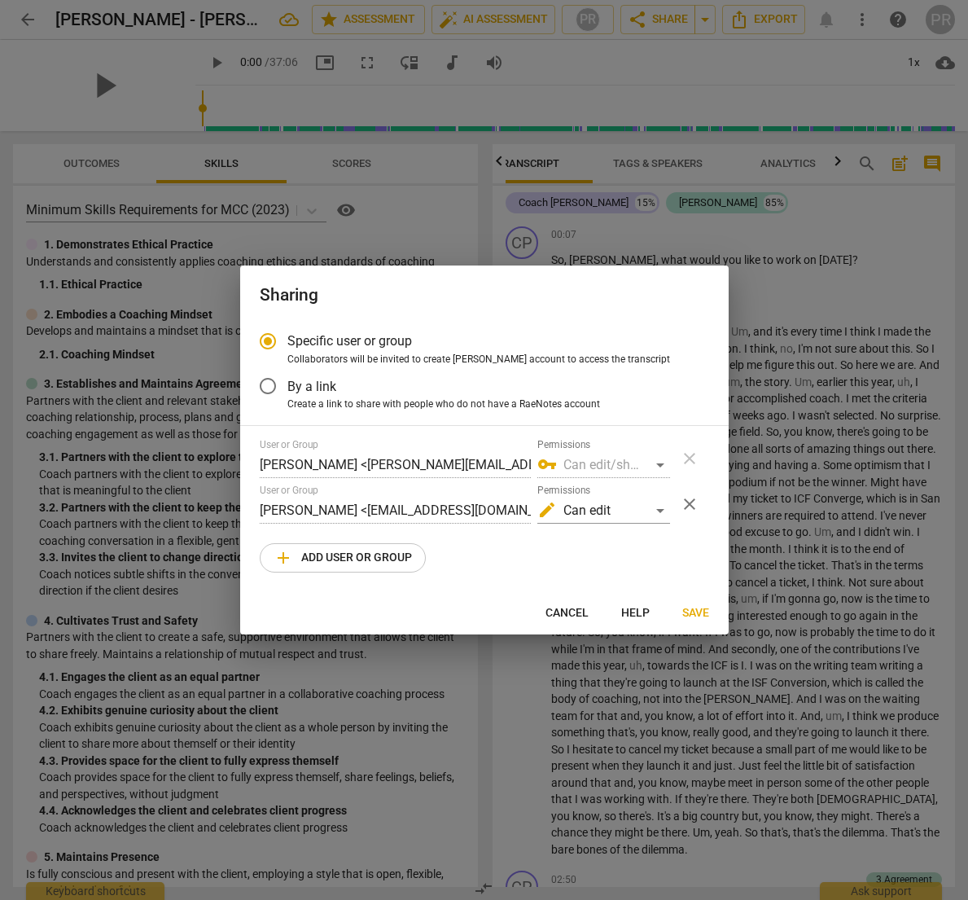
click at [694, 608] on span "Save" at bounding box center [696, 613] width 27 height 16
radio input "false"
